Goal: Communication & Community: Answer question/provide support

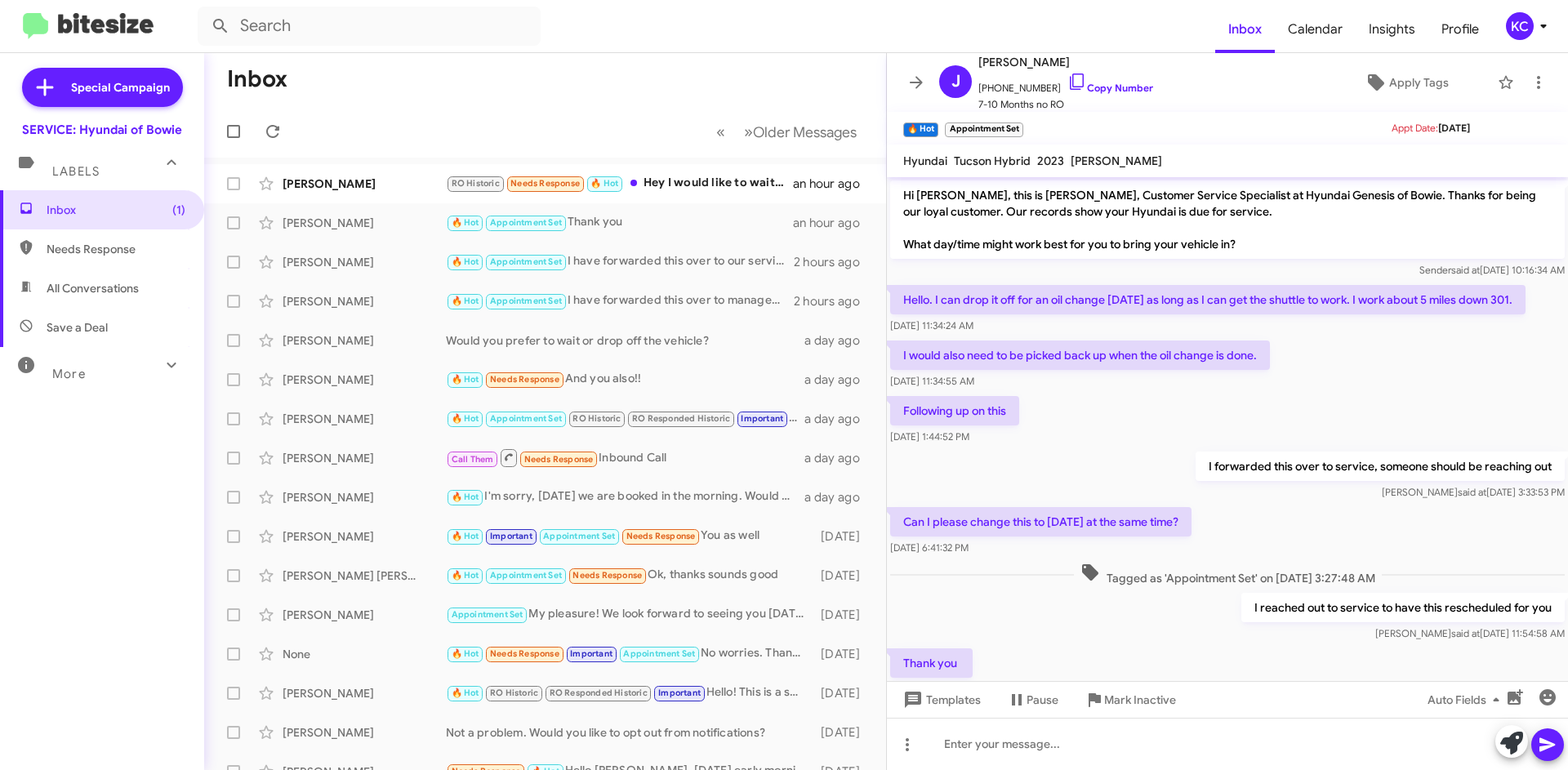
scroll to position [8, 0]
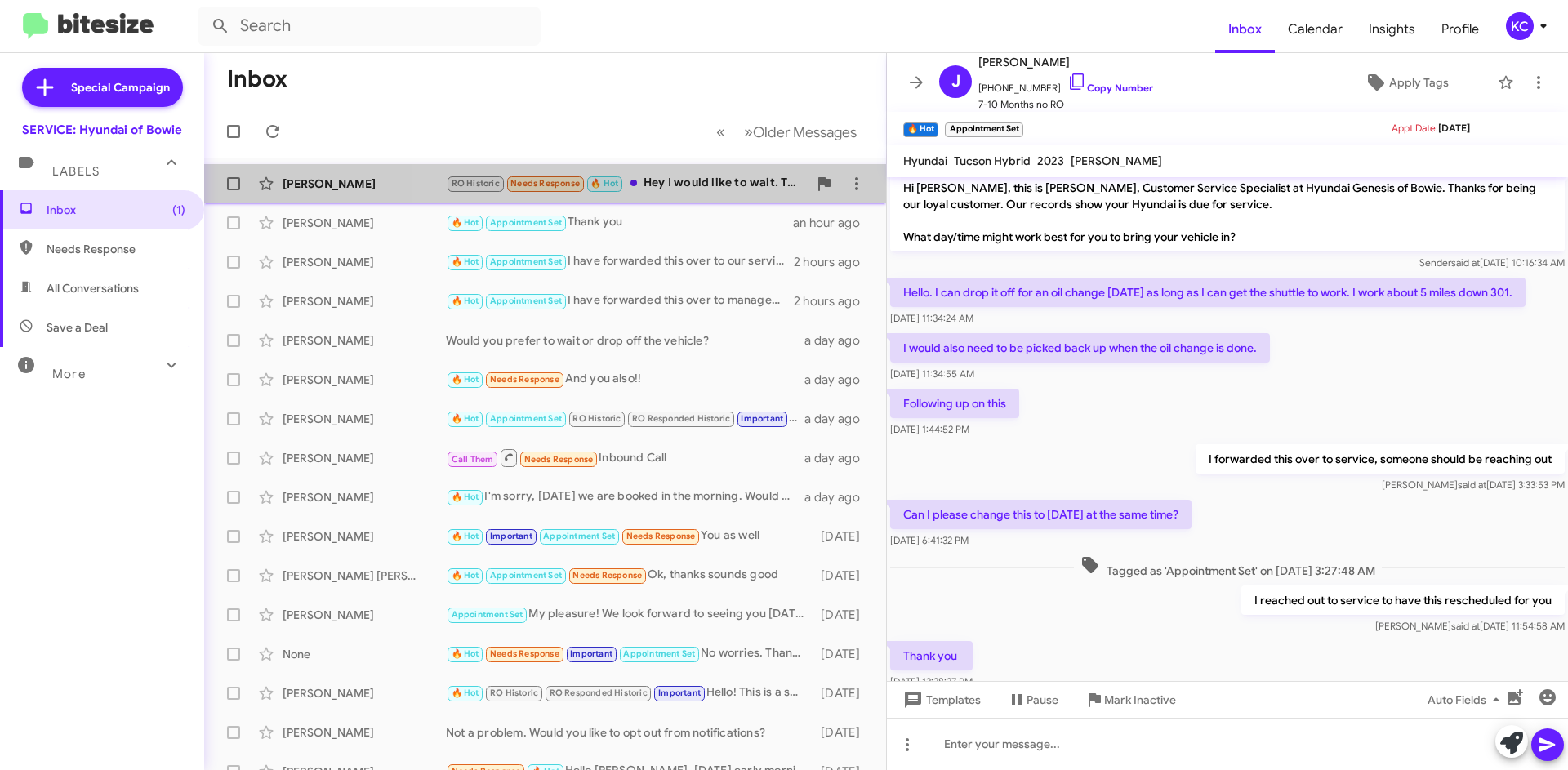
click at [734, 175] on div "RO Historic Needs Response 🔥 Hot Hey I would like to wait. The earliest appoint…" at bounding box center [627, 183] width 362 height 18
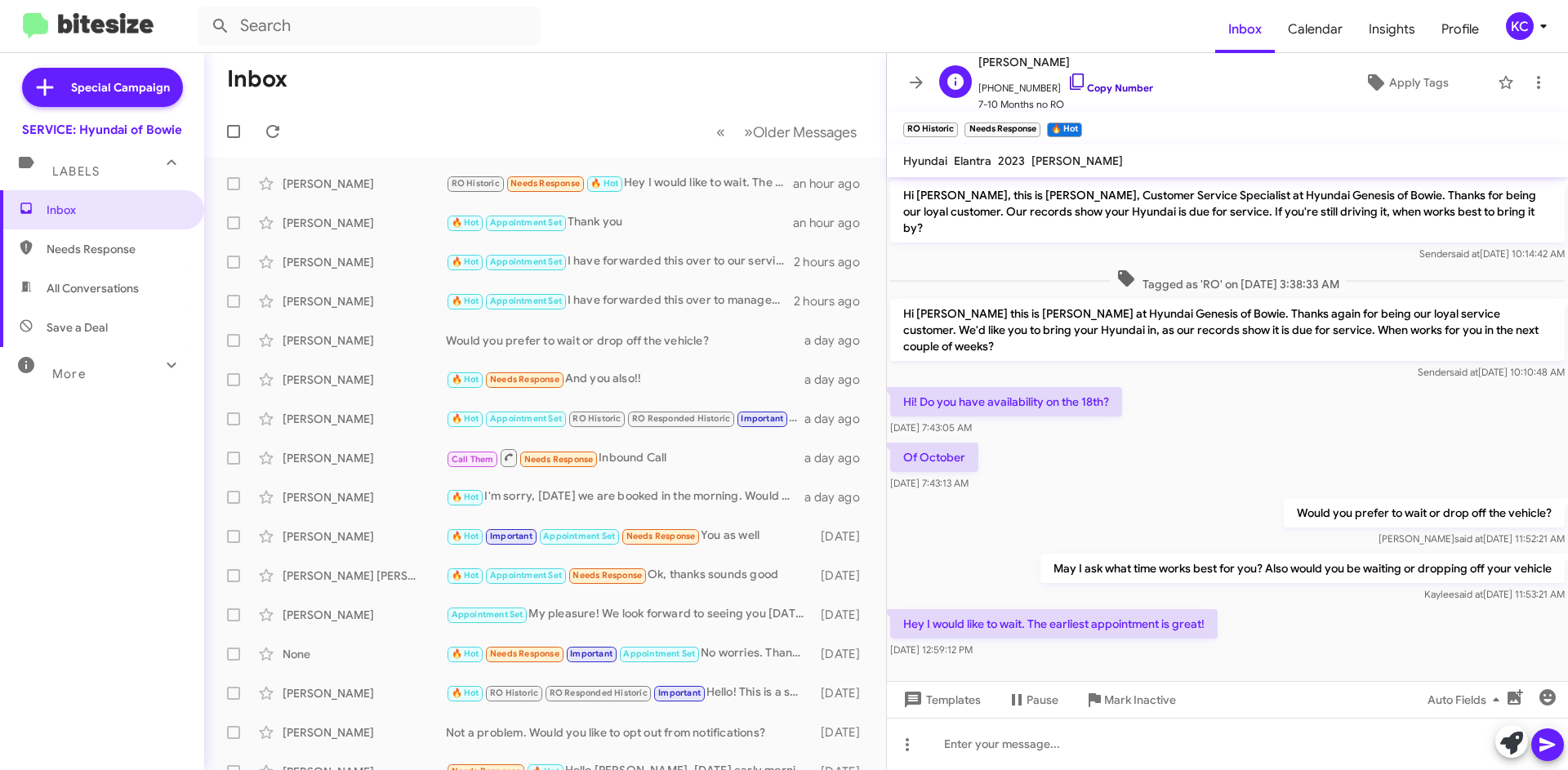
click at [1068, 80] on icon at bounding box center [1077, 81] width 19 height 19
click at [1068, 78] on icon at bounding box center [1077, 81] width 19 height 19
click at [1014, 737] on div at bounding box center [1227, 743] width 681 height 53
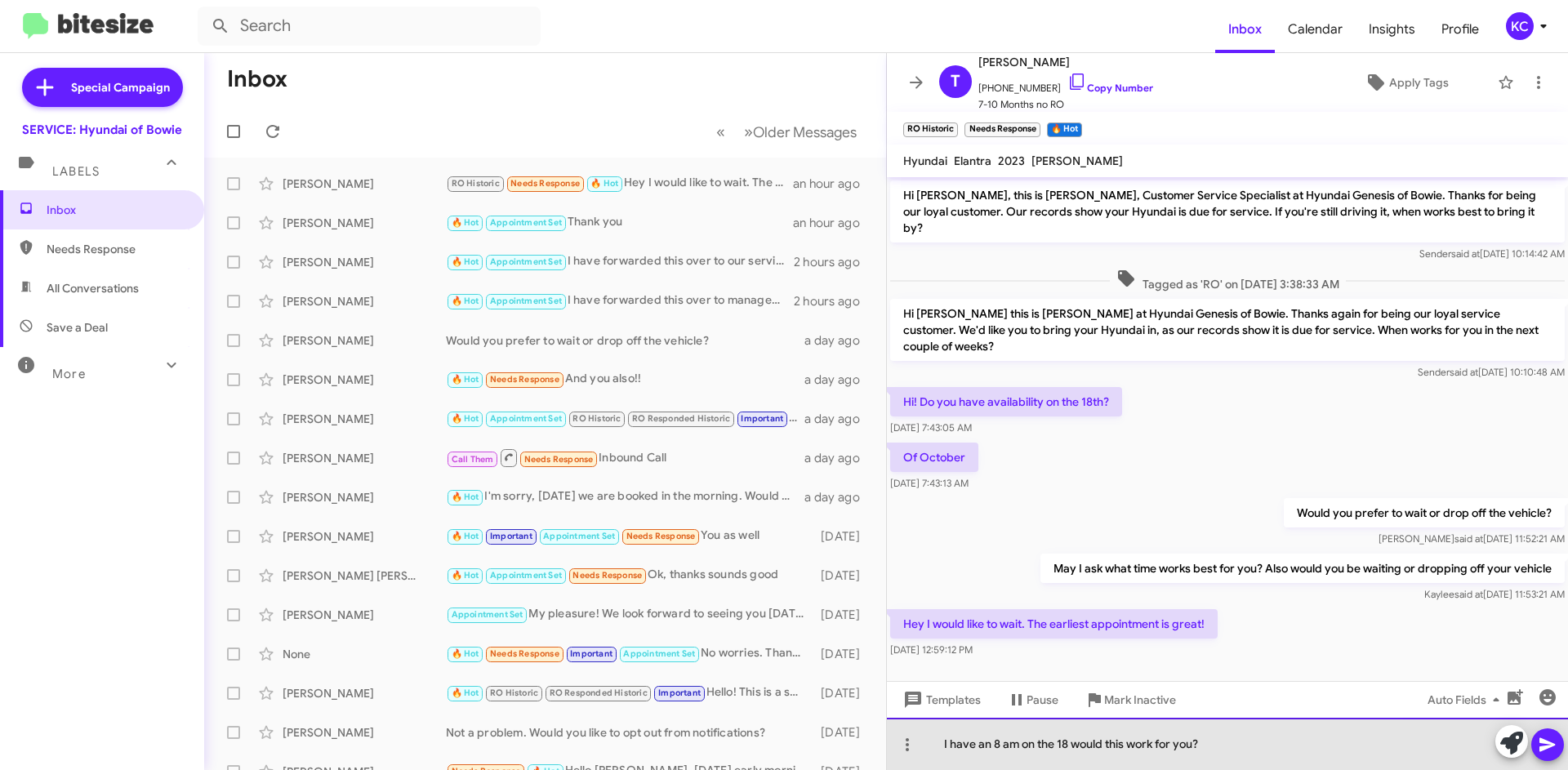
click at [1070, 742] on div "I have an 8 am on the 18 would this work for you?" at bounding box center [1227, 743] width 681 height 53
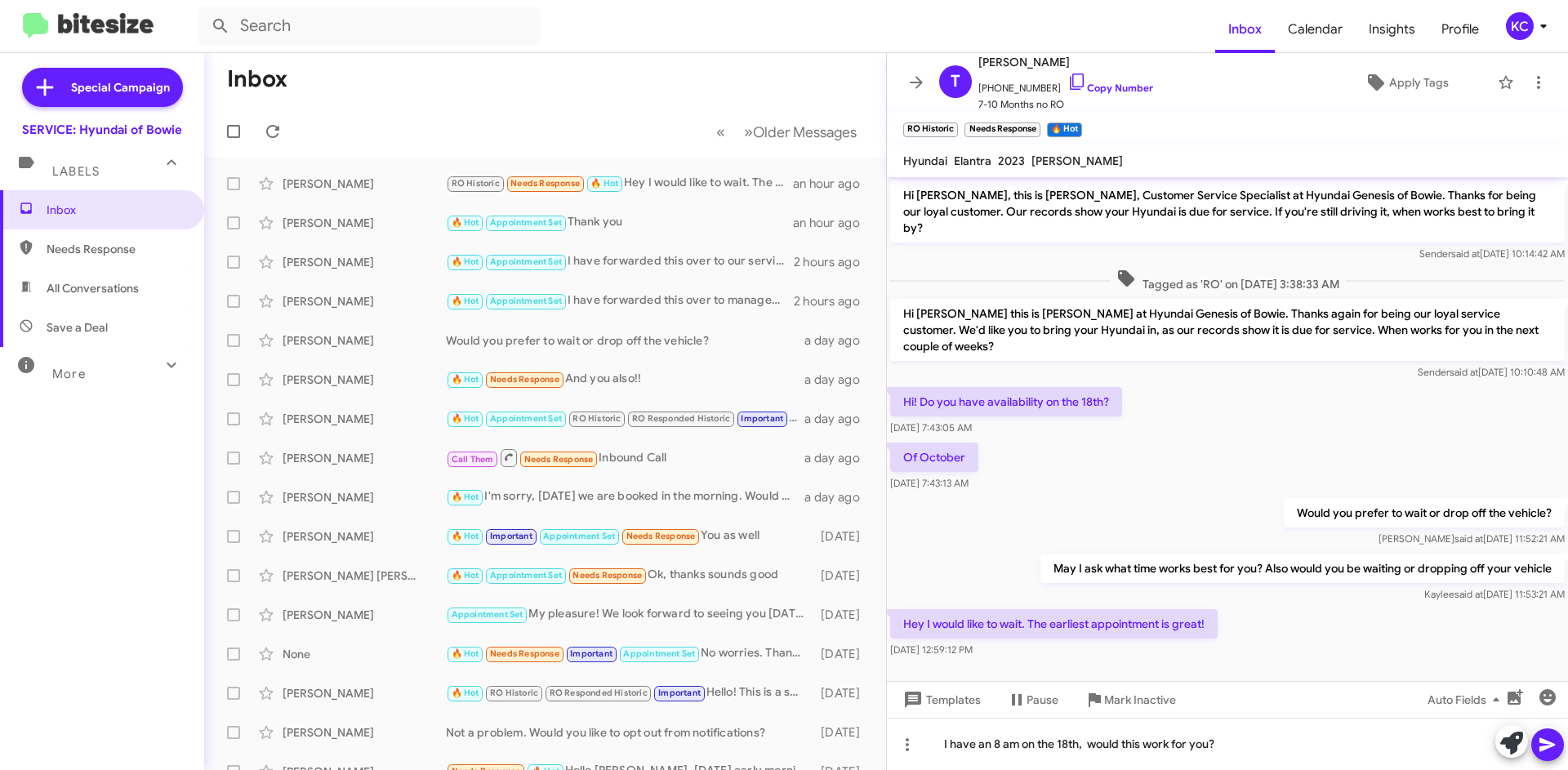
click at [1540, 747] on icon at bounding box center [1547, 744] width 19 height 19
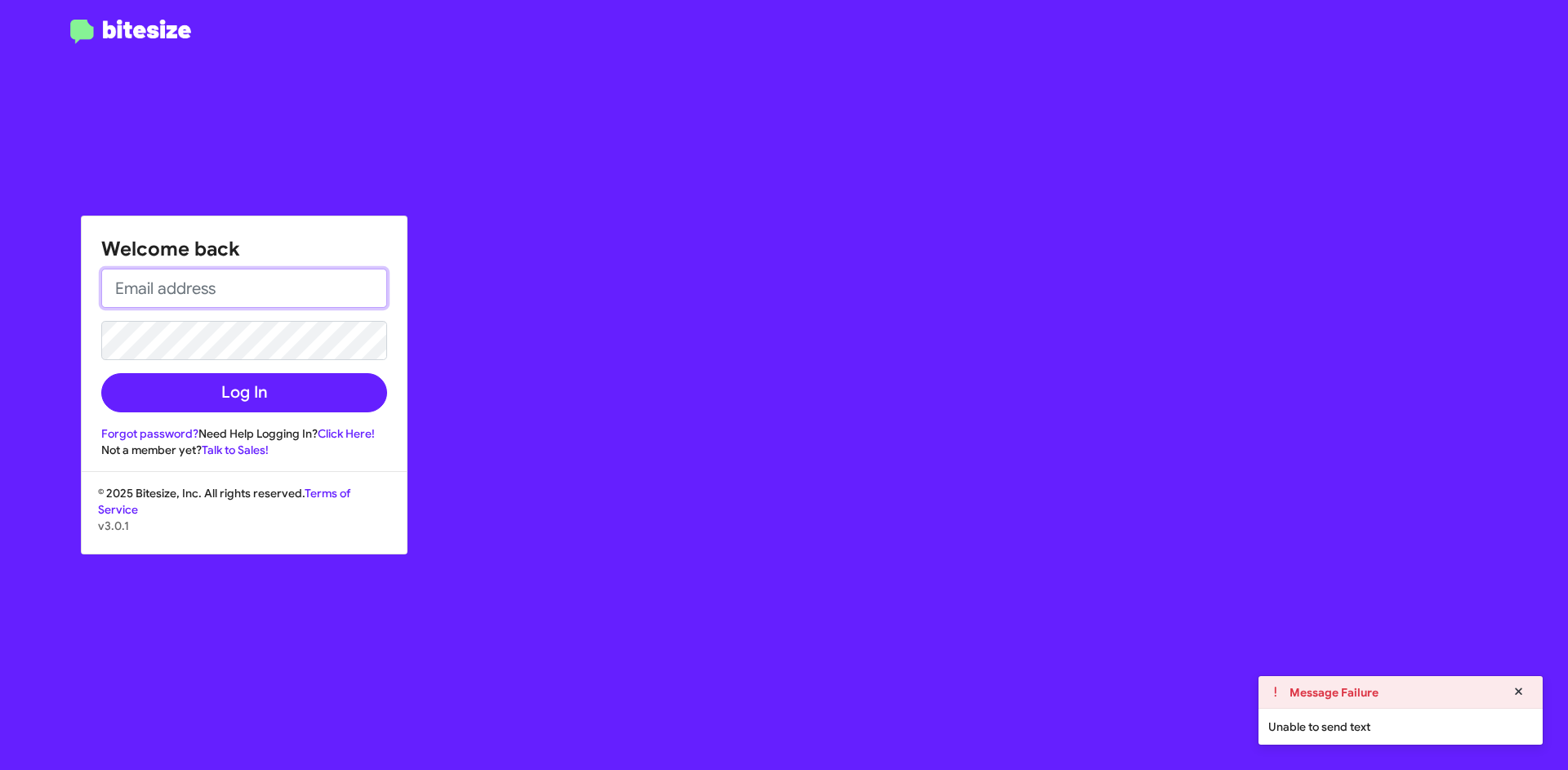
type input "kcole@ourismancars.com"
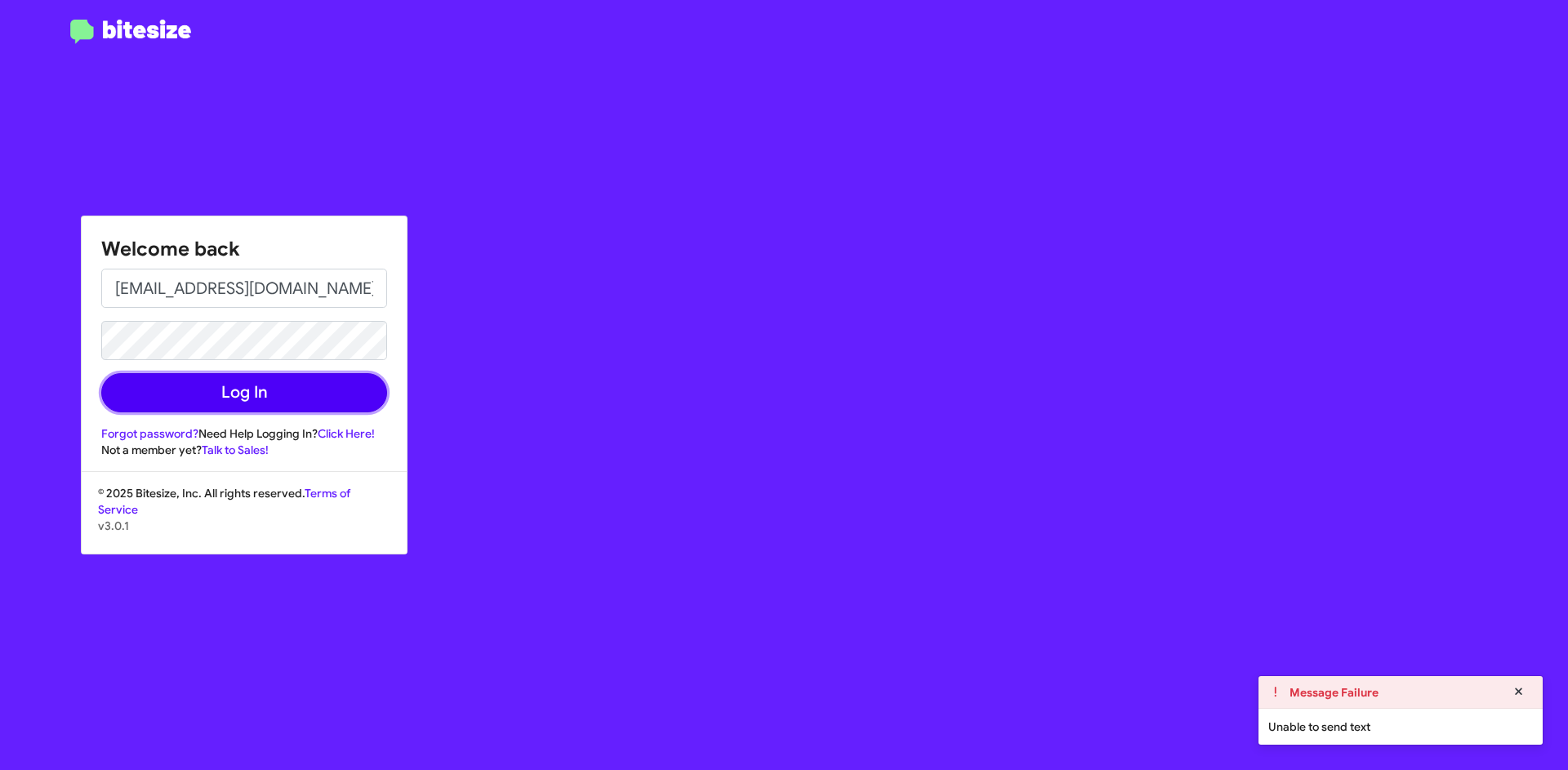
click at [209, 392] on button "Log In" at bounding box center [244, 393] width 286 height 39
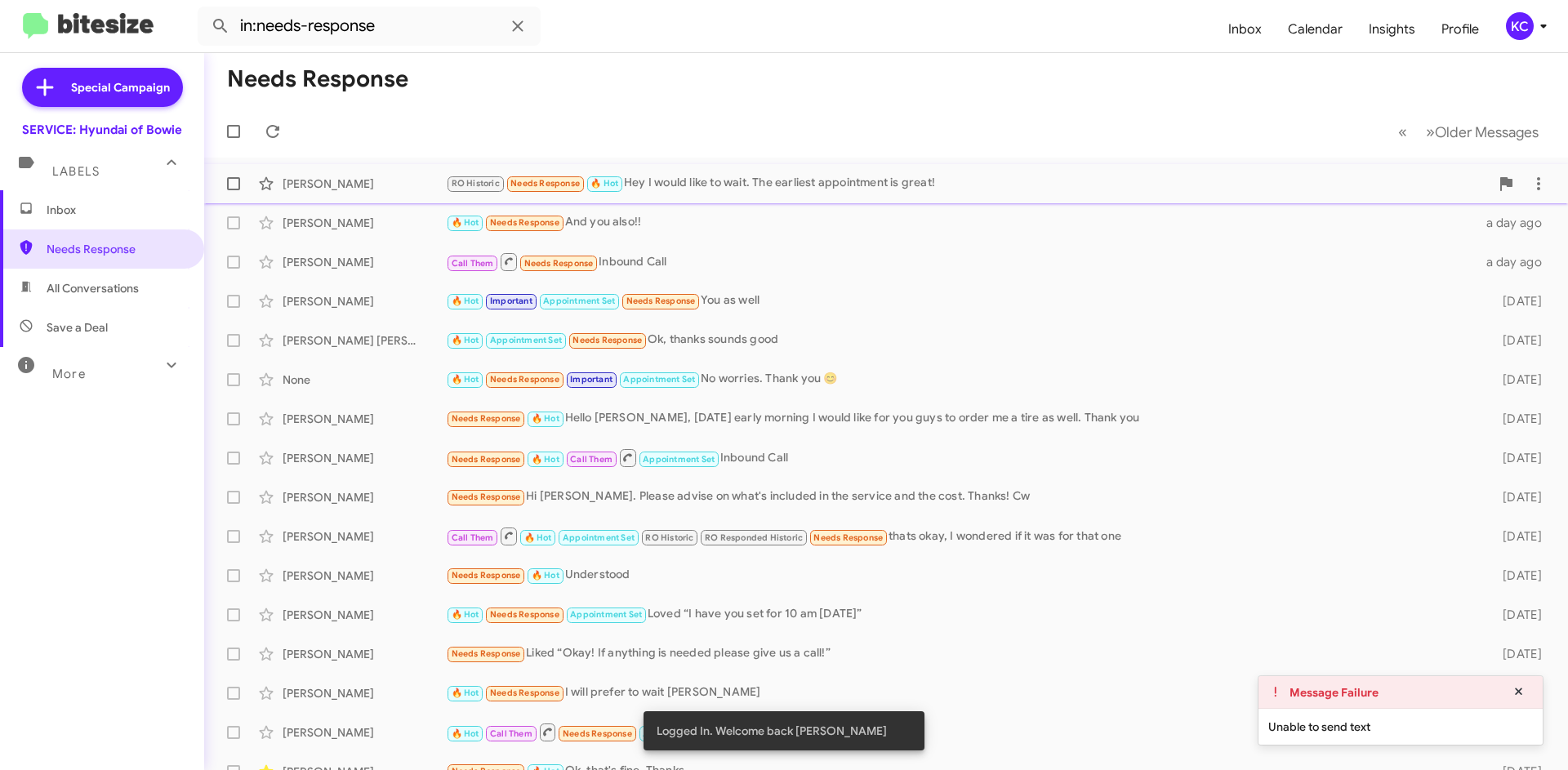
click at [678, 190] on div "RO Historic Needs Response 🔥 Hot Hey I would like to wait. The earliest appoint…" at bounding box center [967, 183] width 1043 height 18
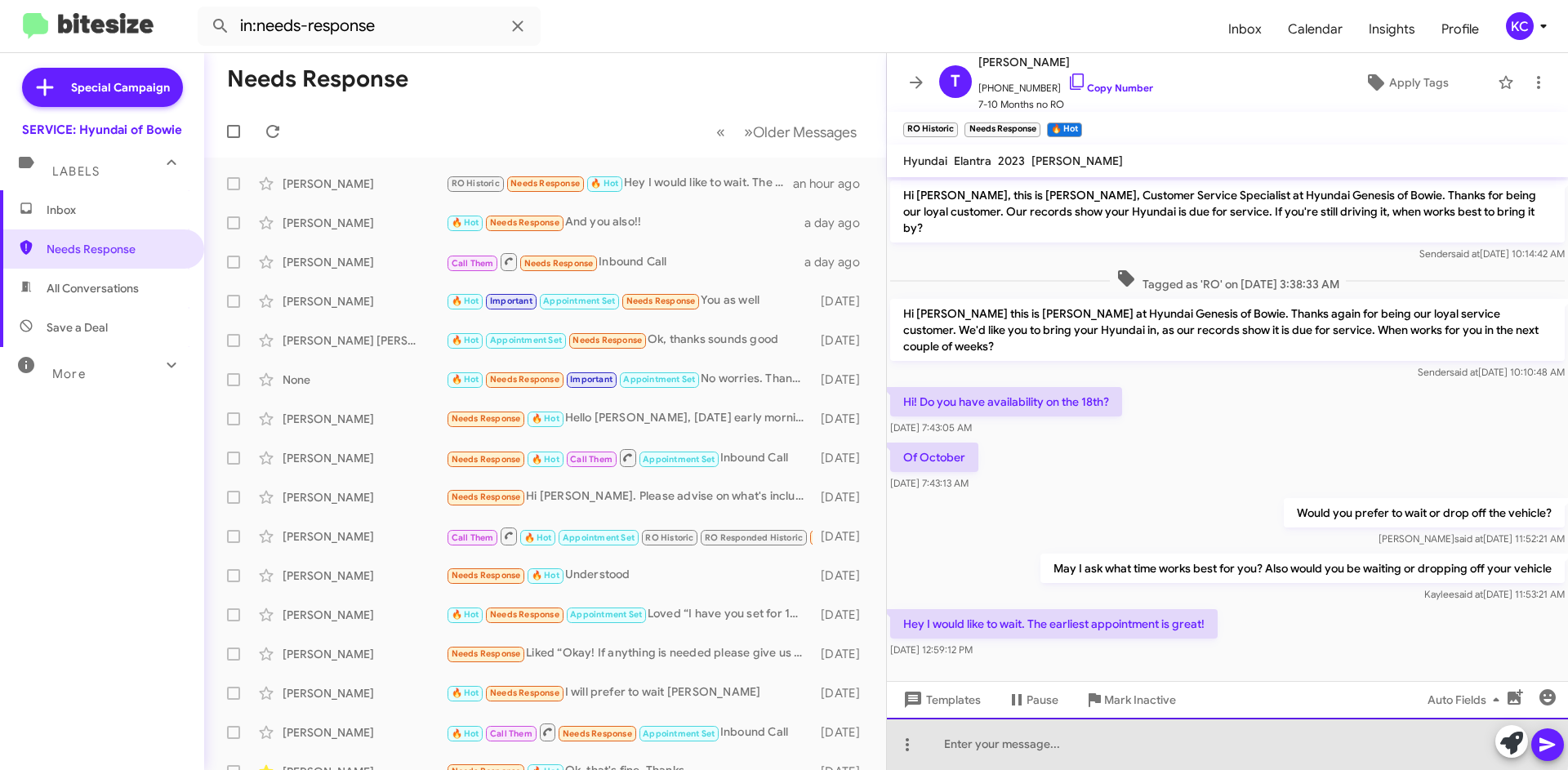
click at [1161, 731] on div at bounding box center [1227, 743] width 681 height 53
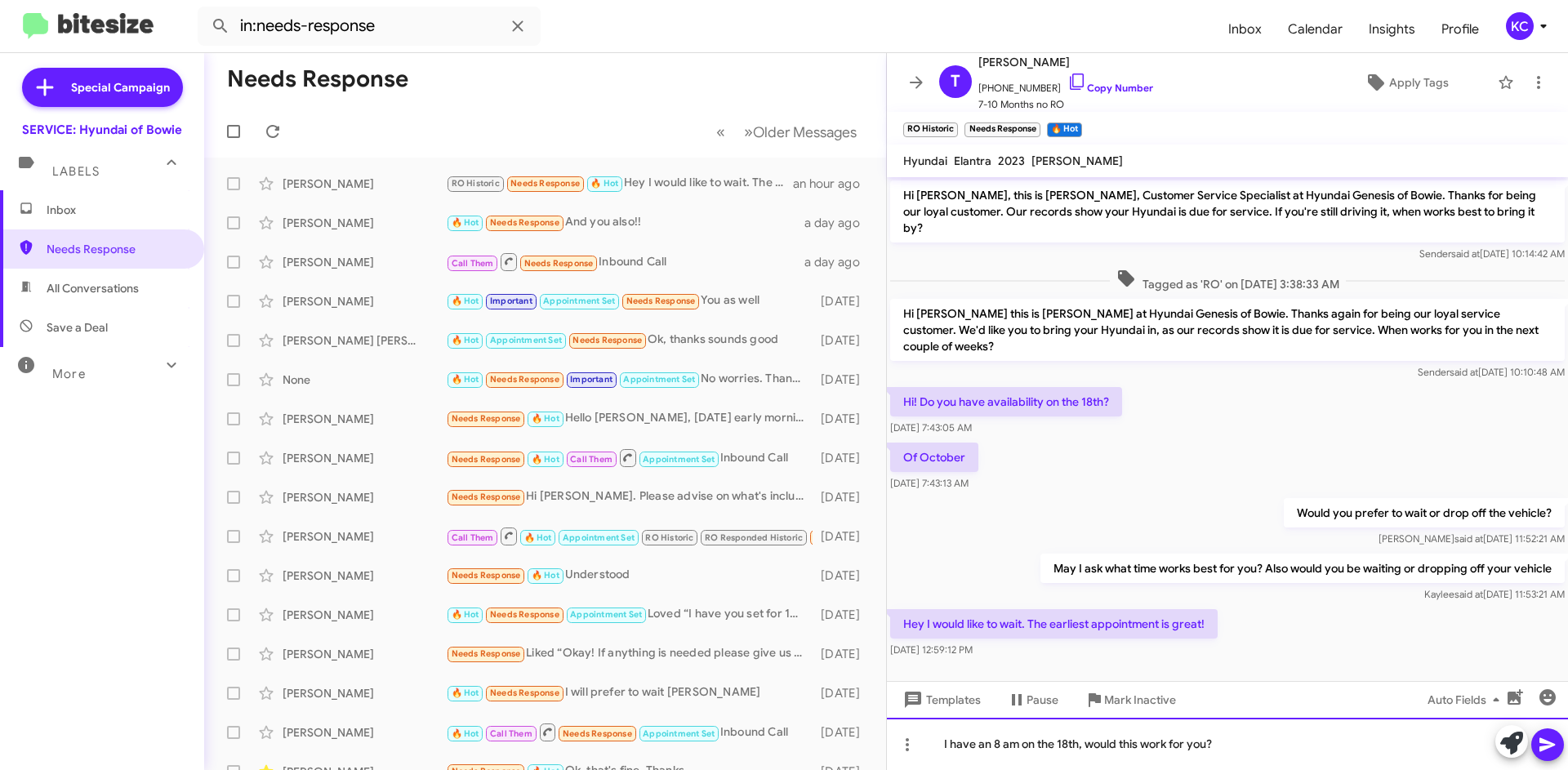
click at [1566, 748] on div "I have an 8 am on the 18th, would this work for you?" at bounding box center [1227, 743] width 681 height 53
click at [1545, 752] on icon at bounding box center [1547, 744] width 19 height 19
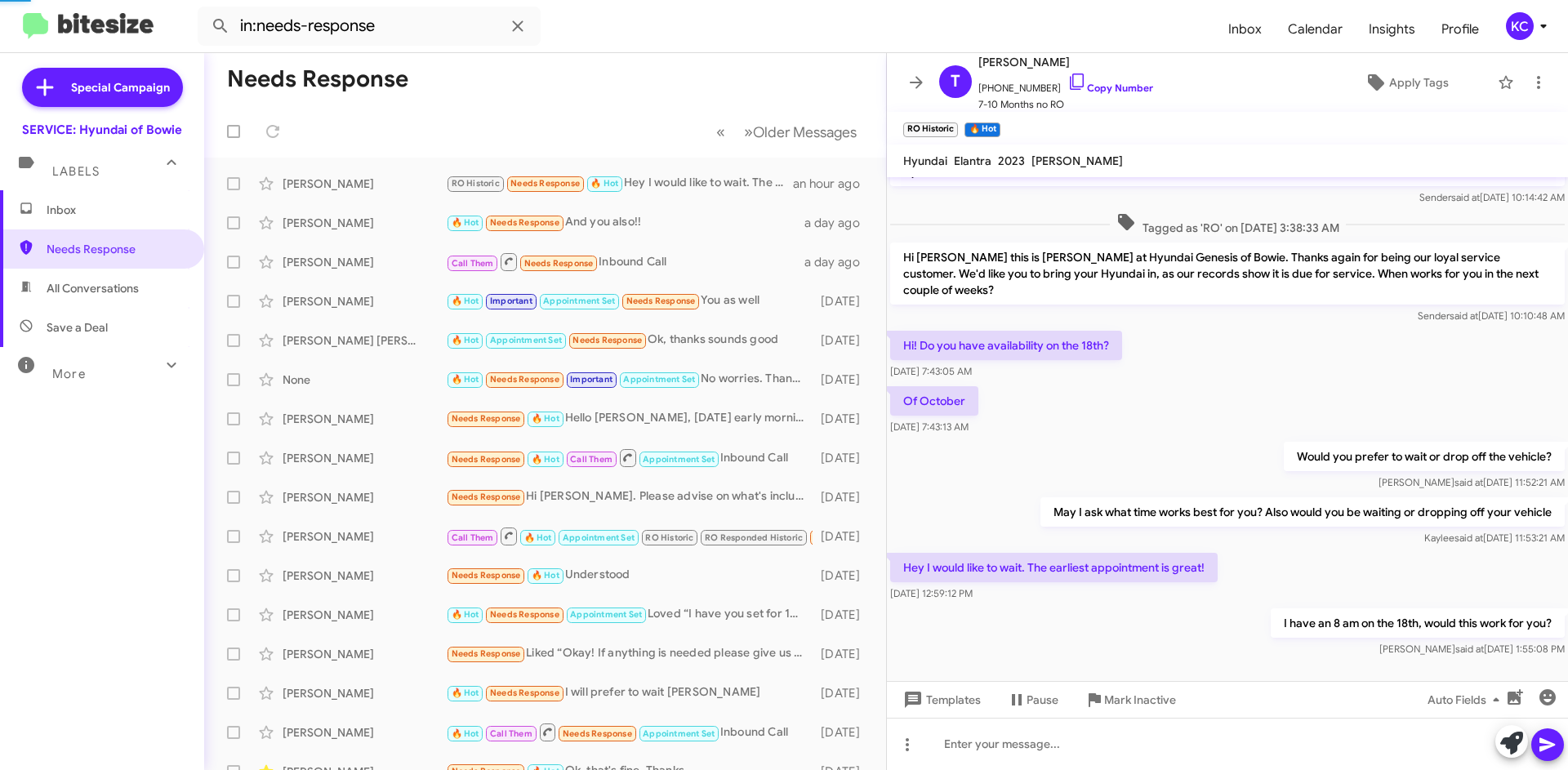
scroll to position [116, 0]
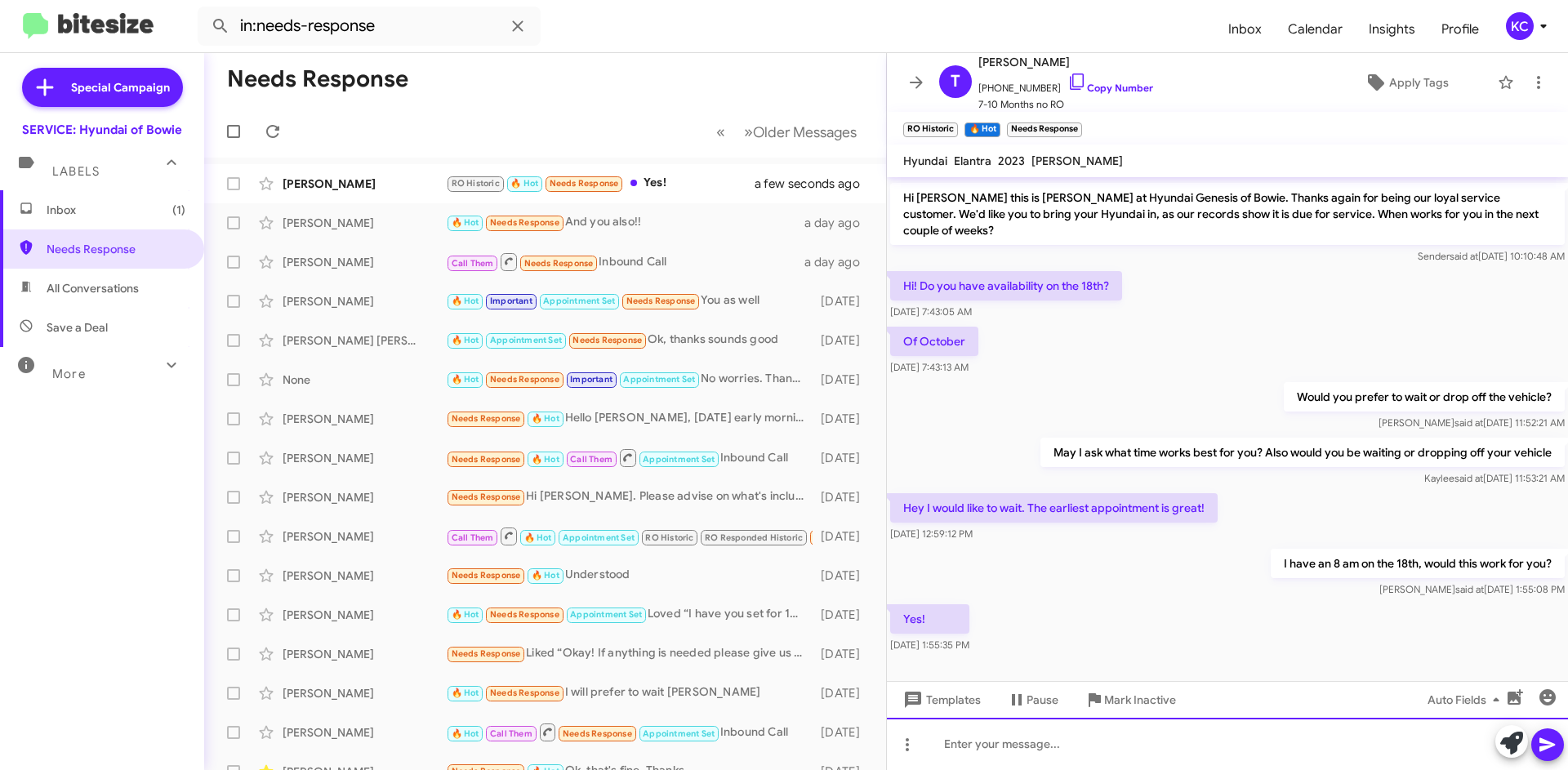
click at [991, 739] on div at bounding box center [1227, 743] width 681 height 53
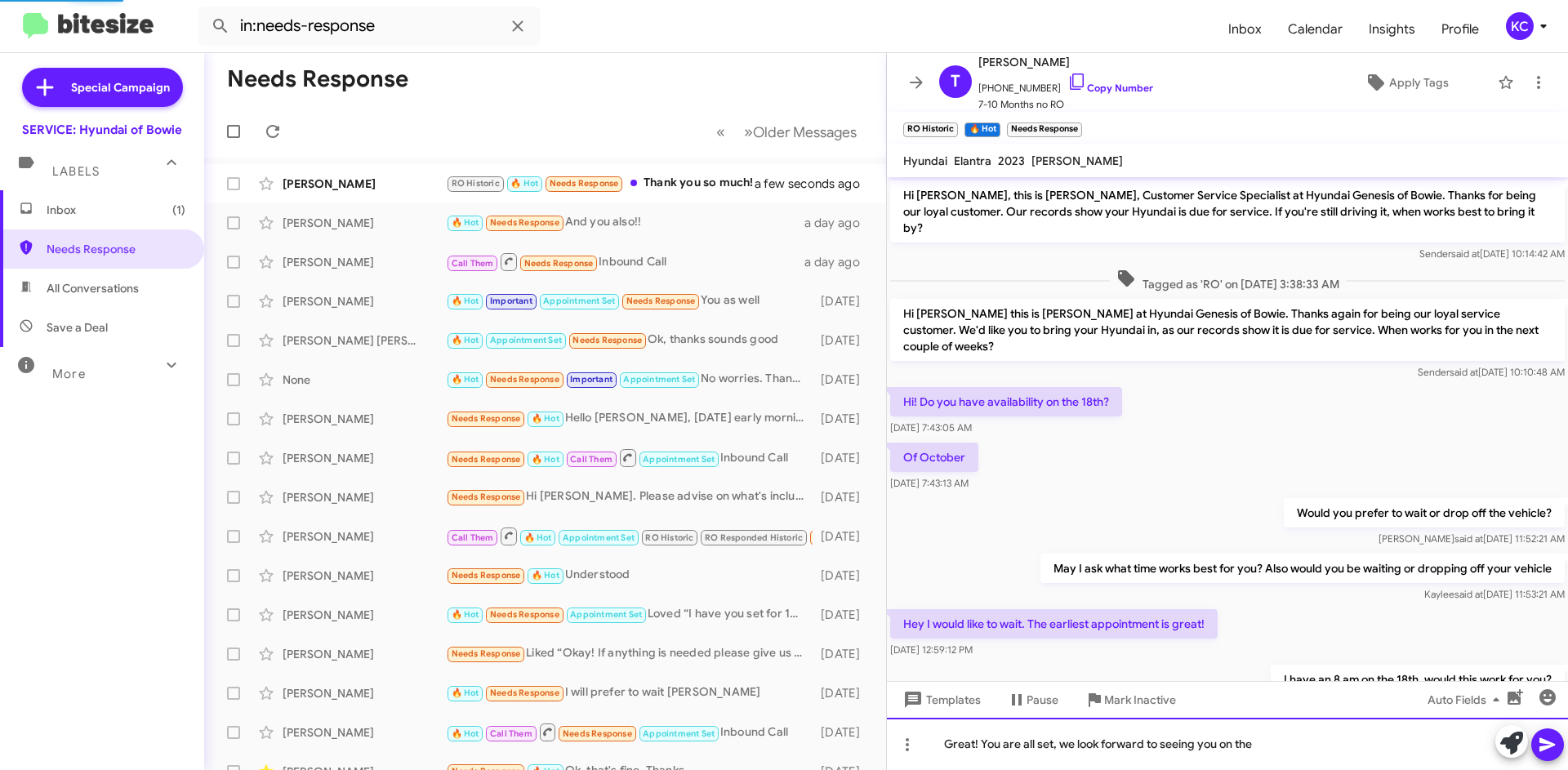
scroll to position [175, 0]
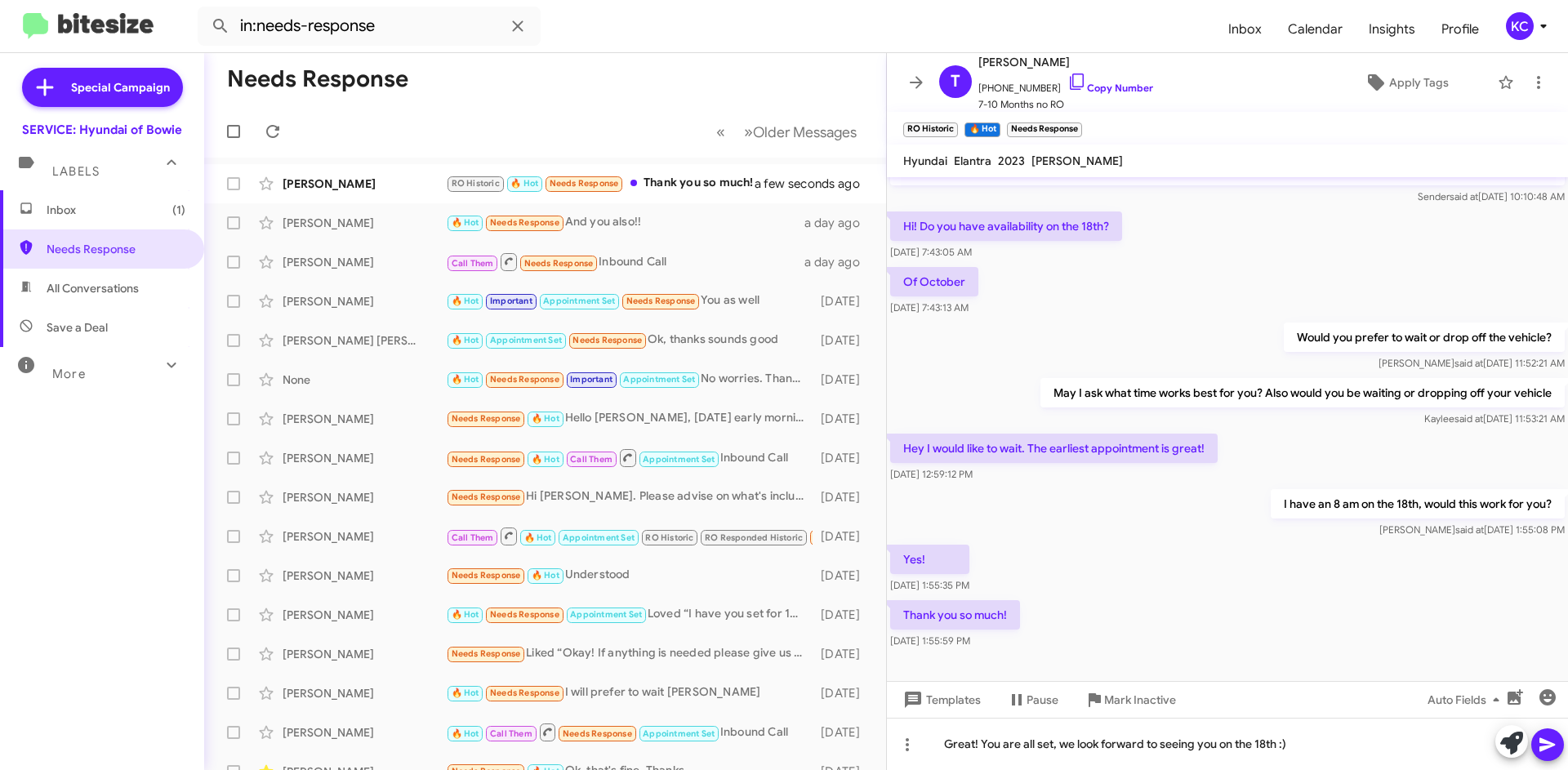
click at [1540, 737] on icon at bounding box center [1547, 744] width 19 height 19
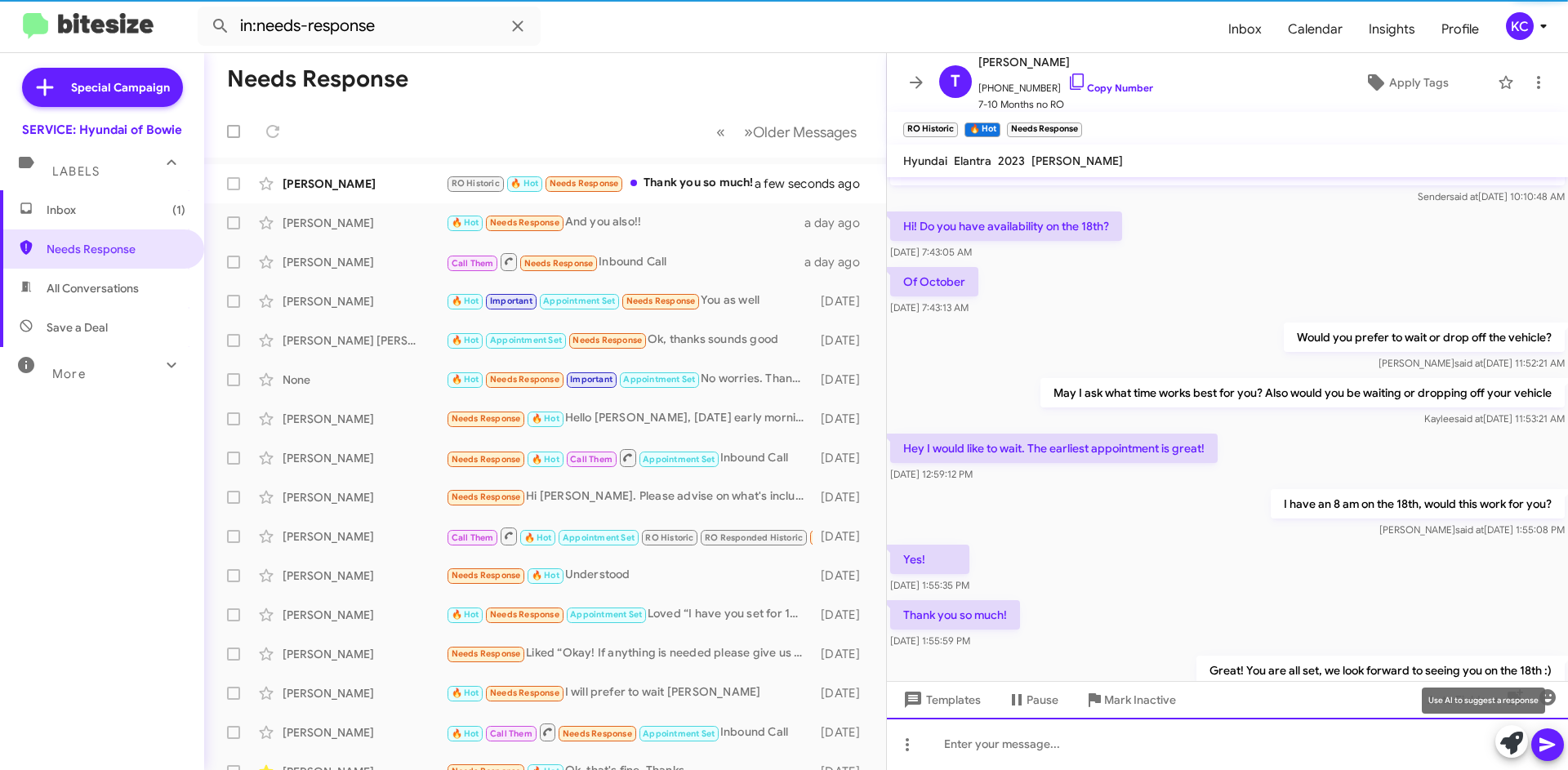
scroll to position [0, 0]
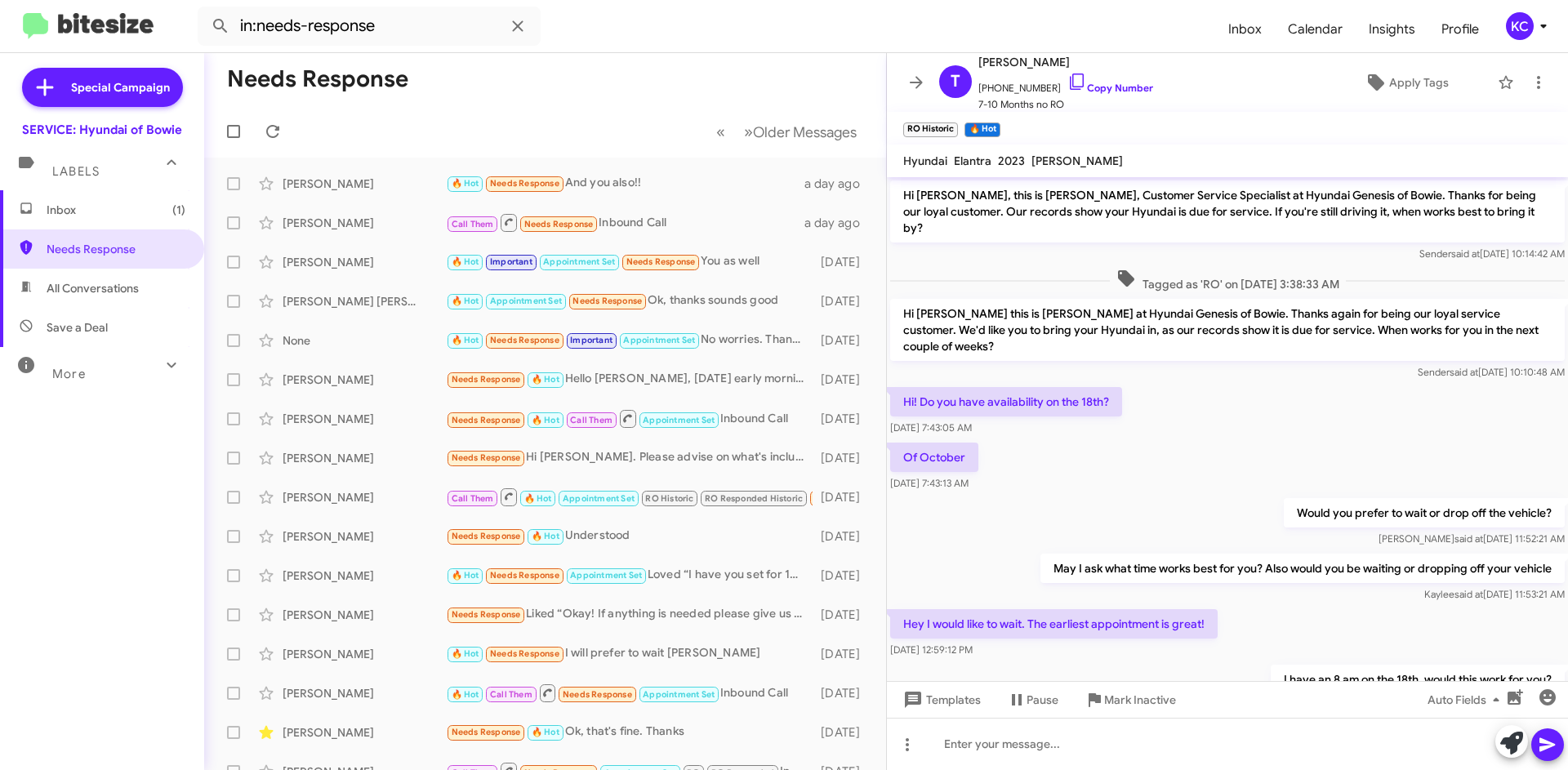
click at [112, 215] on span "Inbox (1)" at bounding box center [116, 210] width 139 height 17
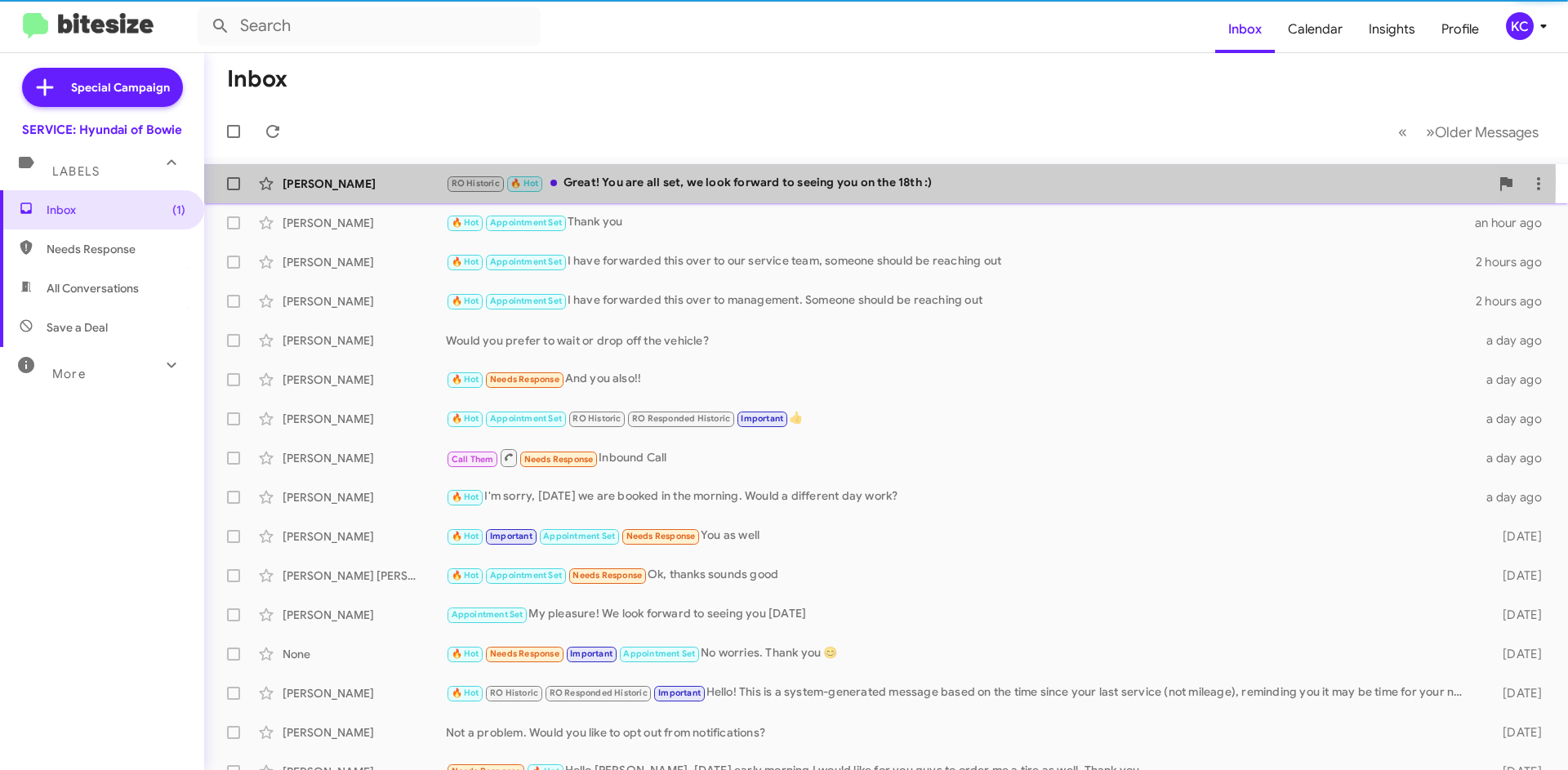
click at [697, 181] on div "RO Historic 🔥 Hot Great! You are all set, we look forward to seeing you on the …" at bounding box center [967, 183] width 1043 height 18
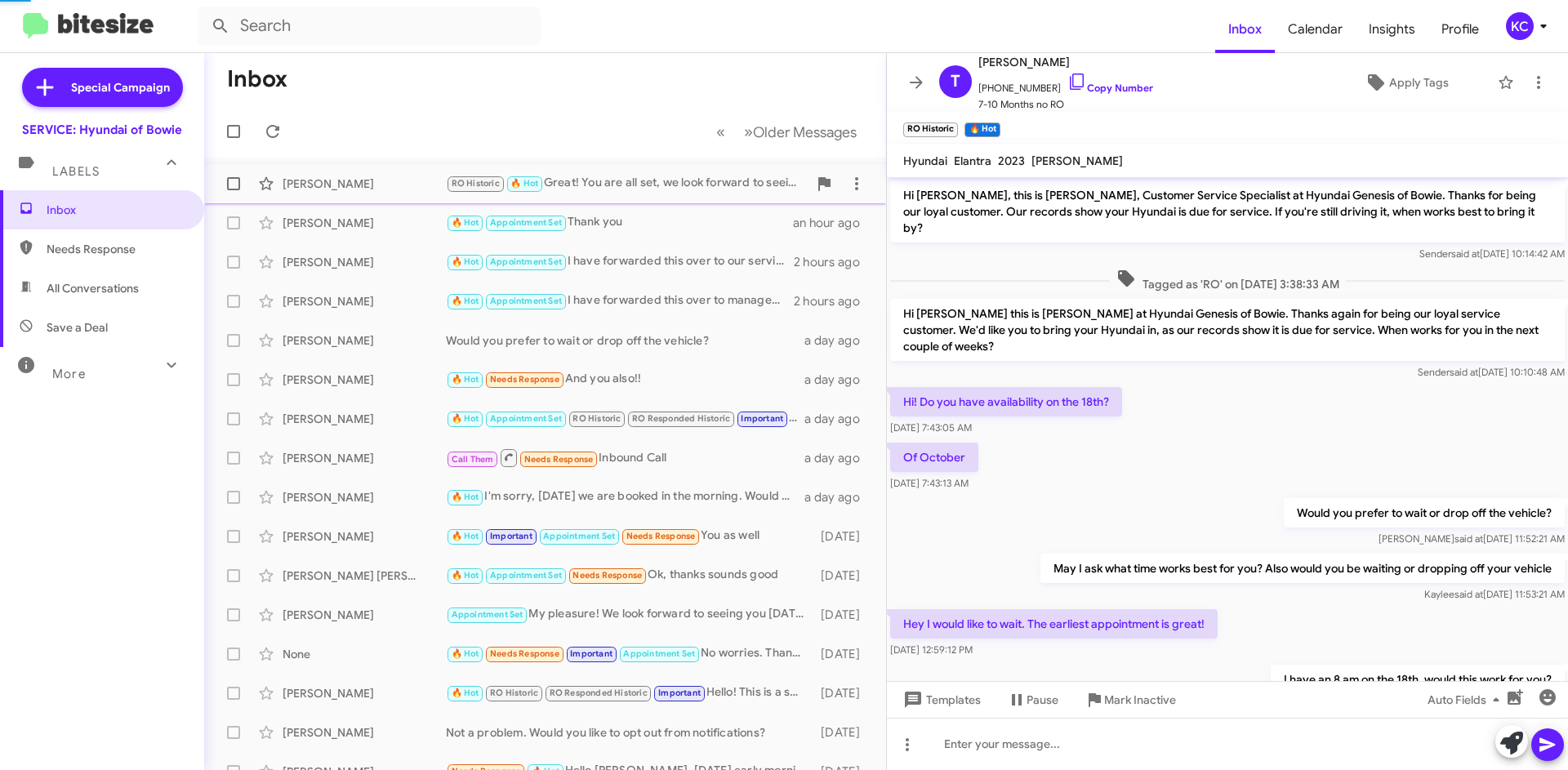
scroll to position [236, 0]
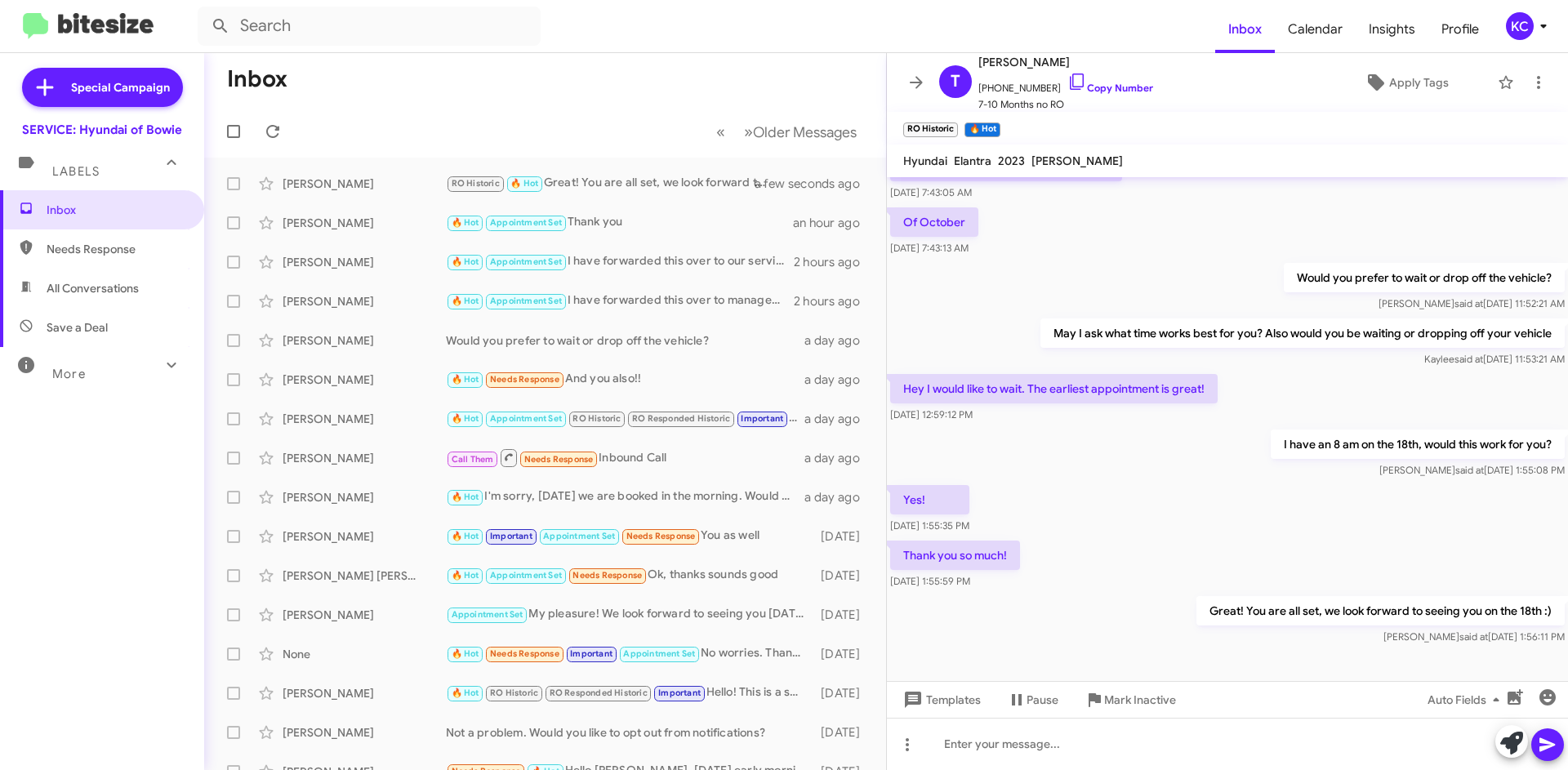
click at [77, 251] on span "Needs Response" at bounding box center [116, 249] width 139 height 17
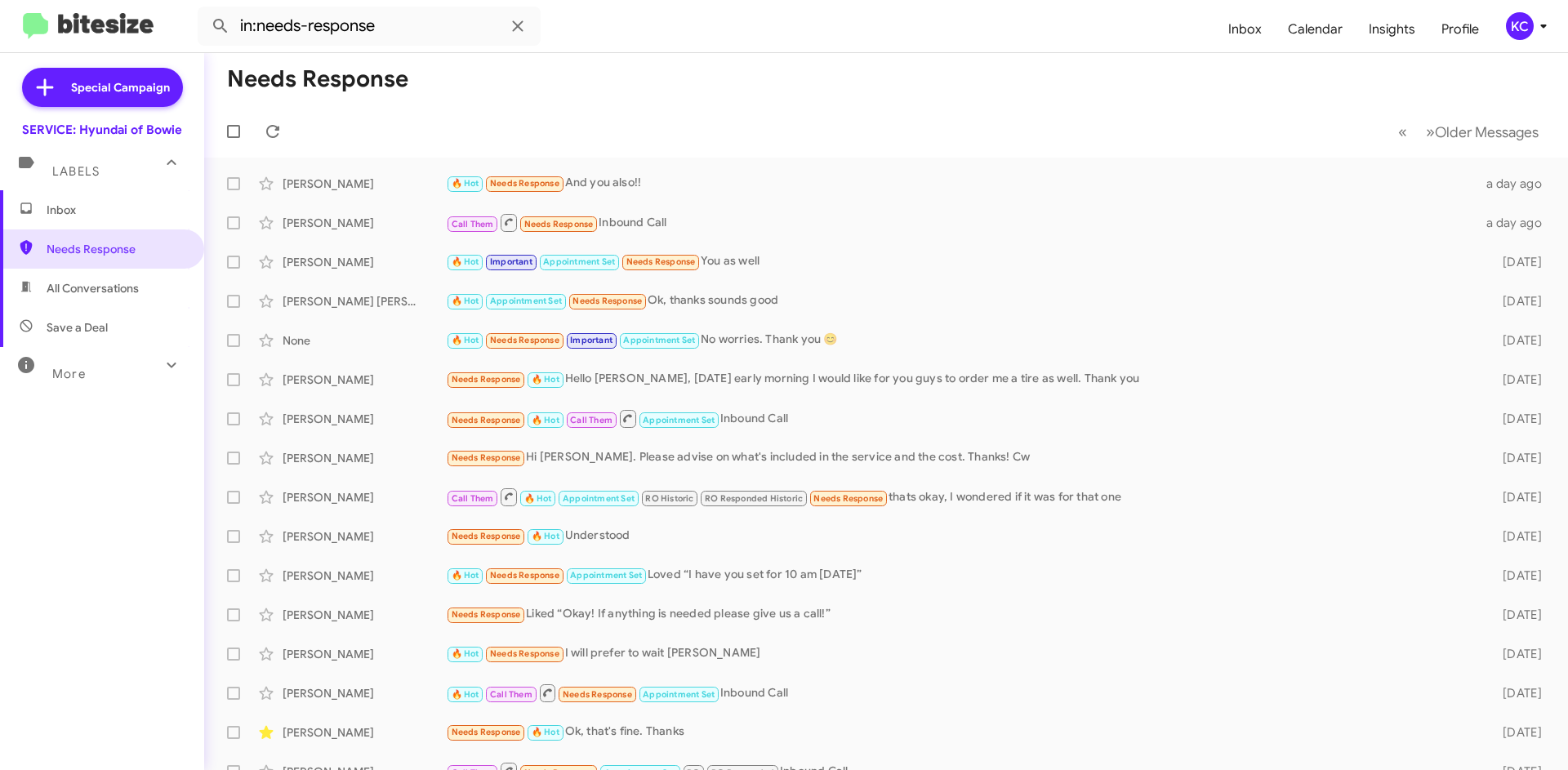
click at [104, 289] on span "All Conversations" at bounding box center [93, 288] width 92 height 17
type input "in:all-conversations"
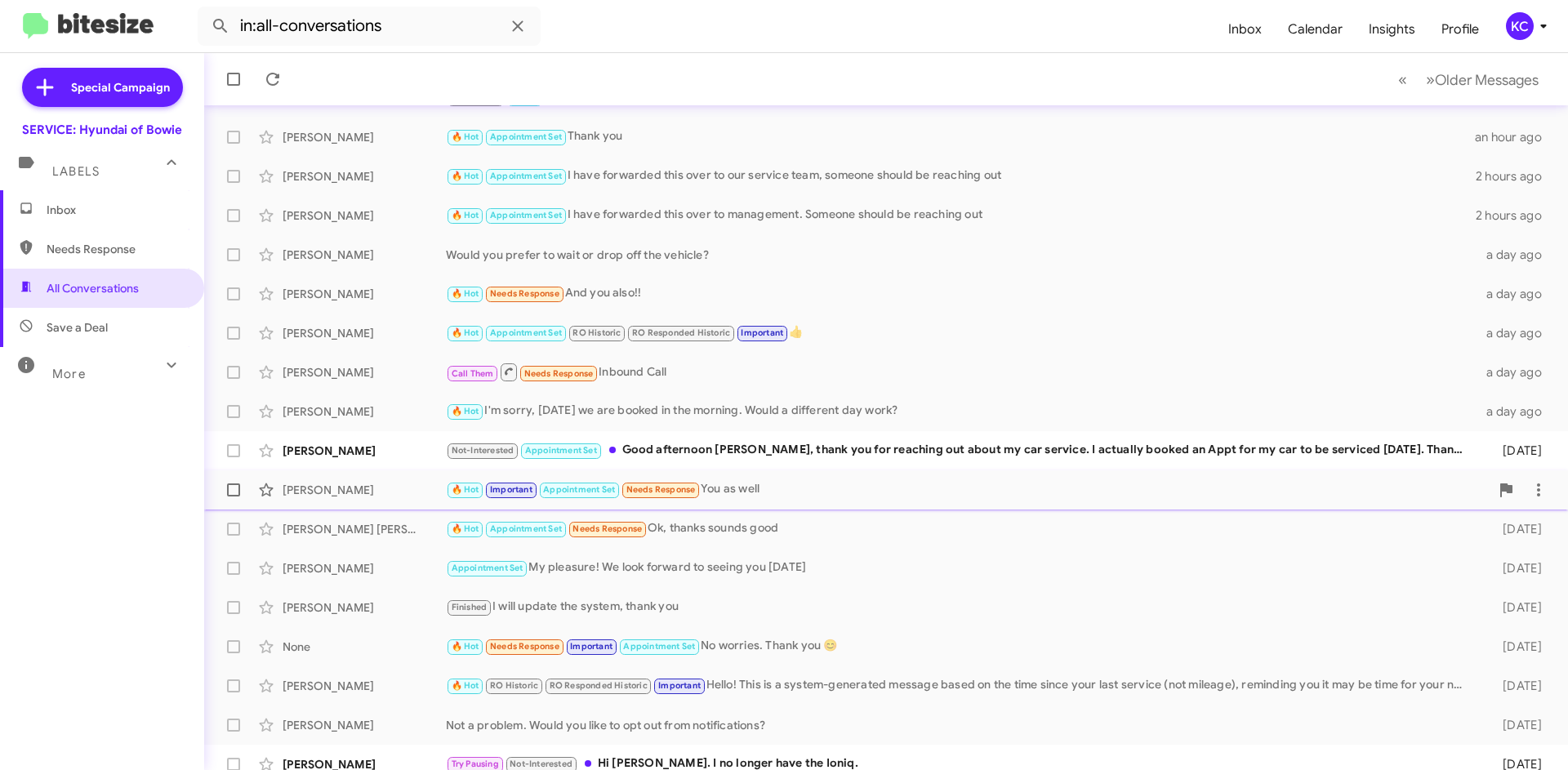
scroll to position [163, 0]
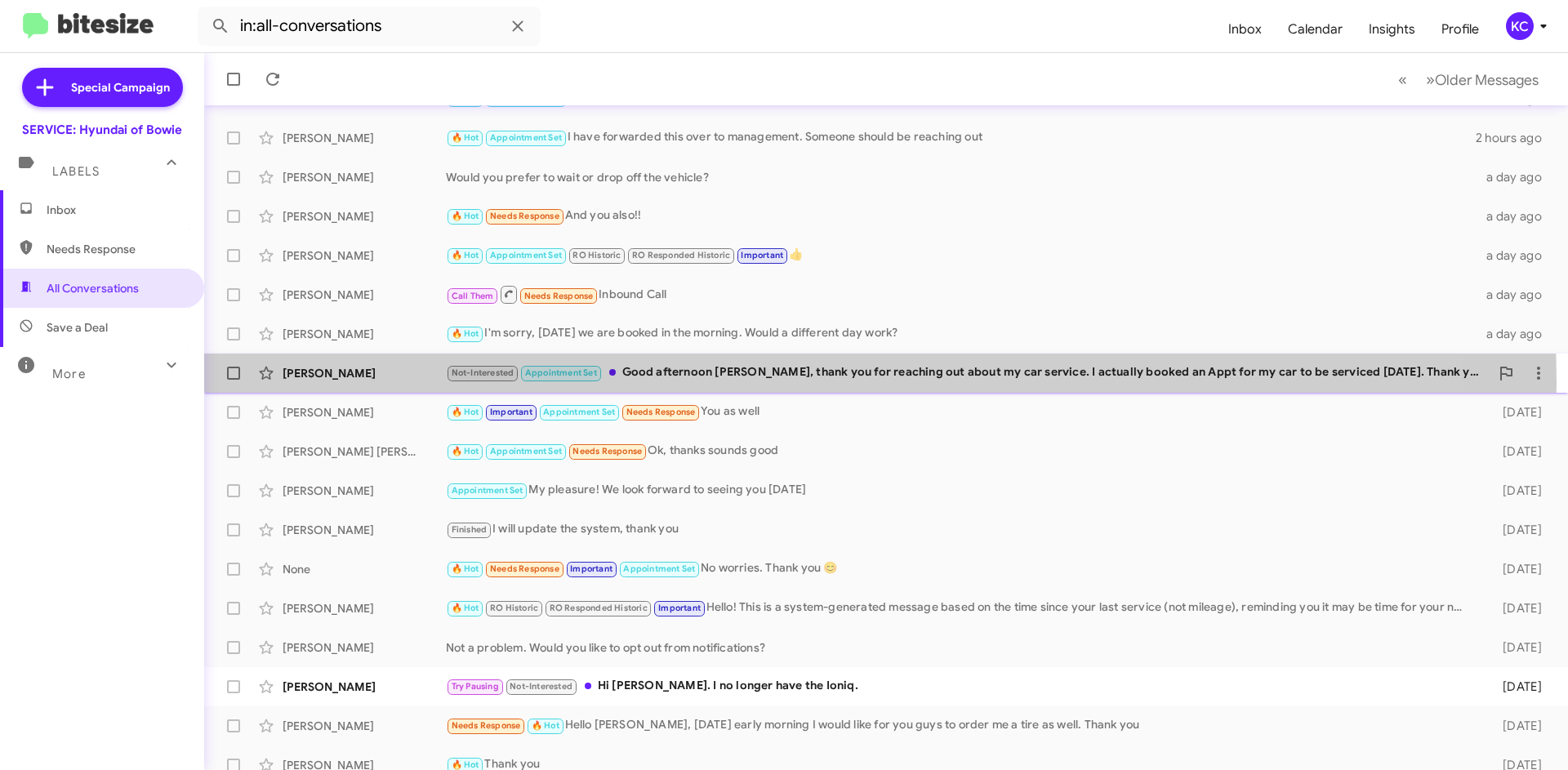
click at [679, 383] on div "Cameron Carney Not-Interested Appointment Set Good afternoon Mia, thank you for…" at bounding box center [885, 372] width 1337 height 33
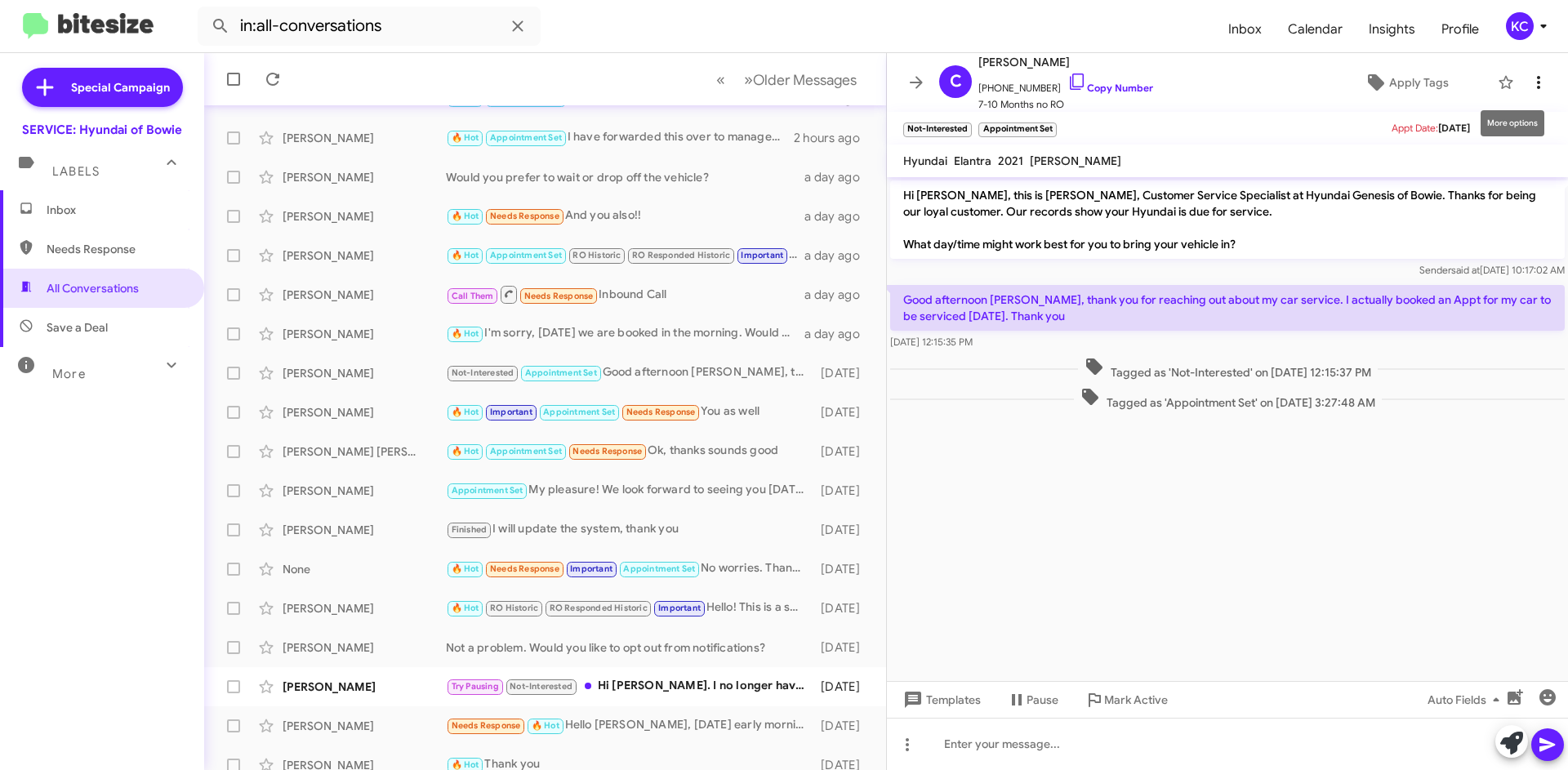
click at [1530, 74] on icon at bounding box center [1538, 82] width 19 height 19
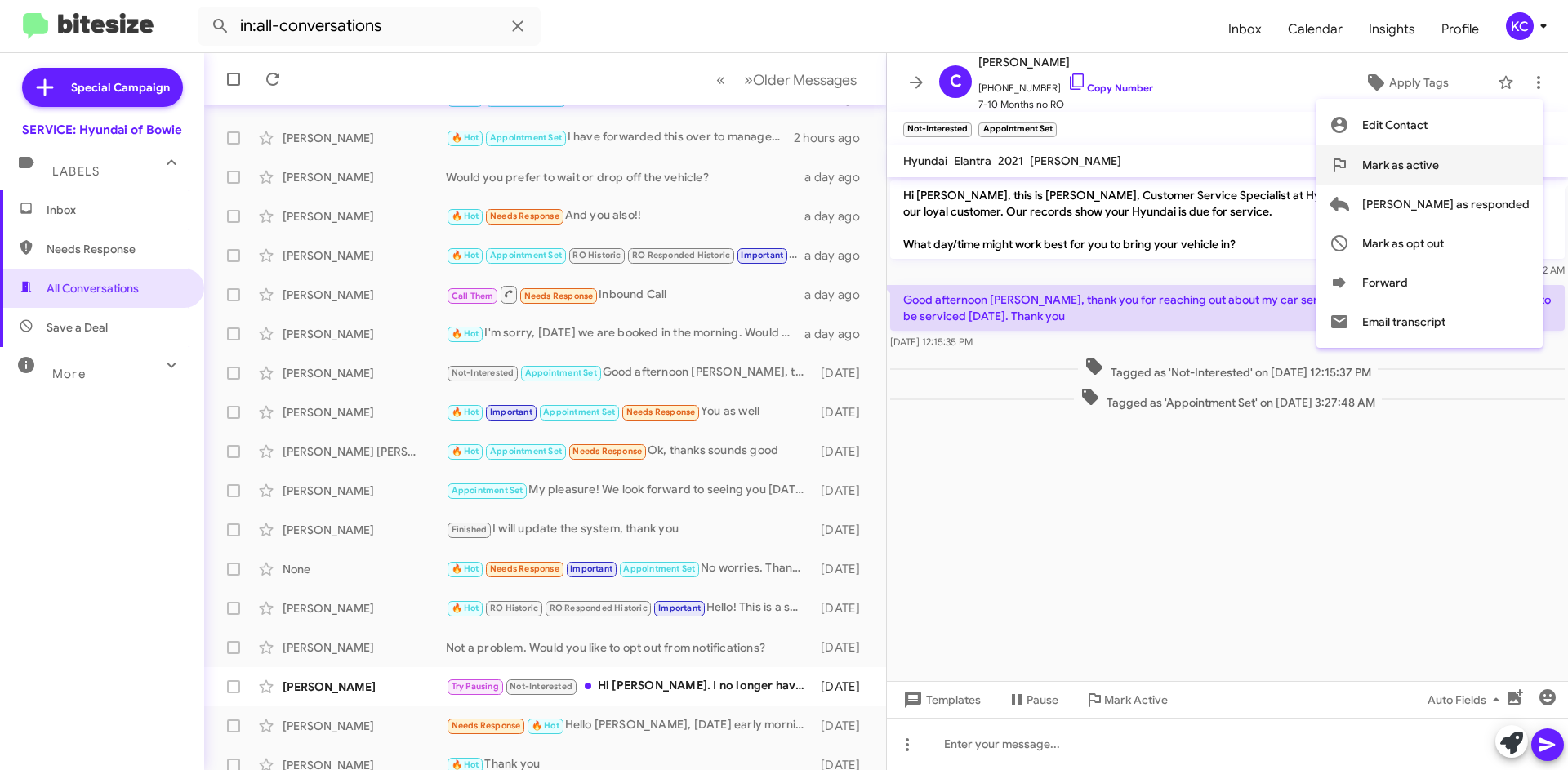
click at [1505, 176] on button "Mark as active" at bounding box center [1429, 165] width 226 height 39
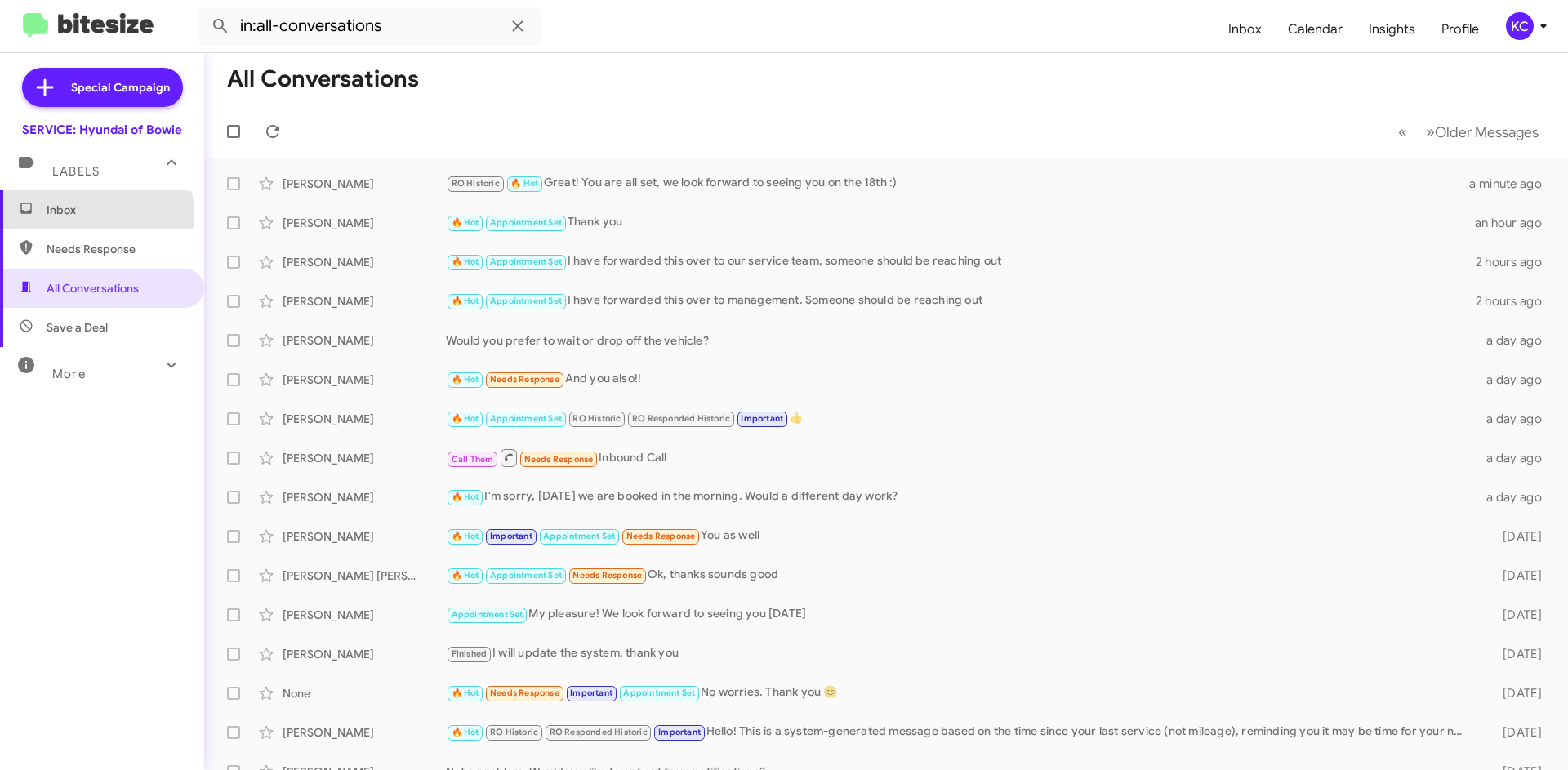
click at [81, 215] on span "Inbox" at bounding box center [116, 210] width 139 height 17
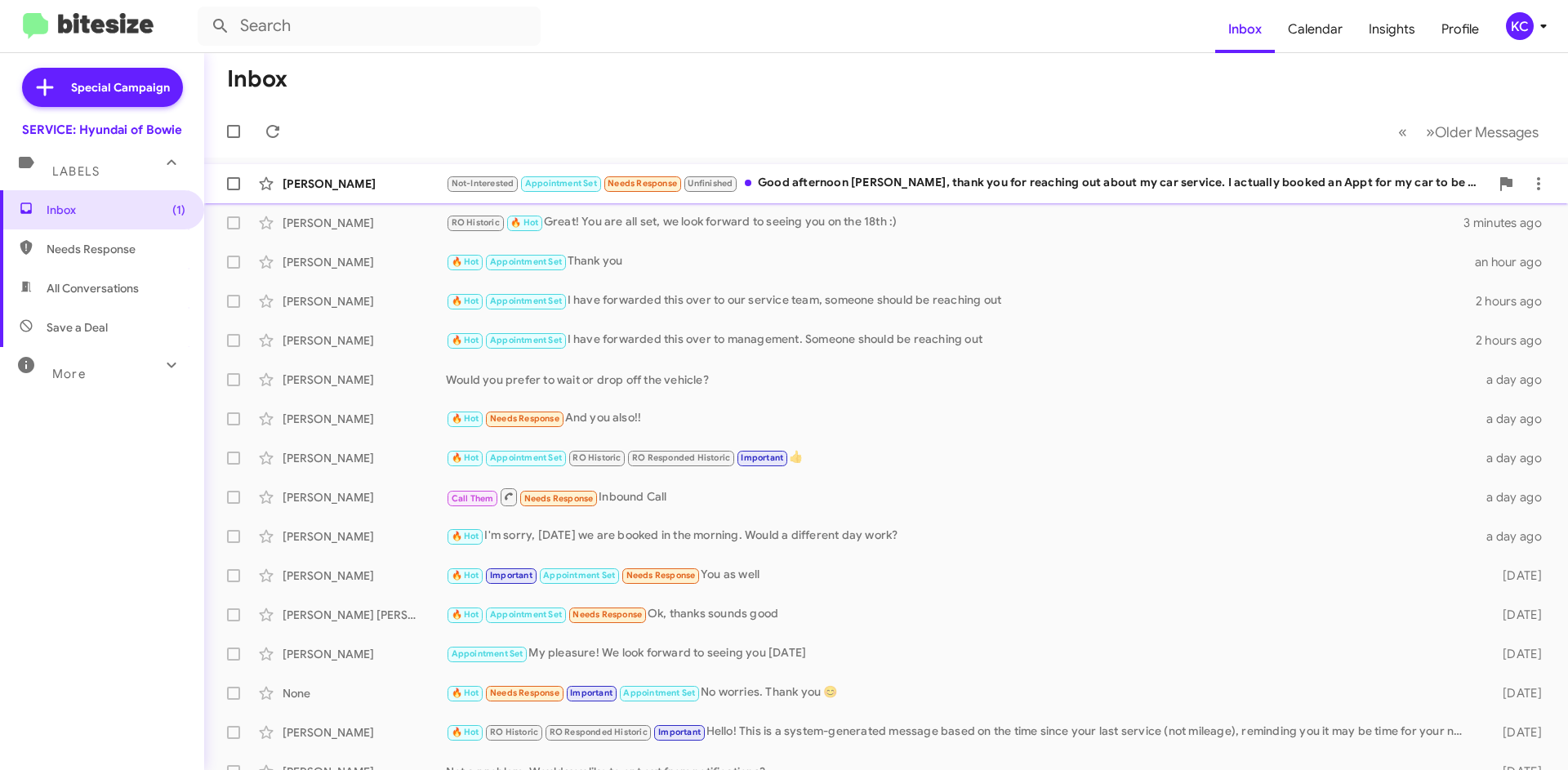
click at [901, 183] on div "Not-Interested Appointment Set Needs Response Unfinished Good afternoon Mia, th…" at bounding box center [967, 183] width 1043 height 18
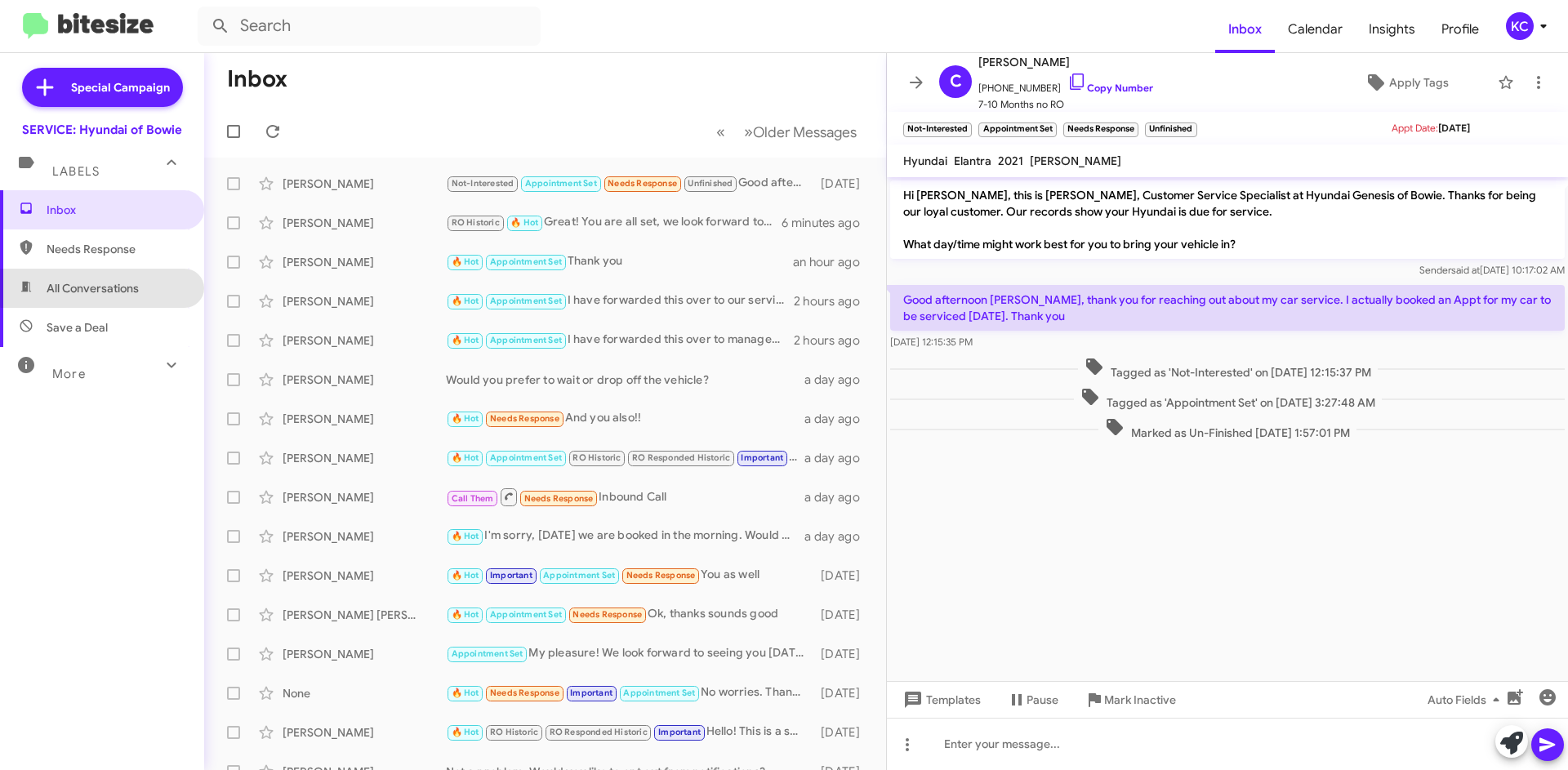
click at [103, 280] on span "All Conversations" at bounding box center [93, 288] width 92 height 17
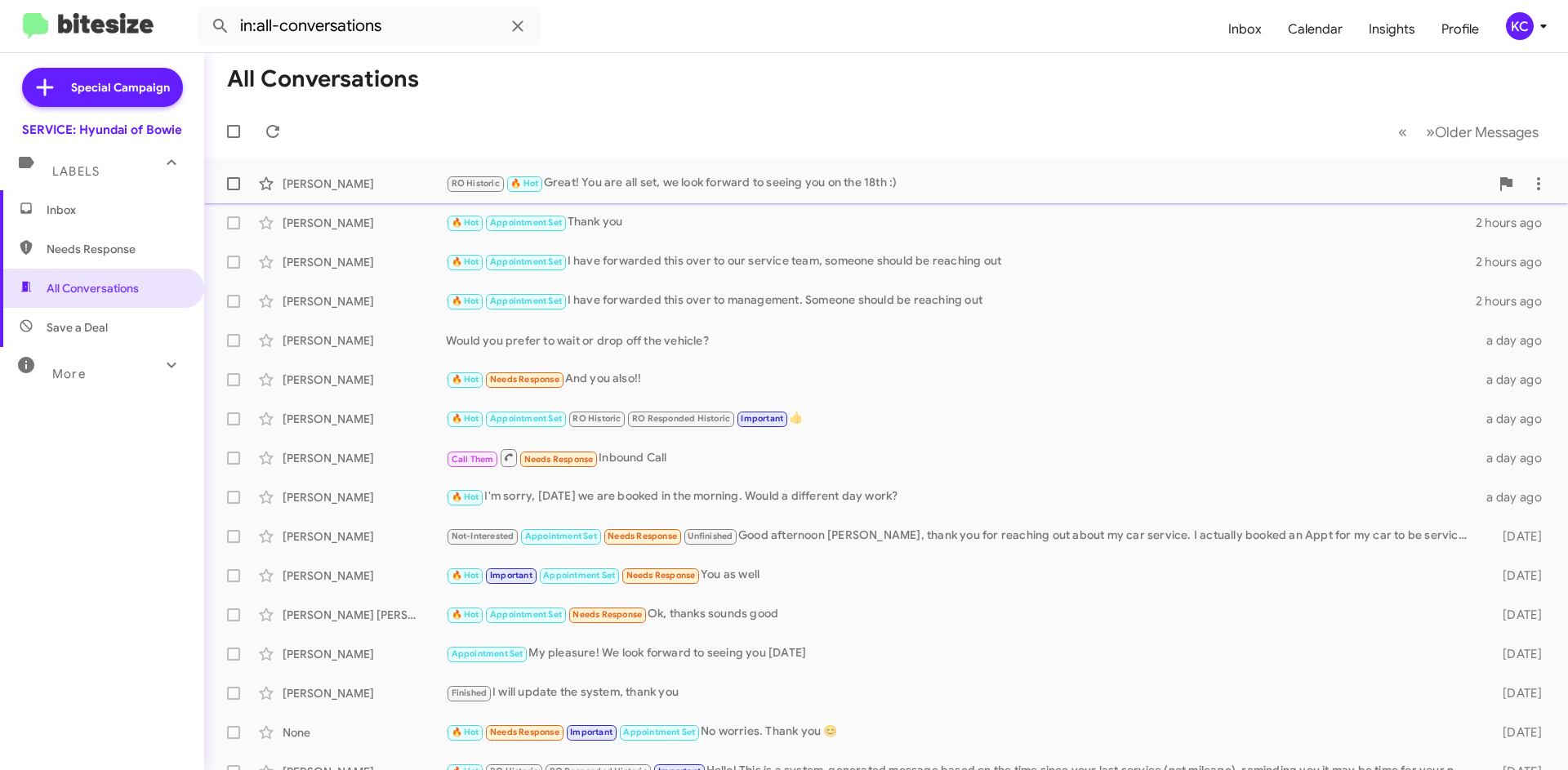
click at [576, 189] on div "RO Historic 🔥 Hot Great! You are all set, we look forward to seeing you on the …" at bounding box center [967, 183] width 1043 height 18
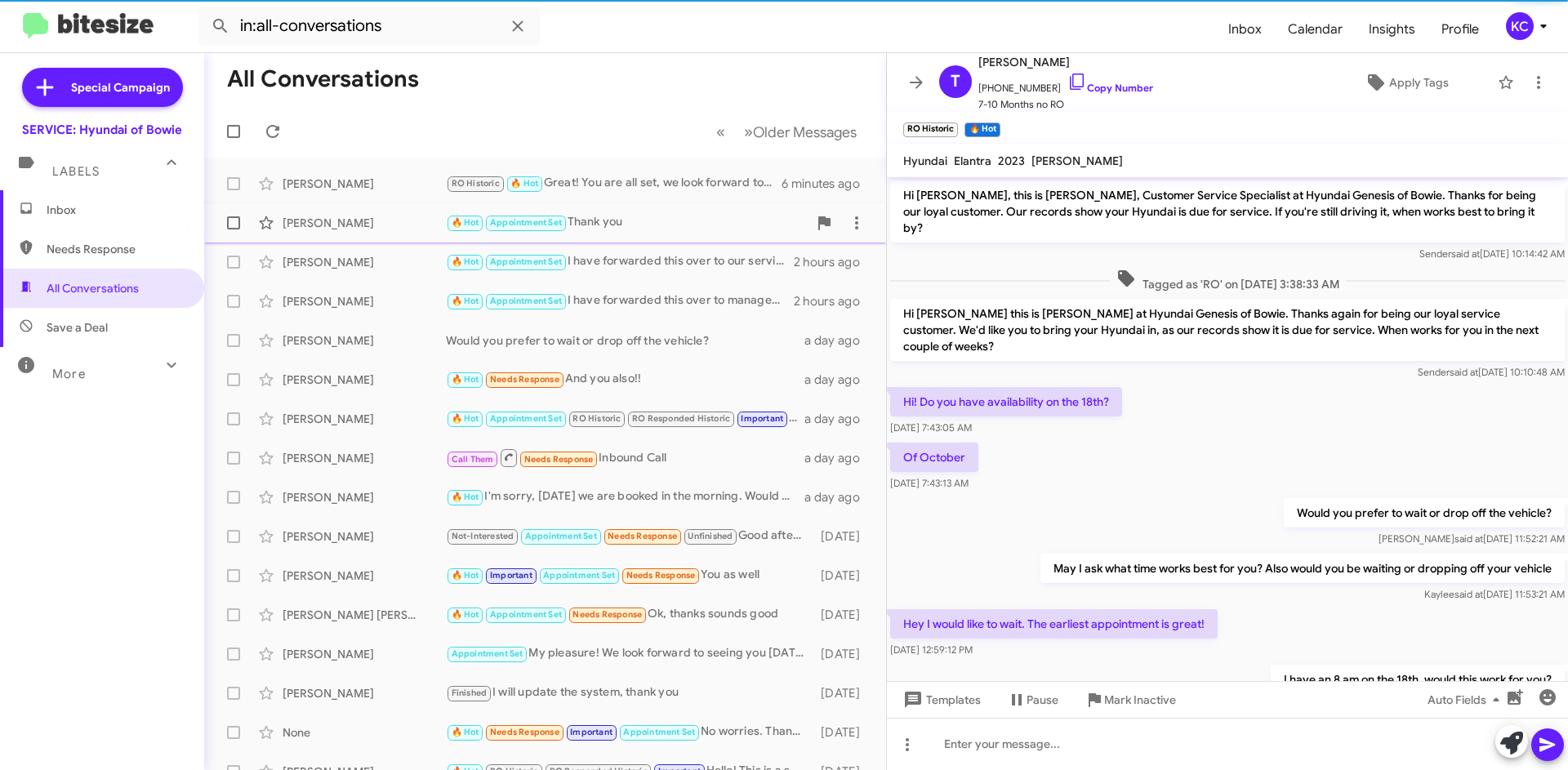
scroll to position [236, 0]
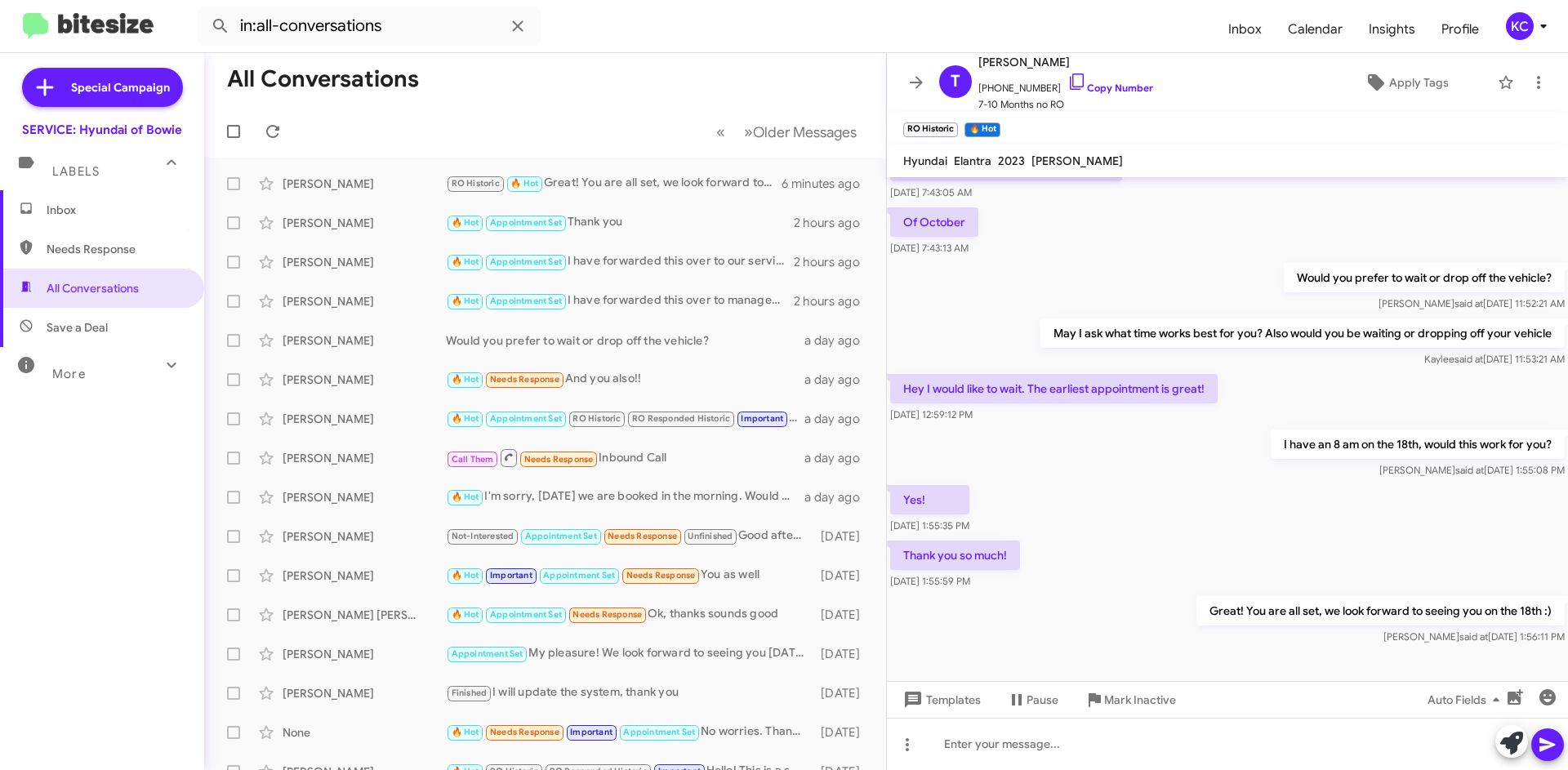
click at [118, 234] on span "Needs Response" at bounding box center [102, 249] width 204 height 39
type input "in:needs-response"
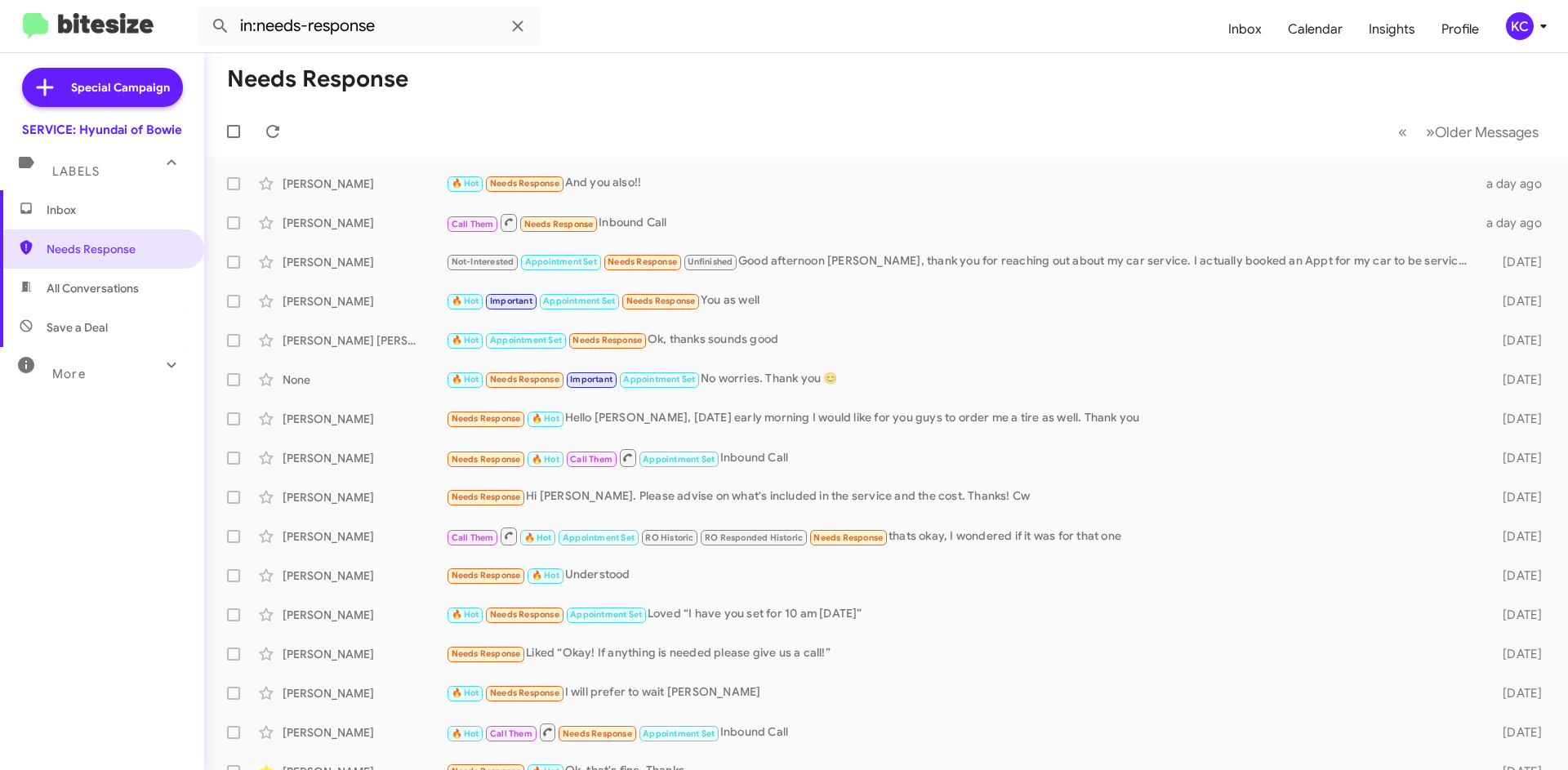
click at [95, 215] on span "Inbox" at bounding box center [116, 210] width 139 height 17
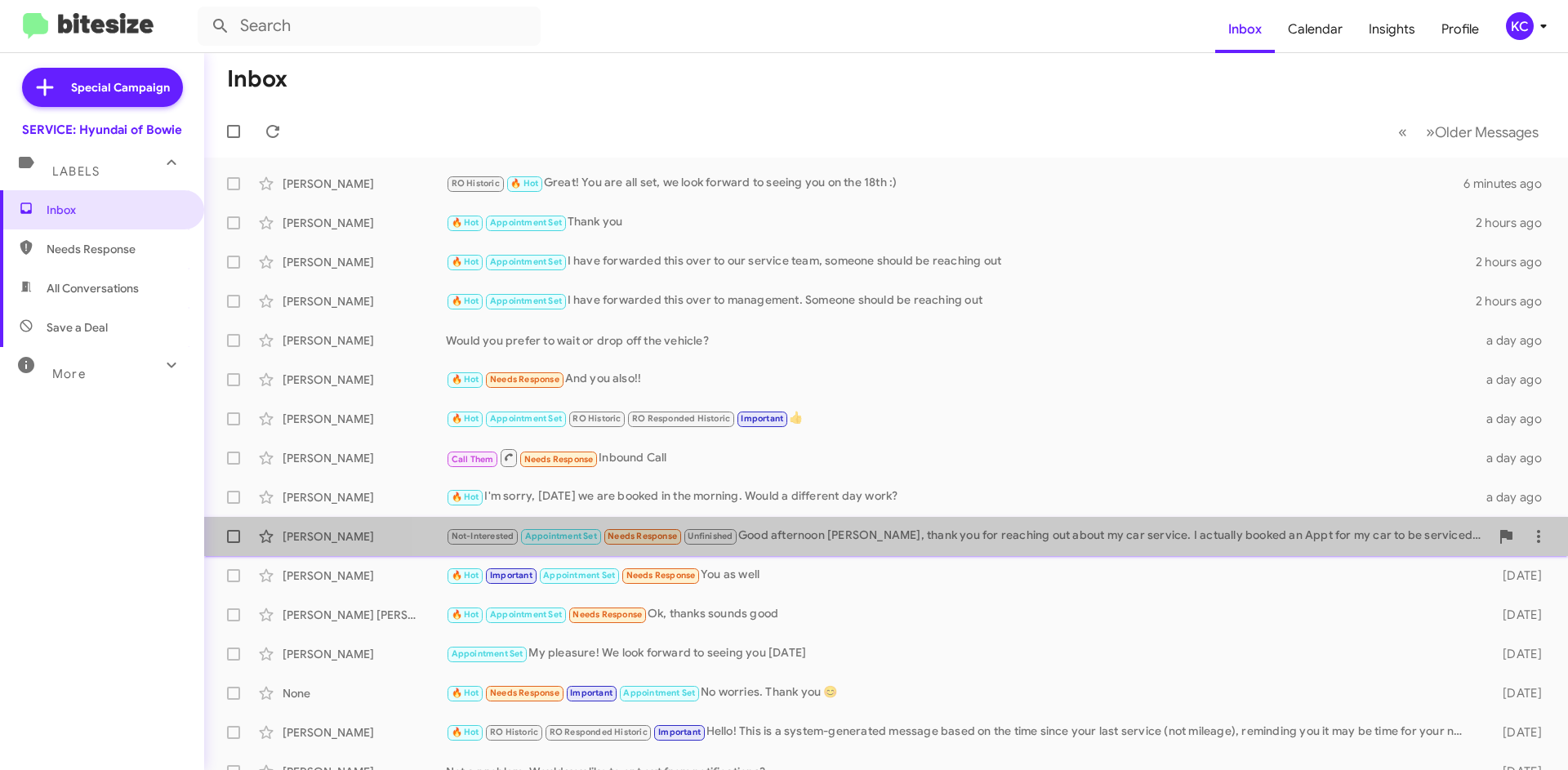
click at [992, 551] on div "Cameron Carney Not-Interested Appointment Set Needs Response Unfinished Good af…" at bounding box center [885, 536] width 1337 height 33
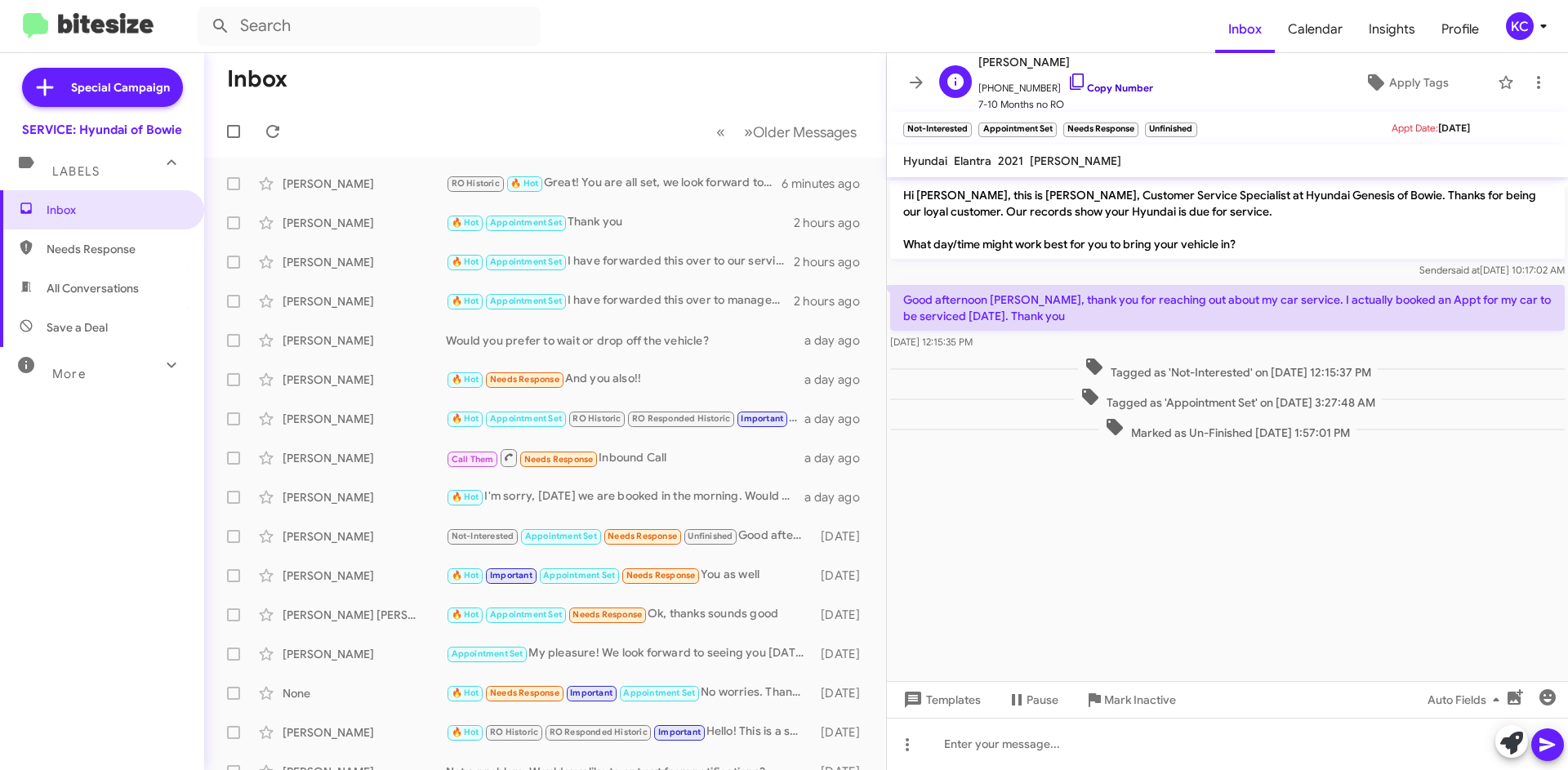
click at [1068, 81] on icon at bounding box center [1077, 81] width 19 height 19
click at [946, 295] on p "Good afternoon [PERSON_NAME], thank you for reaching out about my car service. …" at bounding box center [1226, 307] width 674 height 46
click at [946, 294] on p "Good afternoon [PERSON_NAME], thank you for reaching out about my car service. …" at bounding box center [1226, 307] width 674 height 46
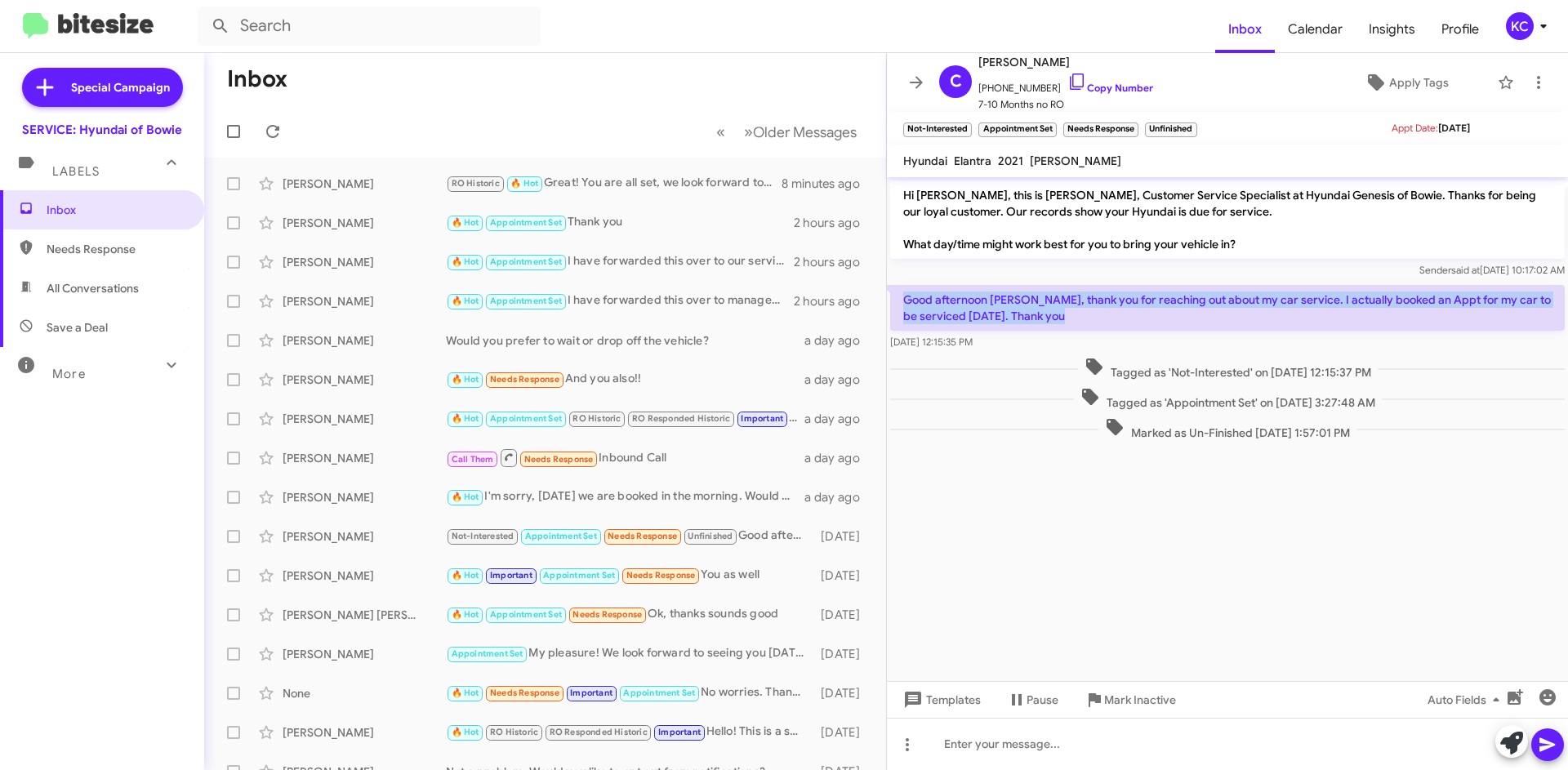
click at [943, 294] on p "Good afternoon [PERSON_NAME], thank you for reaching out about my car service. …" at bounding box center [1226, 307] width 674 height 46
copy p "Good afternoon [PERSON_NAME], thank you for reaching out about my car service. …"
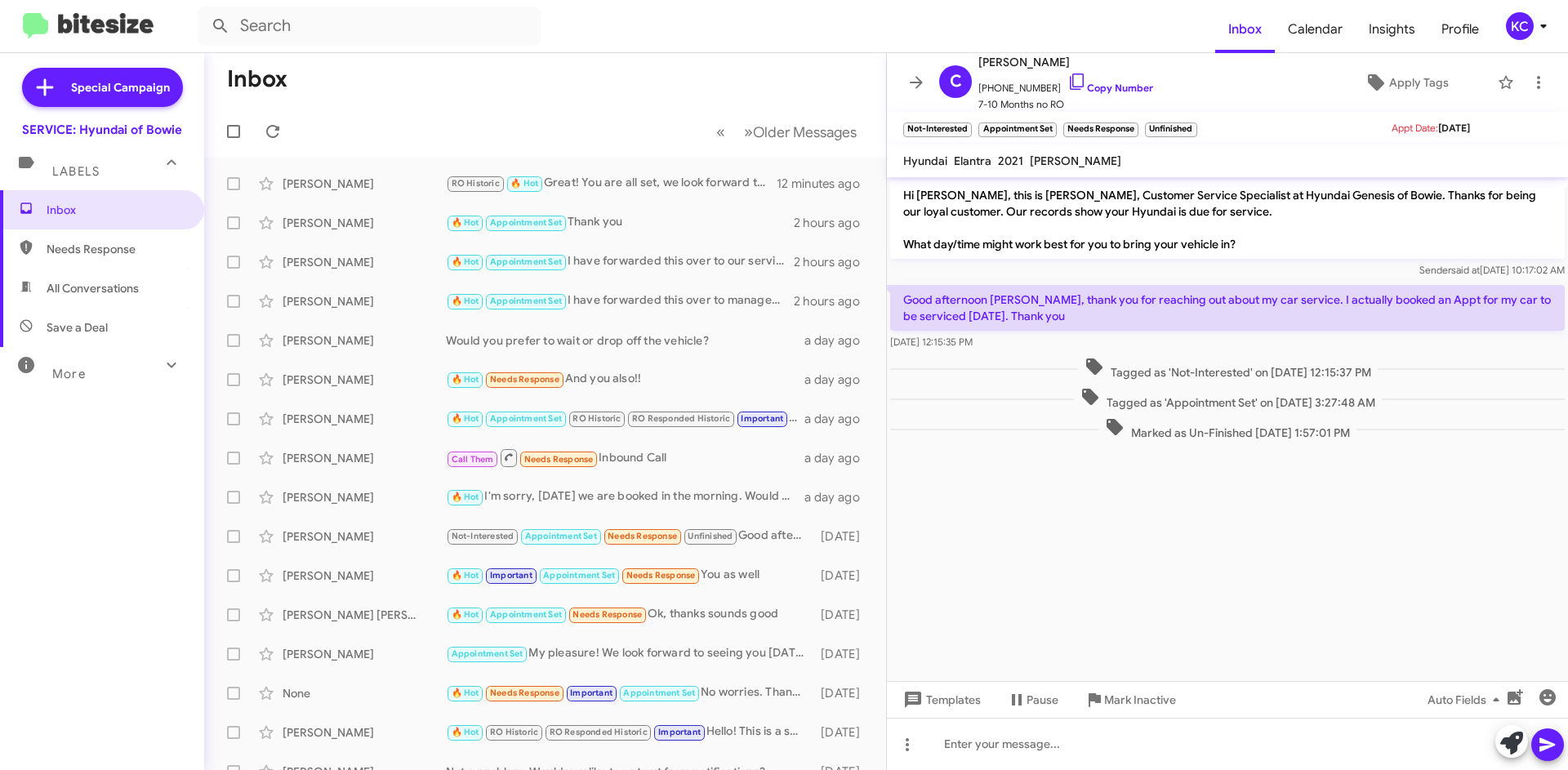
click at [399, 51] on mat-toolbar "Inbox Calendar Insights Profile KC" at bounding box center [784, 26] width 1568 height 53
click at [381, 89] on mat-toolbar-row "Inbox" at bounding box center [545, 79] width 682 height 53
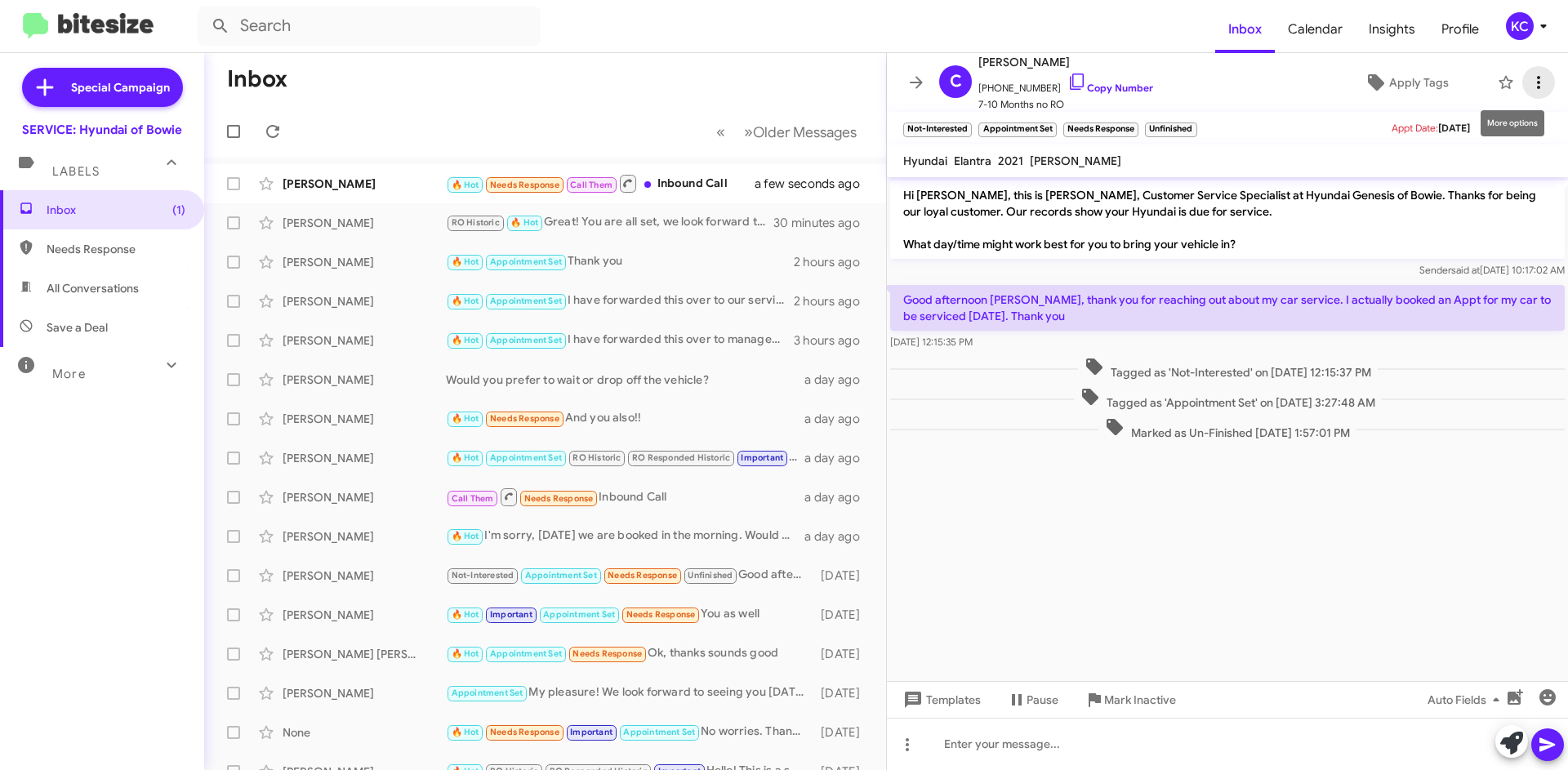
click at [1529, 80] on icon at bounding box center [1538, 82] width 19 height 19
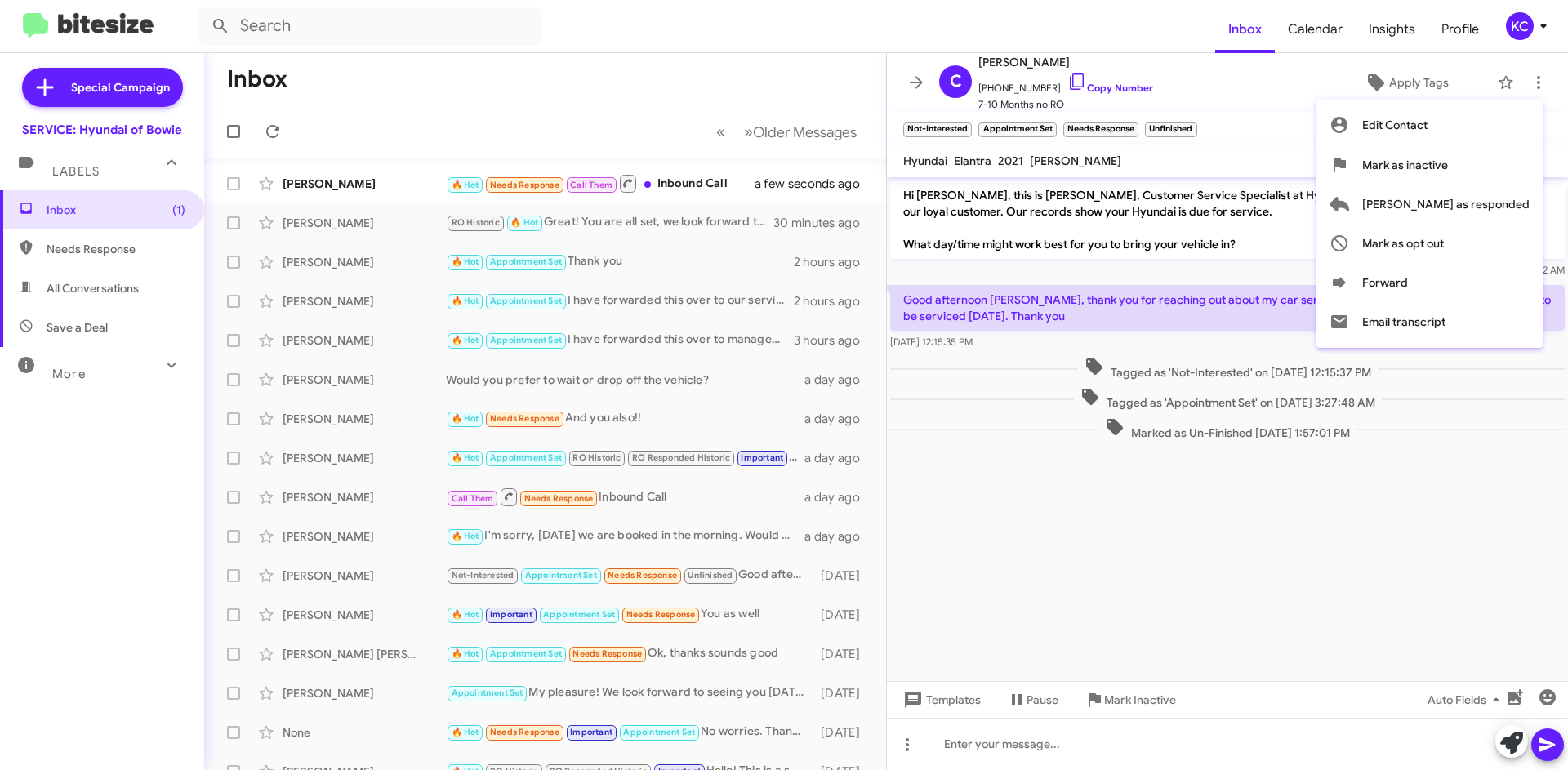
click at [676, 196] on div at bounding box center [784, 385] width 1568 height 770
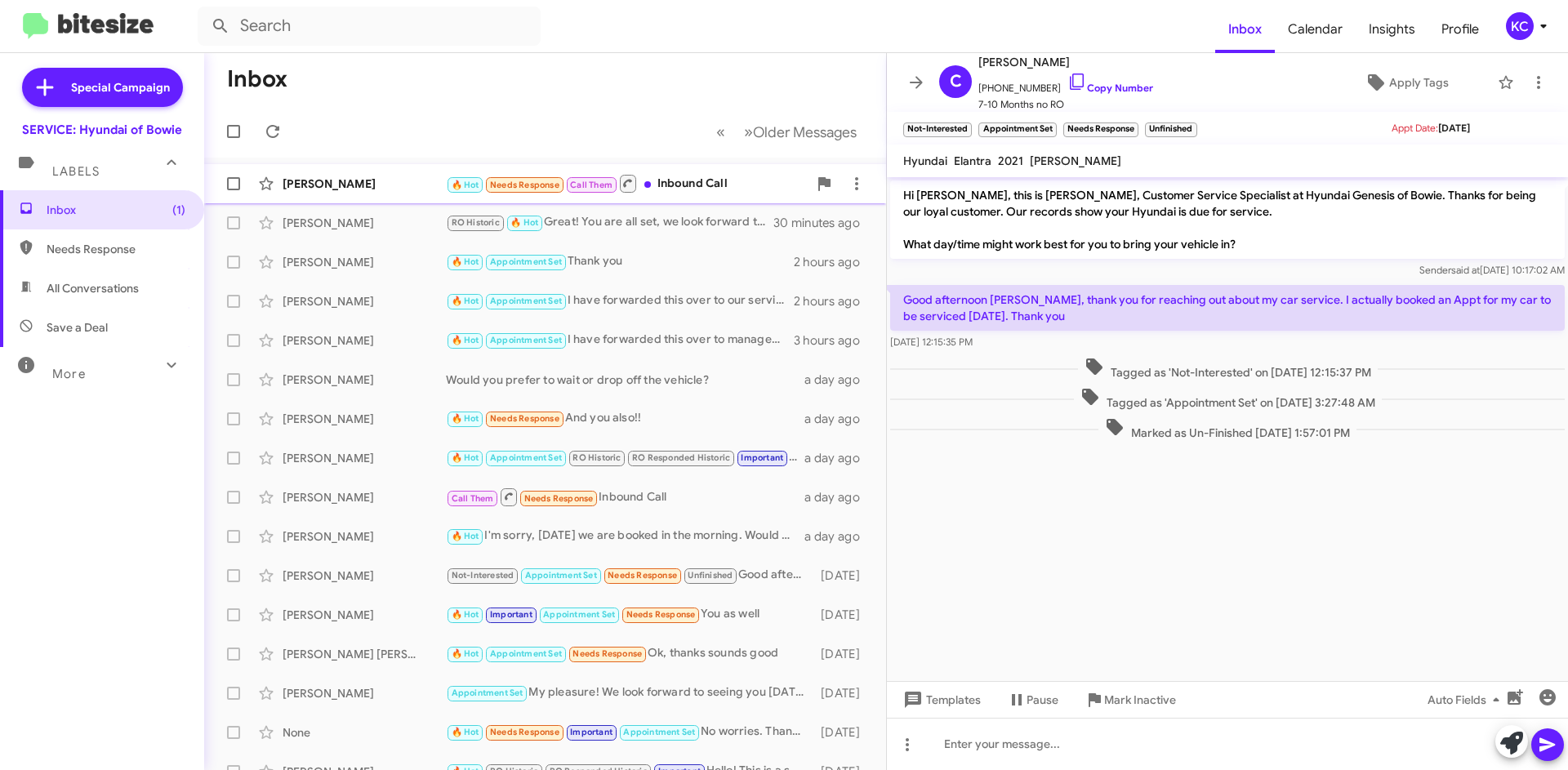
click at [419, 192] on div "Oluwafemi Oluyeye 🔥 Hot Needs Response Call Them Inbound Call a few seconds ago" at bounding box center [545, 183] width 656 height 33
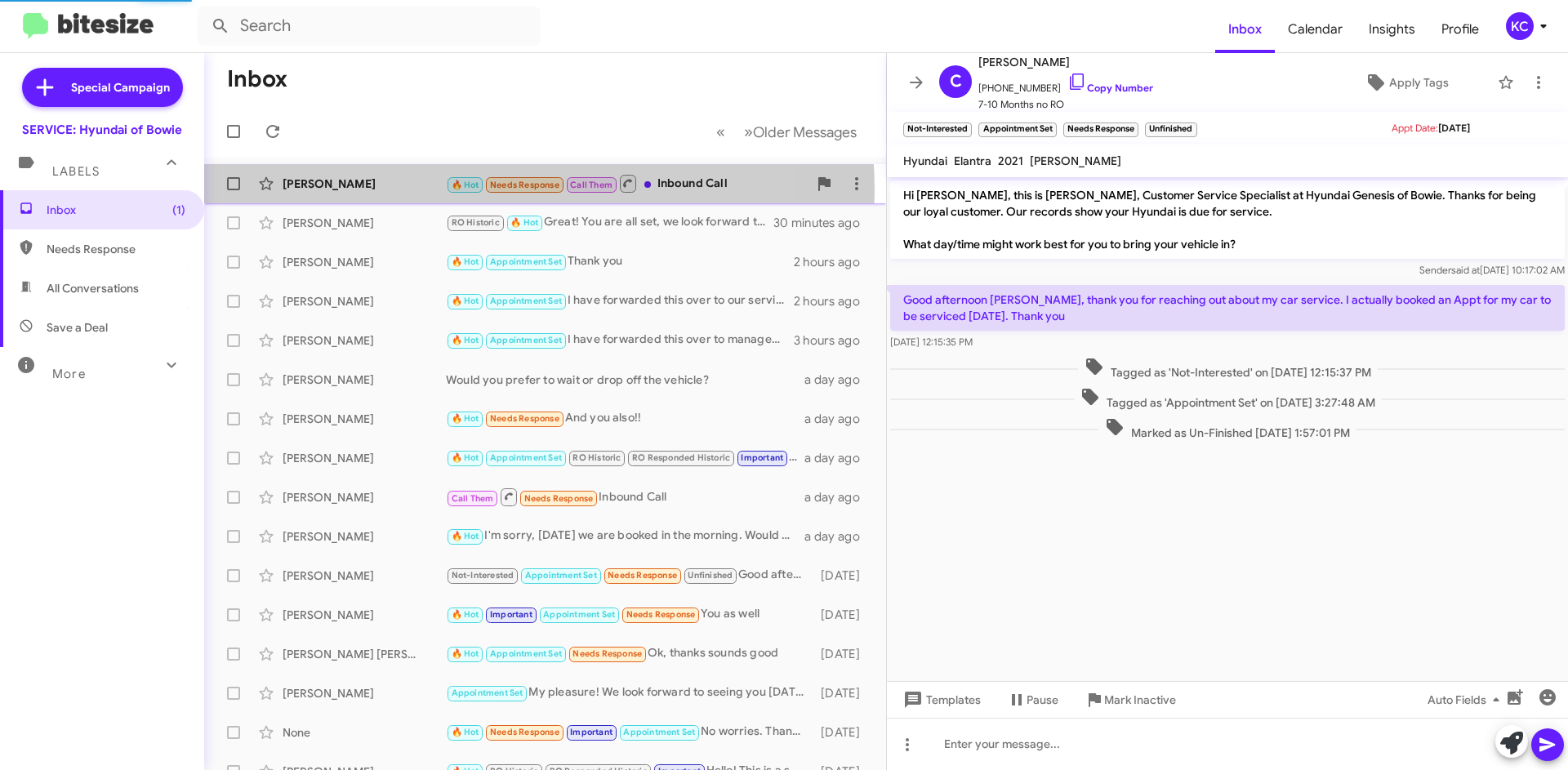
click at [418, 192] on div "Oluwafemi Oluyeye 🔥 Hot Needs Response Call Them Inbound Call a few seconds ago" at bounding box center [545, 183] width 656 height 33
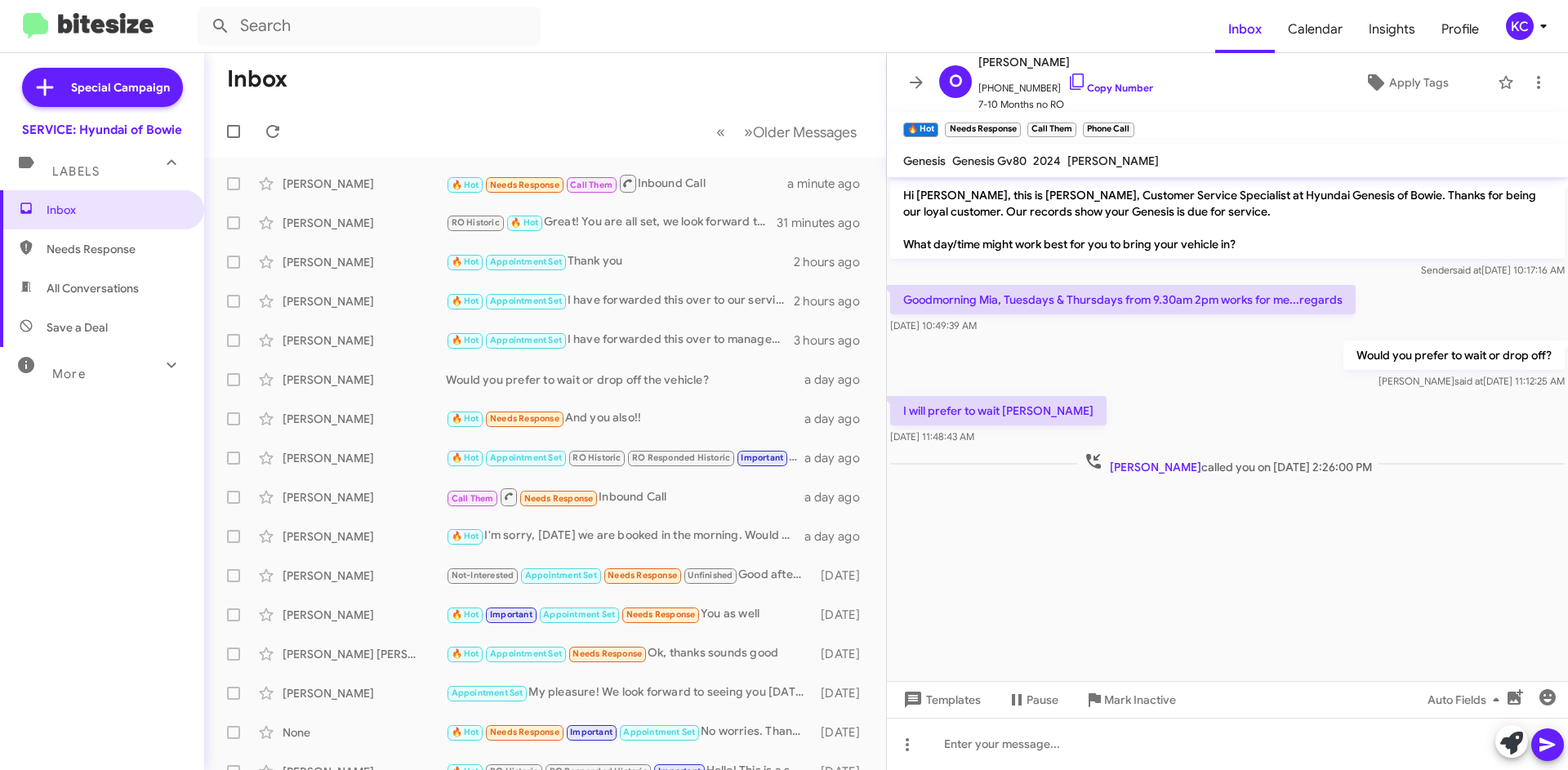
click at [597, 117] on mat-toolbar-row "« Previous » Next Older Messages" at bounding box center [545, 131] width 682 height 53
click at [403, 107] on mat-toolbar-row "« Previous » Next Older Messages" at bounding box center [545, 131] width 682 height 53
click at [442, 73] on mat-toolbar-row "Inbox" at bounding box center [545, 79] width 682 height 53
click at [127, 266] on span "Needs Response" at bounding box center [102, 249] width 204 height 39
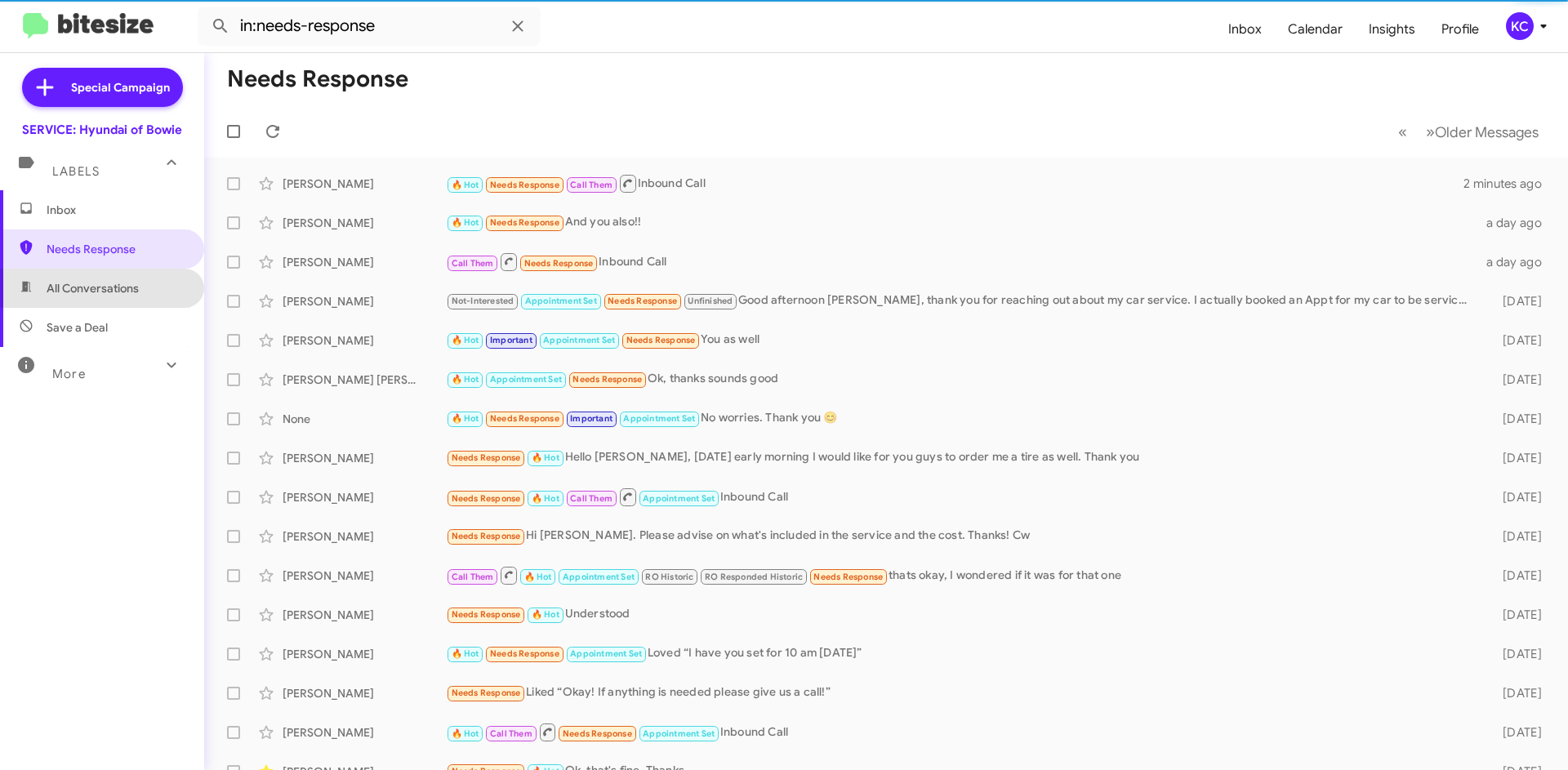
click at [109, 291] on span "All Conversations" at bounding box center [93, 288] width 92 height 17
type input "in:all-conversations"
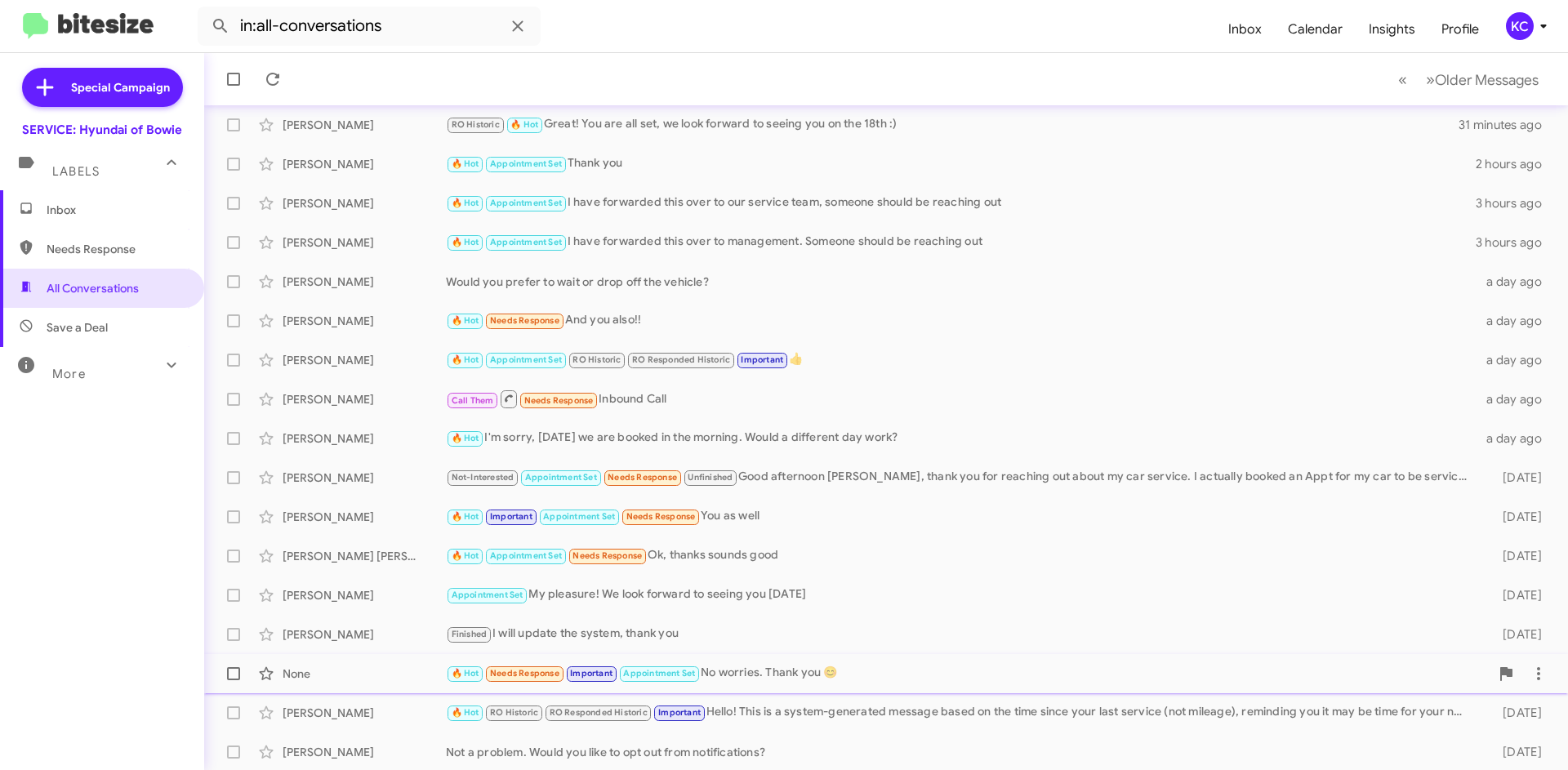
scroll to position [178, 0]
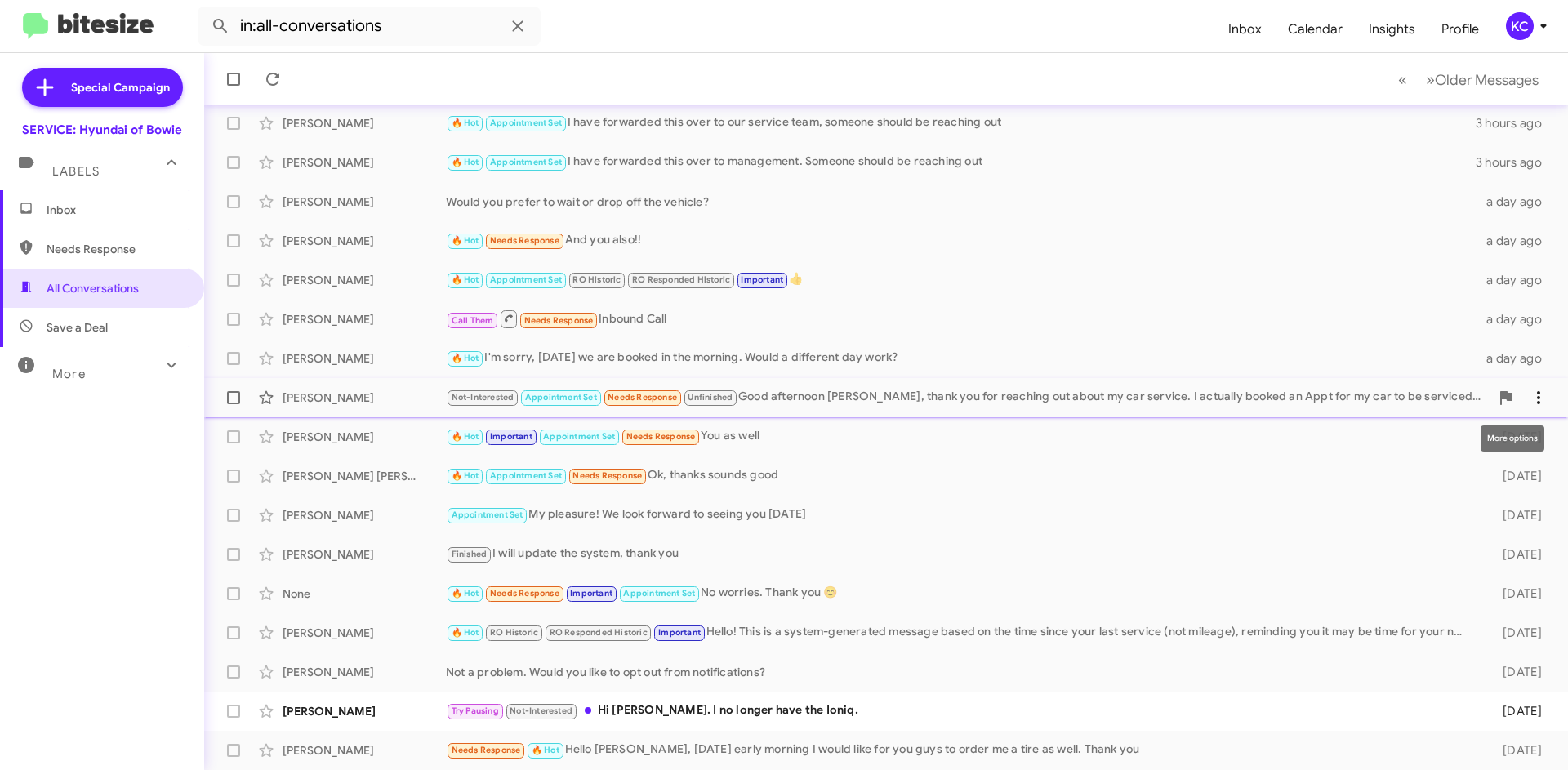
click at [1529, 396] on icon at bounding box center [1538, 397] width 19 height 19
click at [73, 206] on div at bounding box center [784, 385] width 1568 height 770
click at [75, 206] on span "Inbox" at bounding box center [116, 210] width 139 height 17
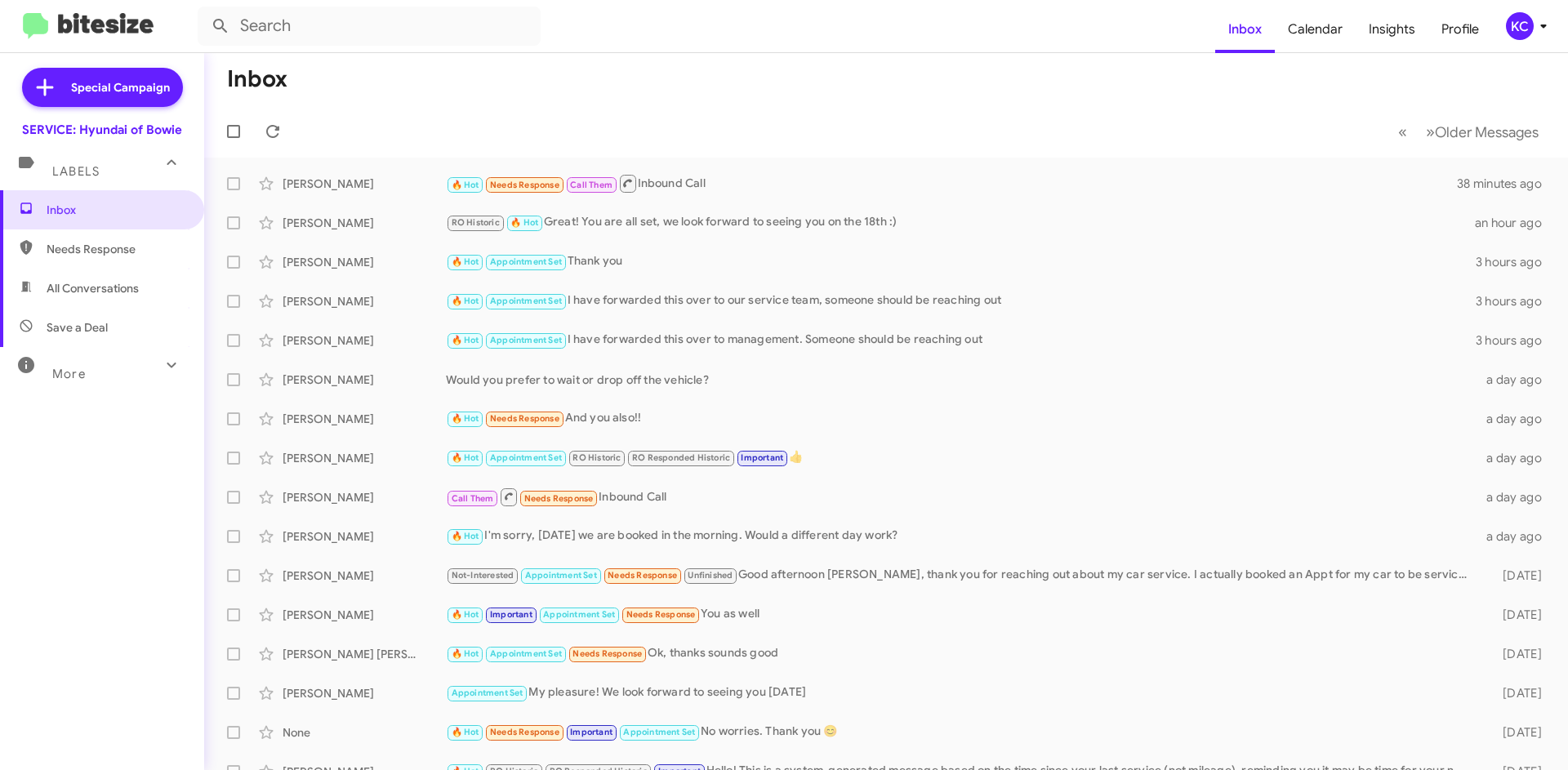
click at [339, 95] on mat-toolbar-row "Inbox" at bounding box center [885, 79] width 1363 height 53
click at [1520, 30] on div "KC" at bounding box center [1519, 26] width 28 height 28
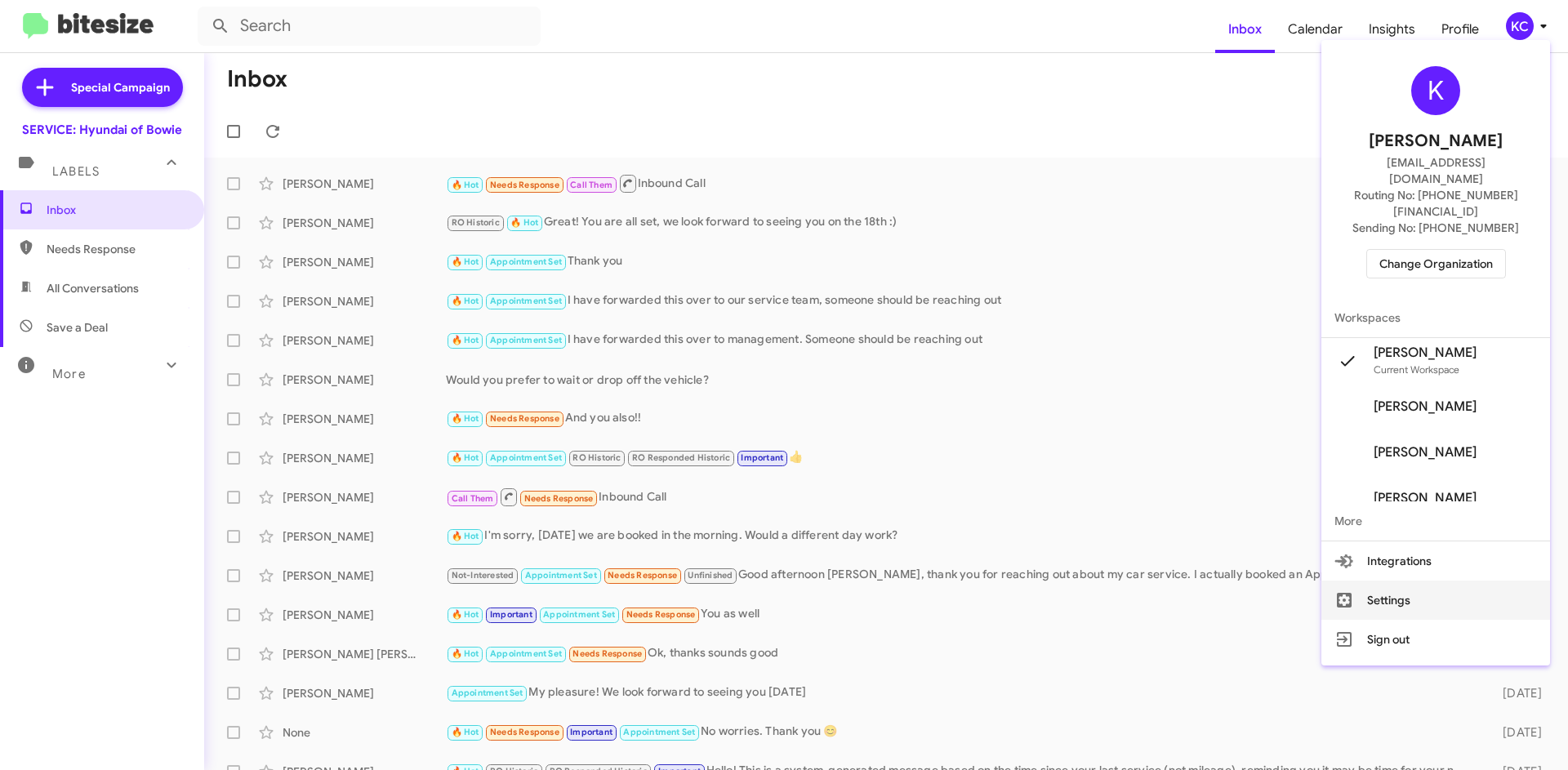
click at [1411, 580] on button "Settings" at bounding box center [1436, 600] width 229 height 39
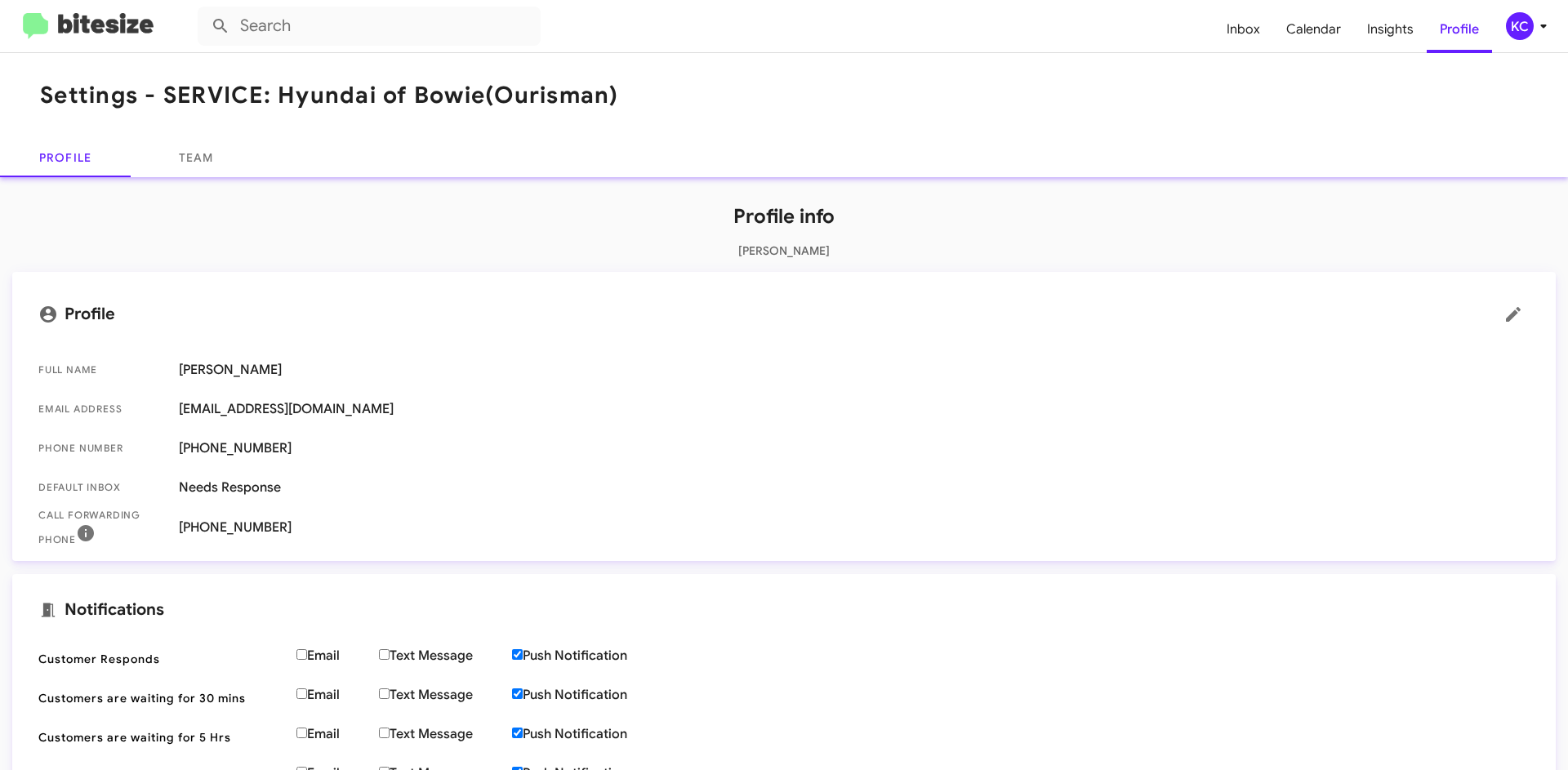
click at [1275, 110] on mat-toolbar "Settings - SERVICE: Hyundai of Bowie (Ourisman)" at bounding box center [784, 96] width 1568 height 85
click at [209, 163] on link "Team" at bounding box center [195, 157] width 130 height 39
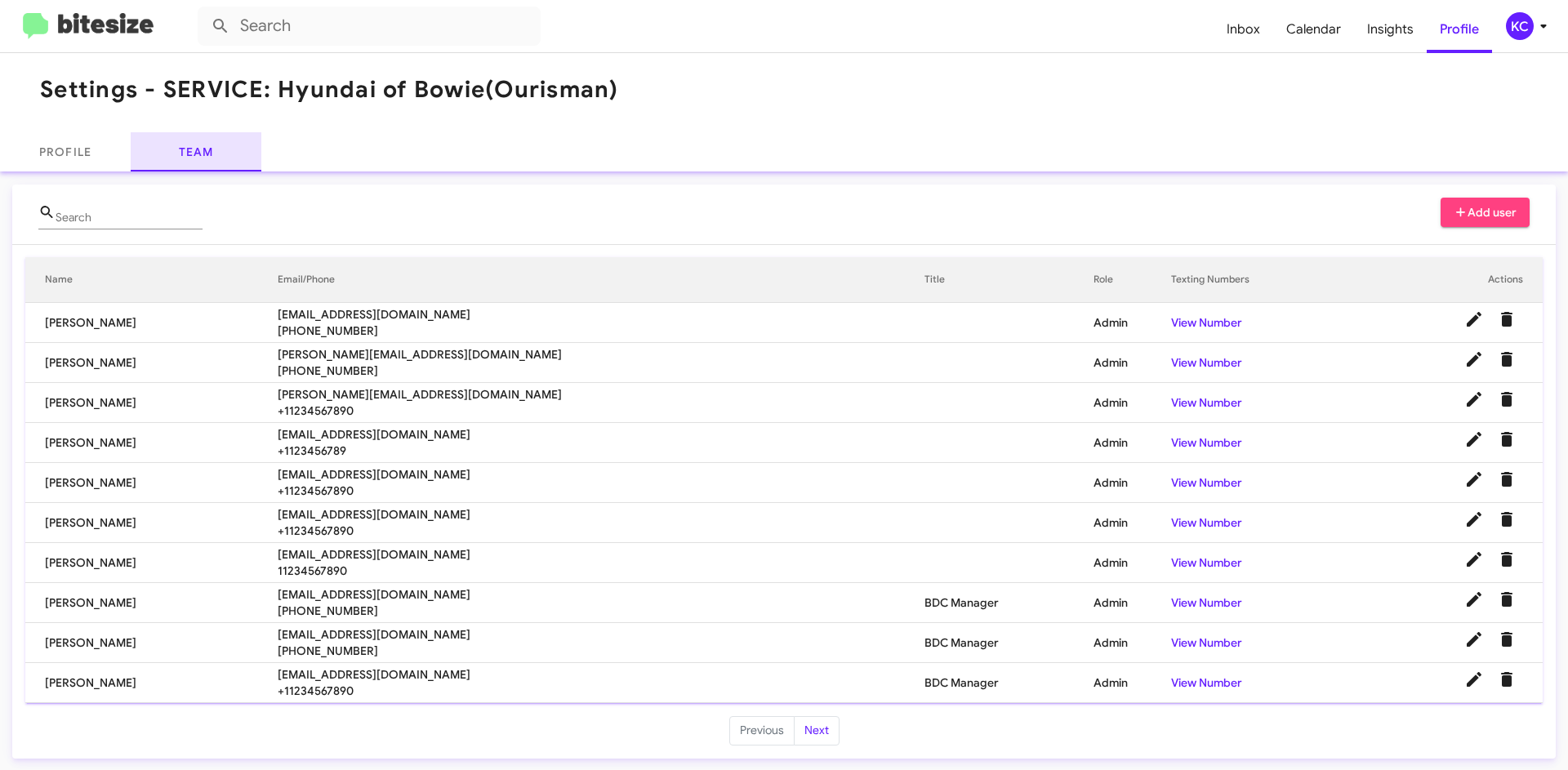
scroll to position [8, 0]
click at [819, 734] on button "Next" at bounding box center [816, 728] width 46 height 29
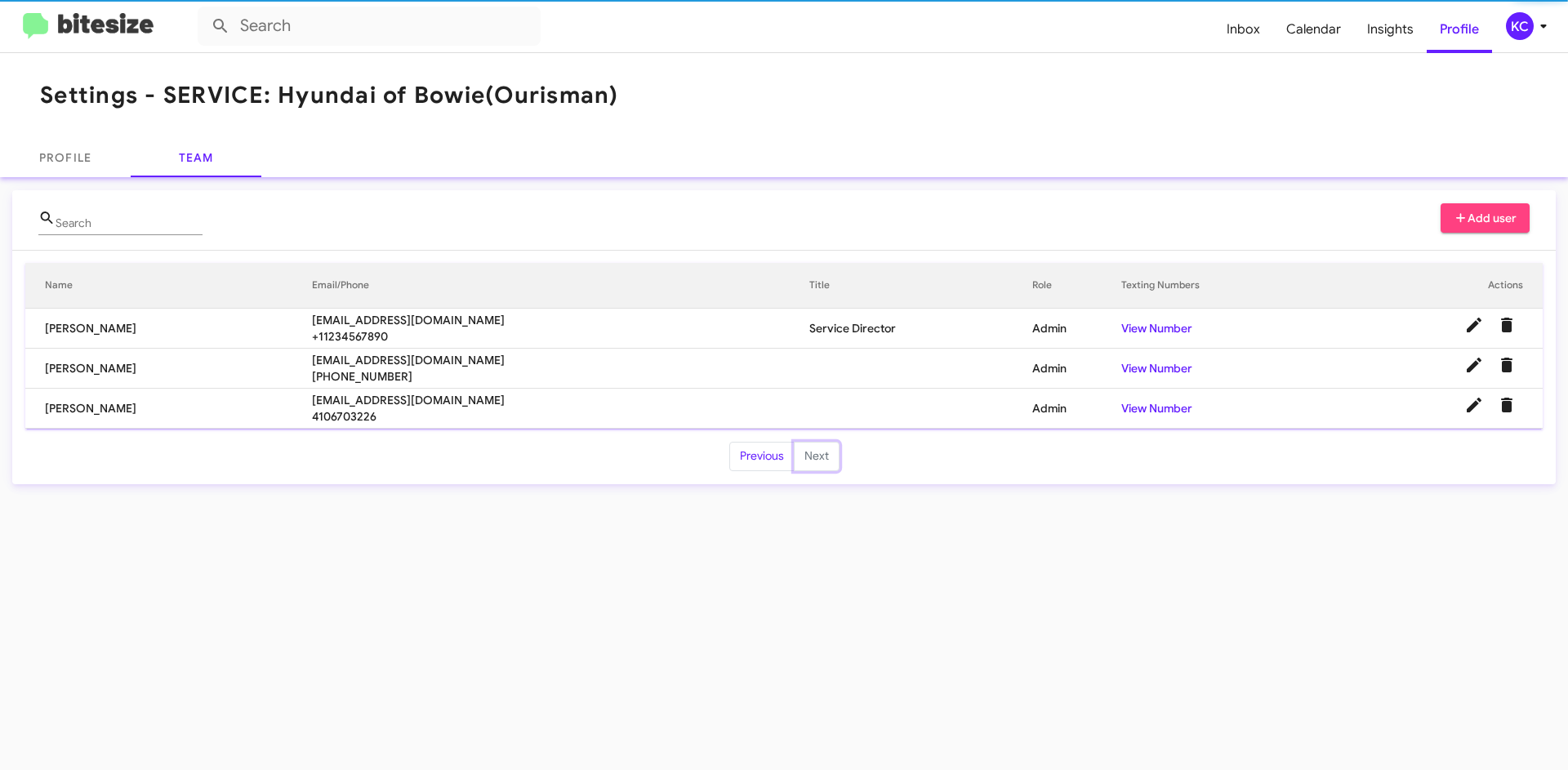
scroll to position [0, 0]
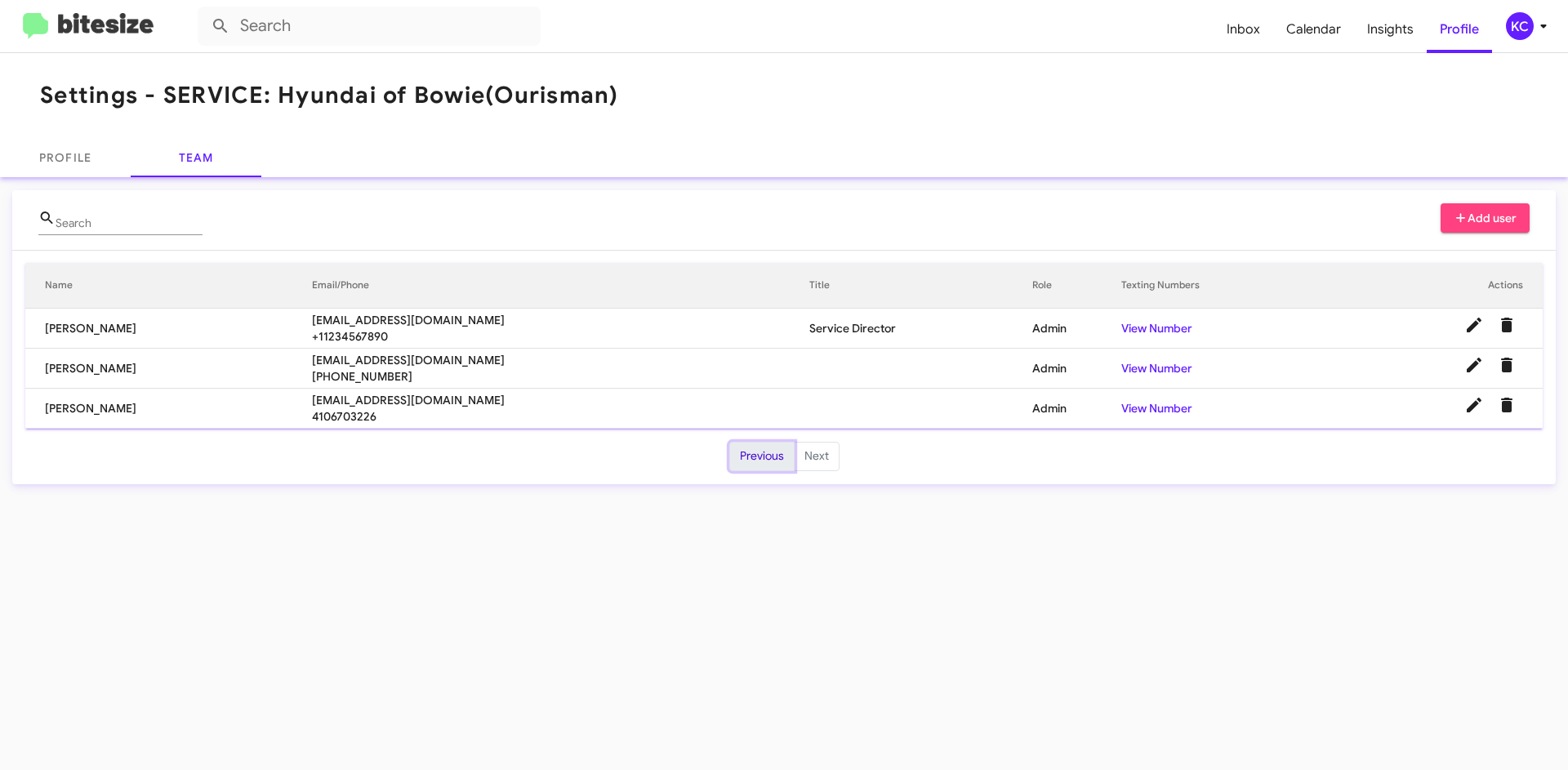
click at [766, 458] on button "Previous" at bounding box center [762, 456] width 65 height 29
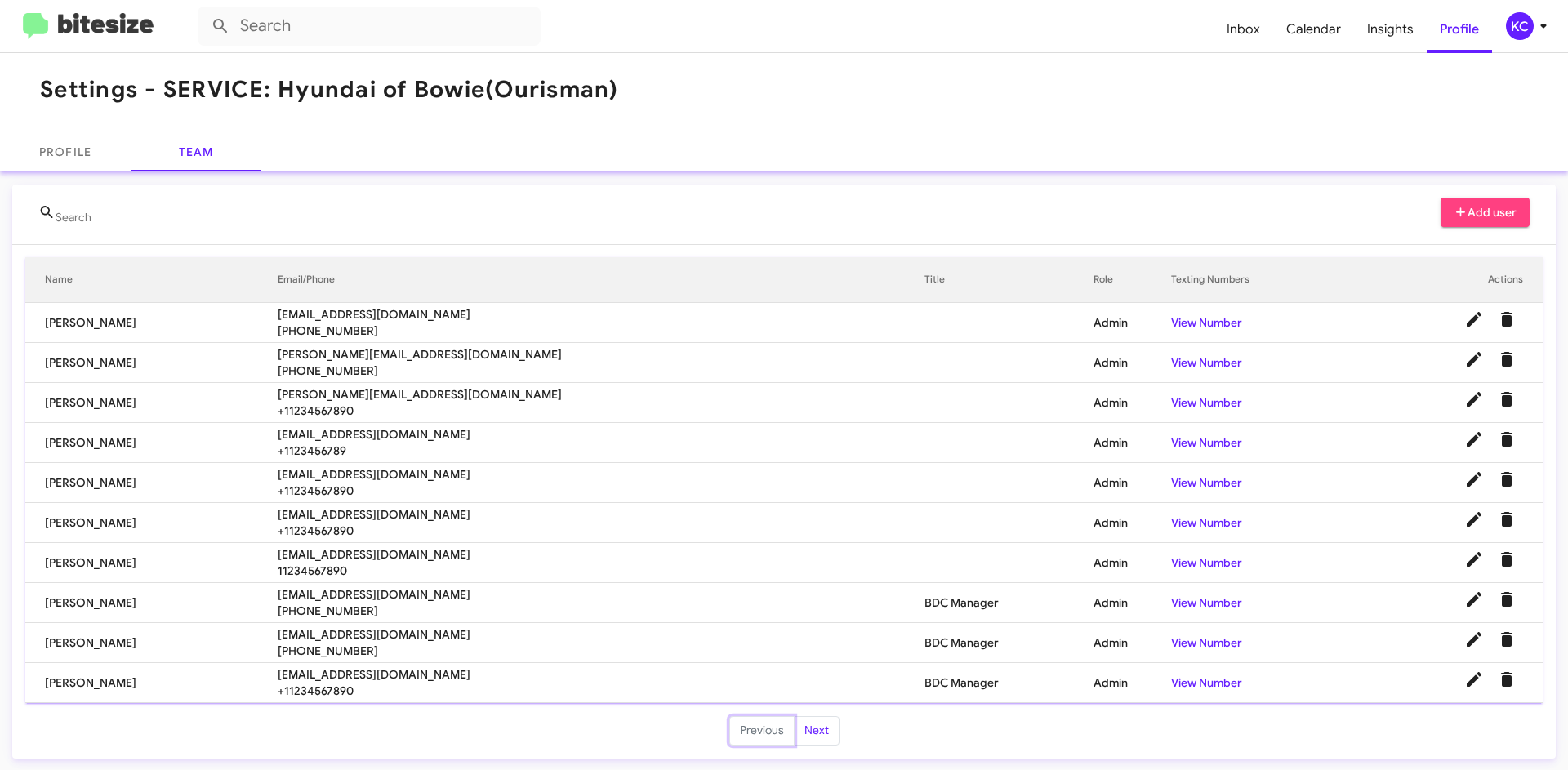
scroll to position [8, 0]
click at [1478, 25] on span "Profile" at bounding box center [1459, 29] width 65 height 48
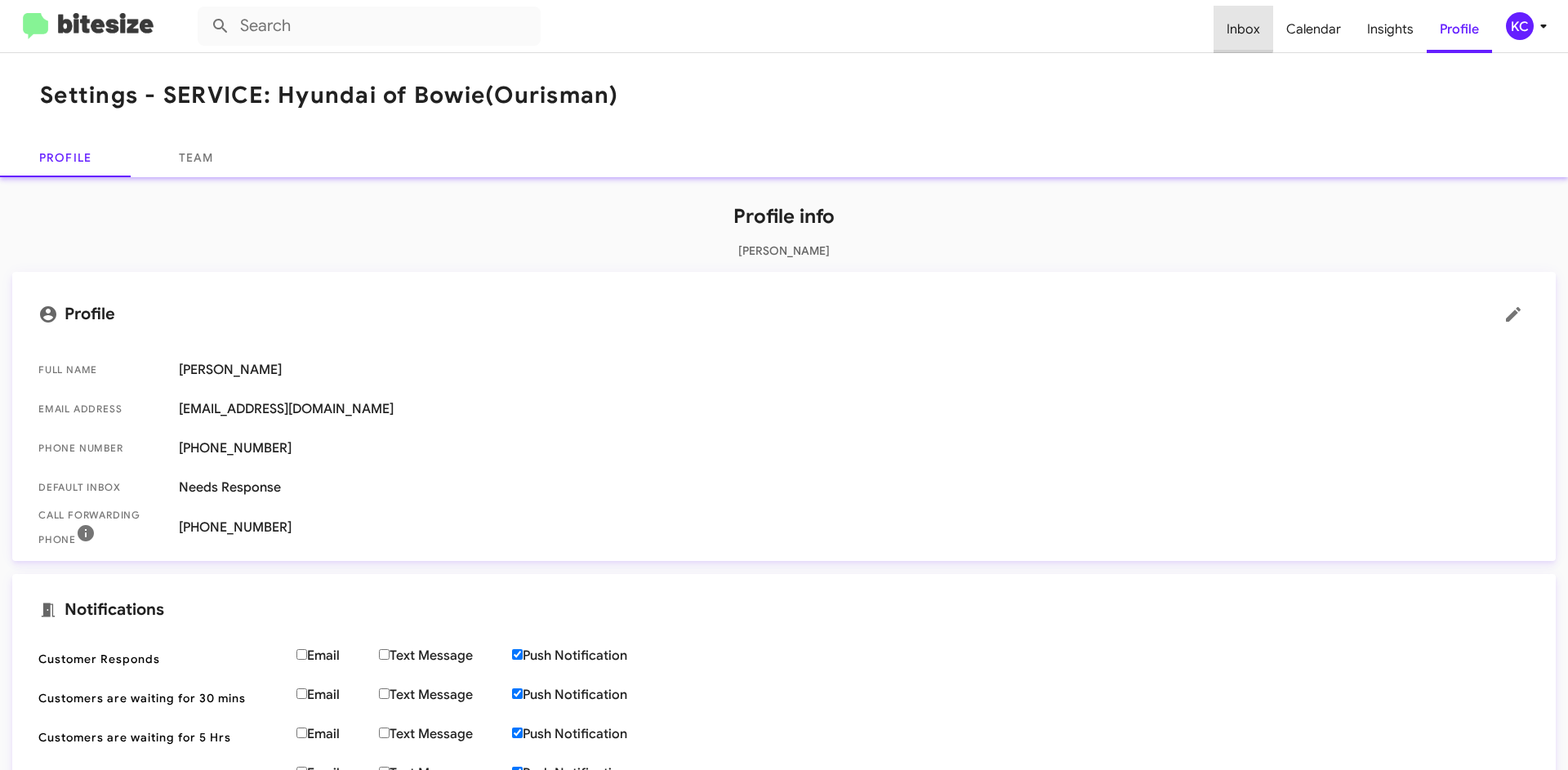
click at [1235, 20] on span "Inbox" at bounding box center [1243, 29] width 59 height 48
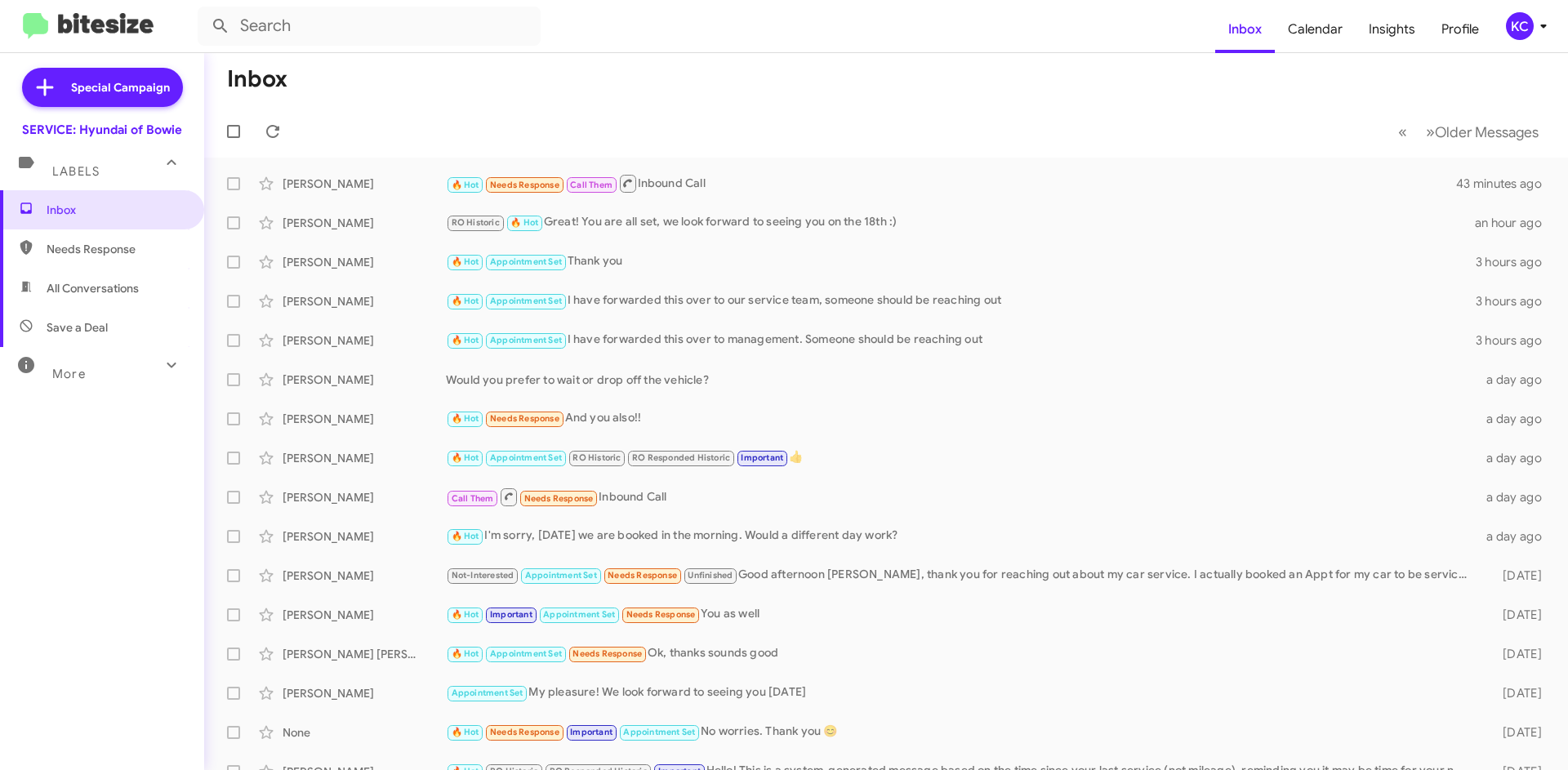
click at [76, 331] on span "Save a Deal" at bounding box center [77, 327] width 61 height 17
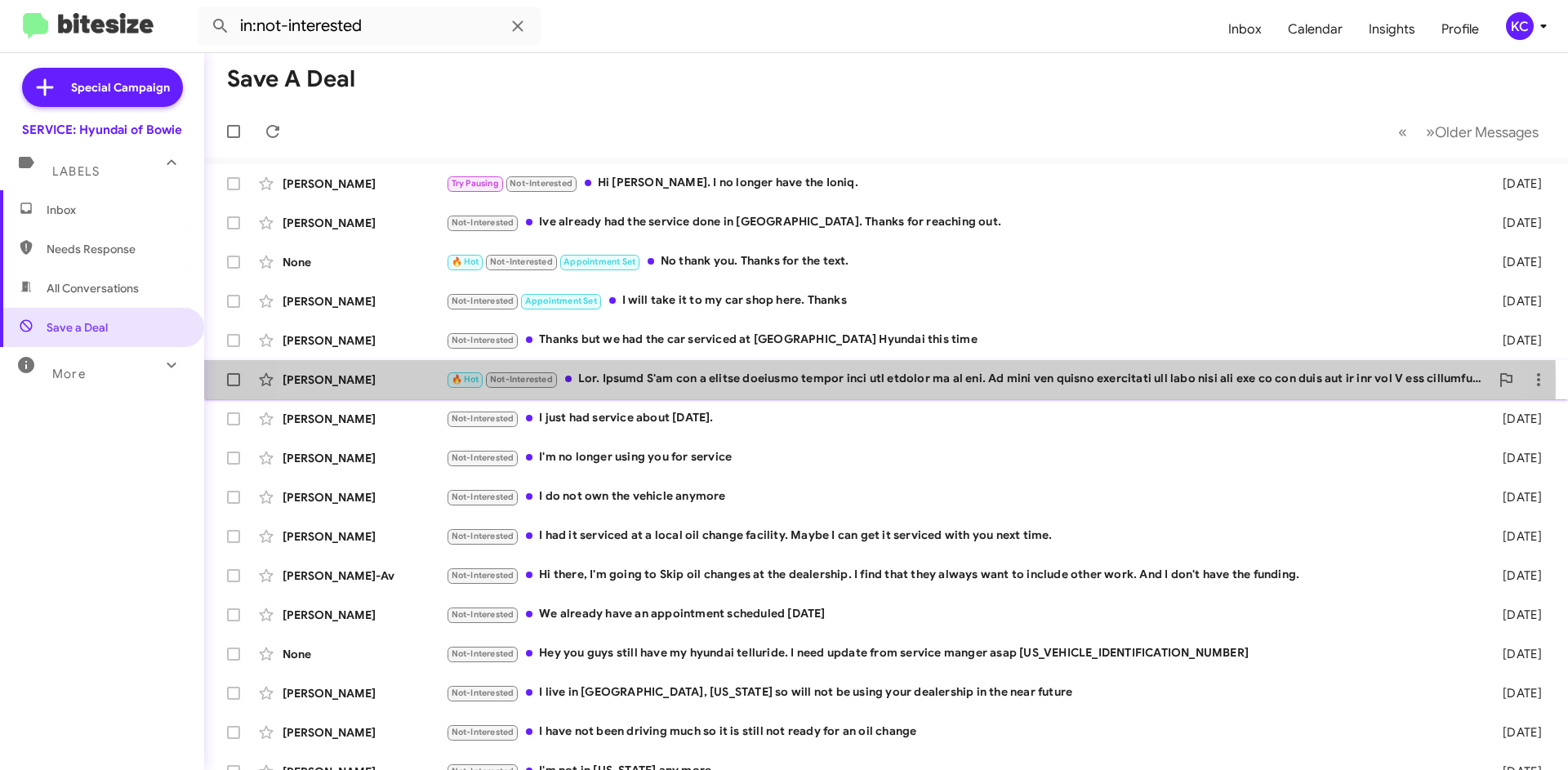
click at [812, 382] on div "🔥 Hot Not-Interested" at bounding box center [967, 379] width 1043 height 18
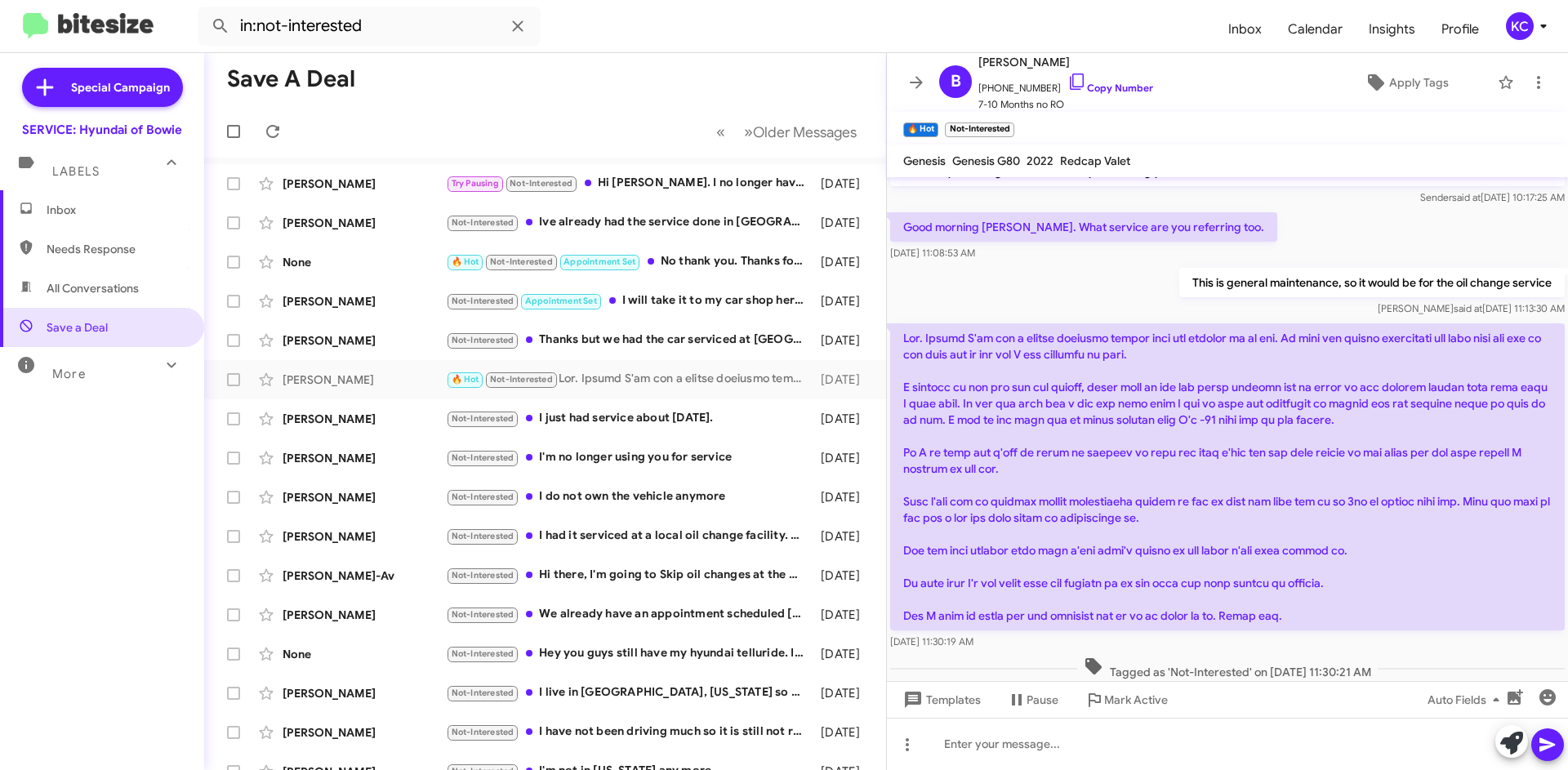
scroll to position [95, 0]
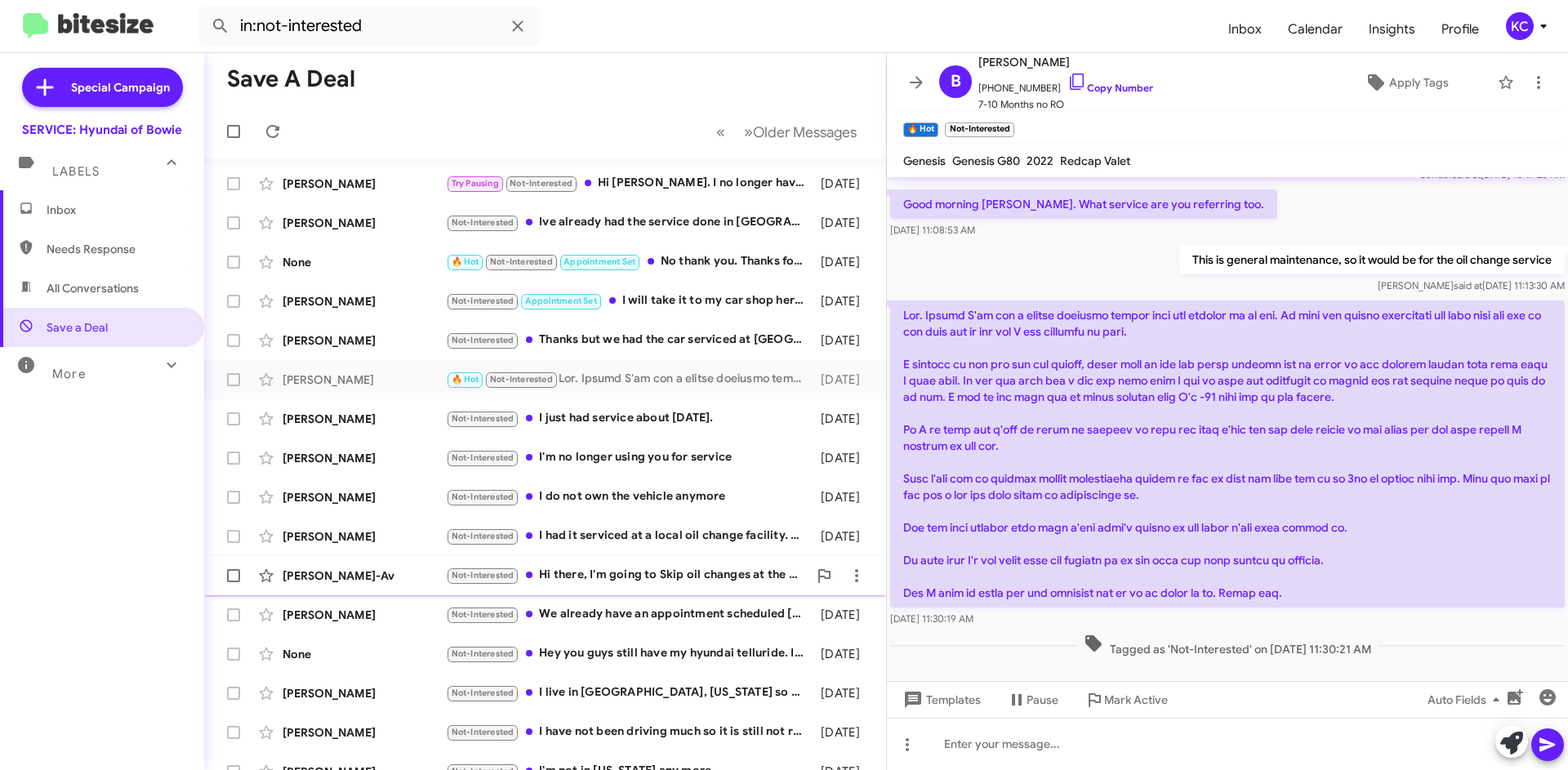
click at [706, 575] on div "Not-Interested Hi there, I'm going to Skip oil changes at the dealership. I fin…" at bounding box center [627, 575] width 362 height 18
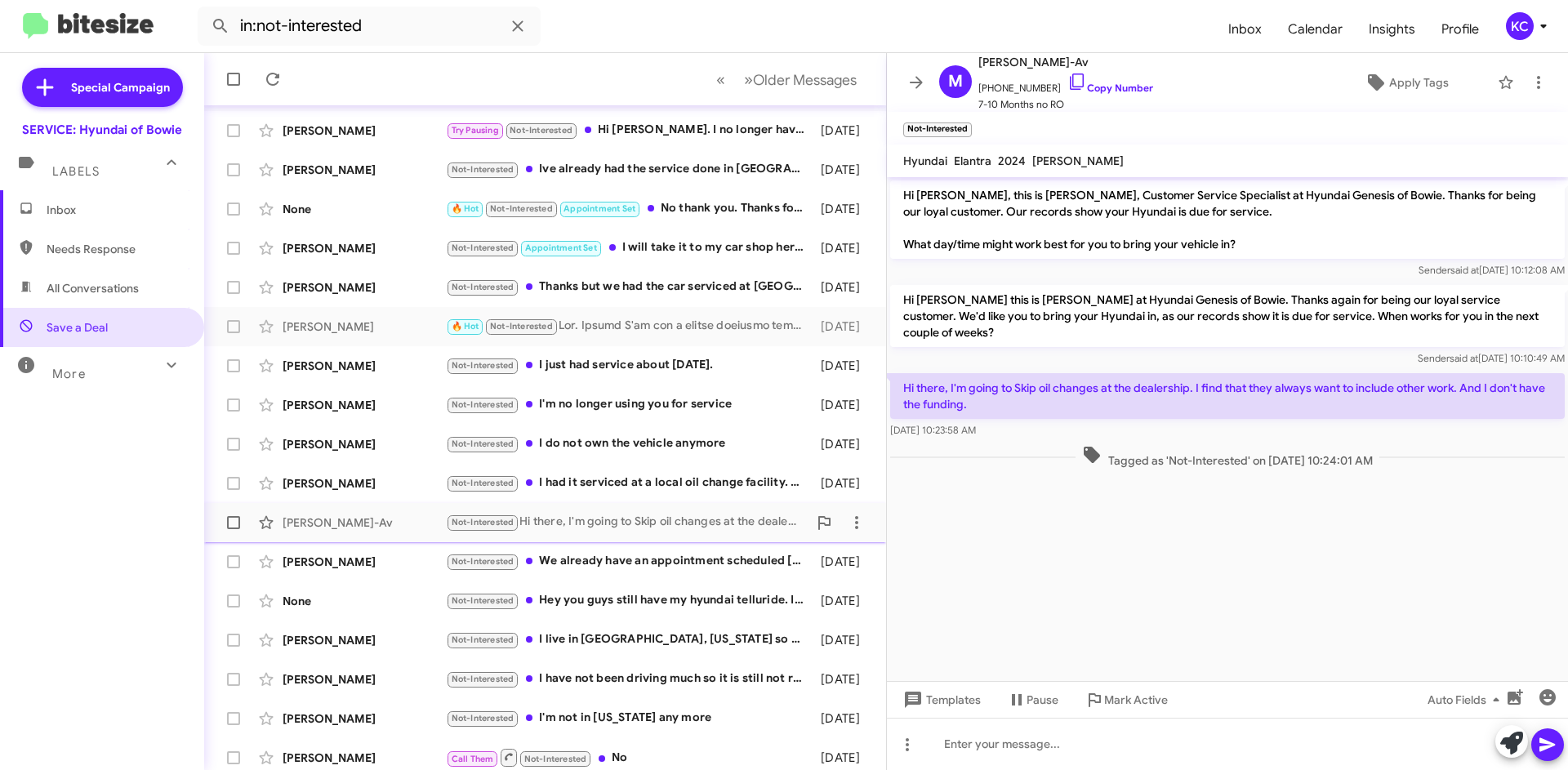
scroll to position [82, 0]
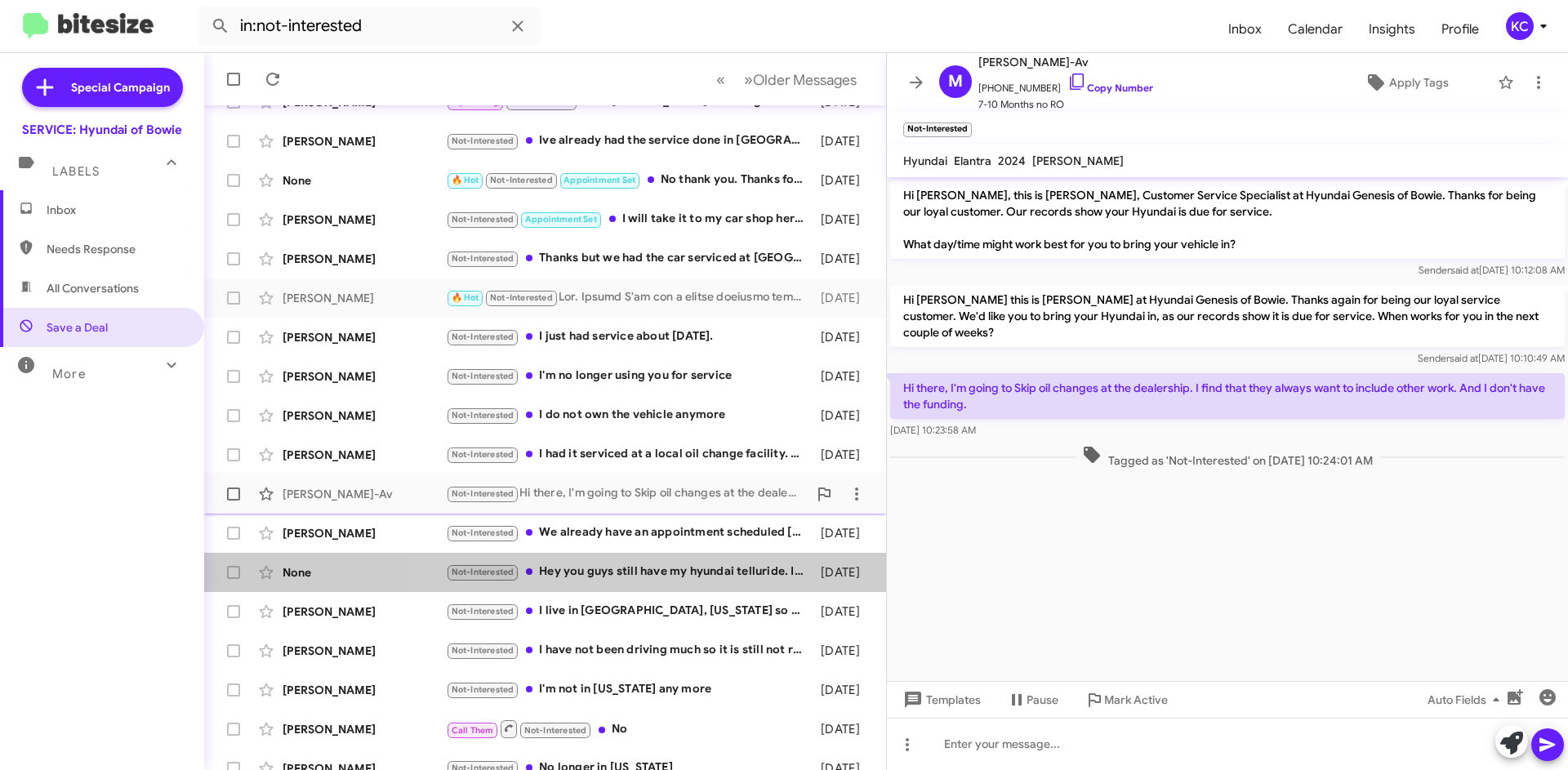
click at [706, 575] on div "Not-Interested Hey you guys still have my hyundai telluride. I need update from…" at bounding box center [629, 571] width 367 height 18
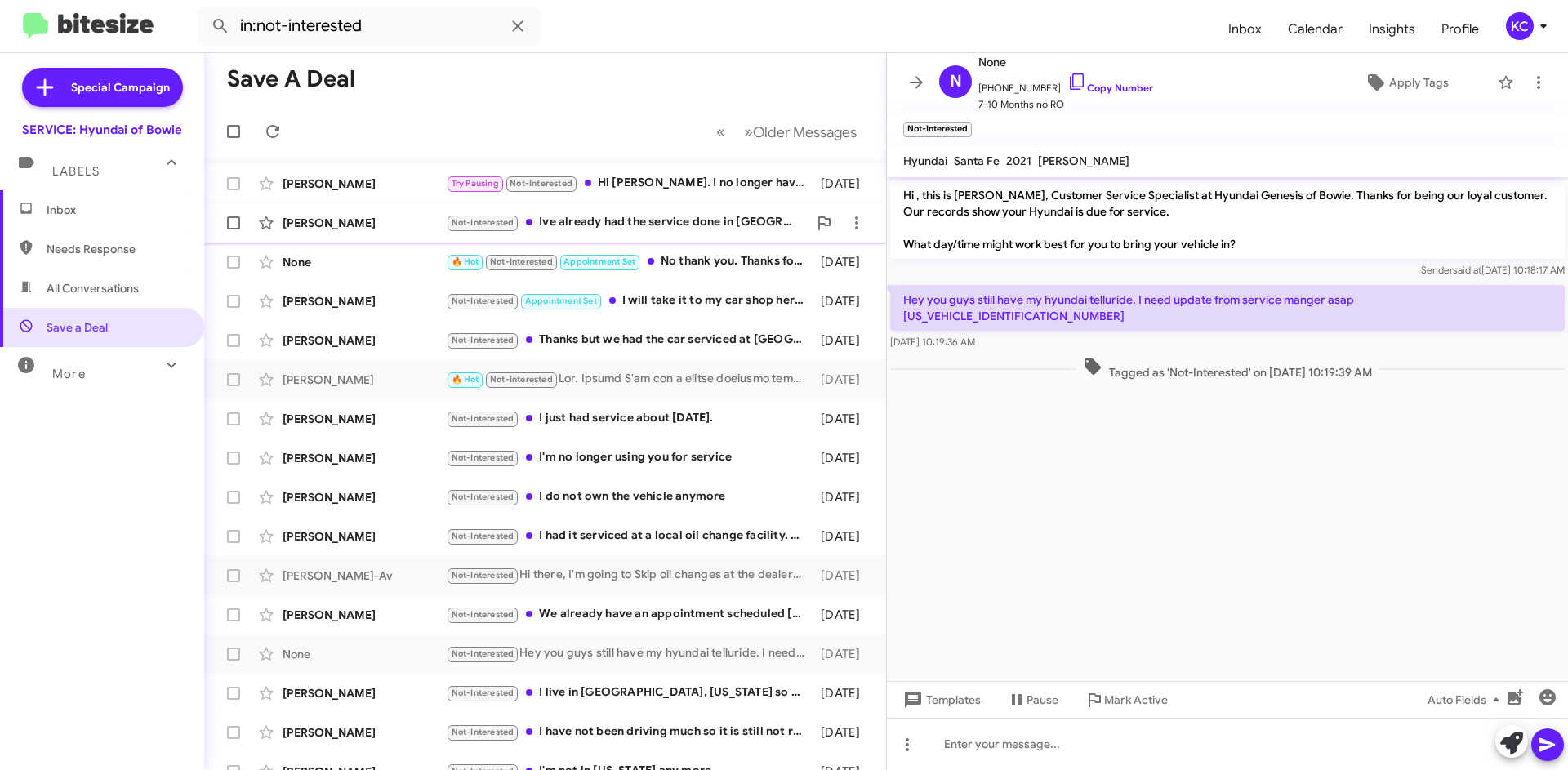
click at [646, 214] on div "Not-Interested Ive already had the service done in Annapolis. Thanks for reachi…" at bounding box center [627, 222] width 362 height 18
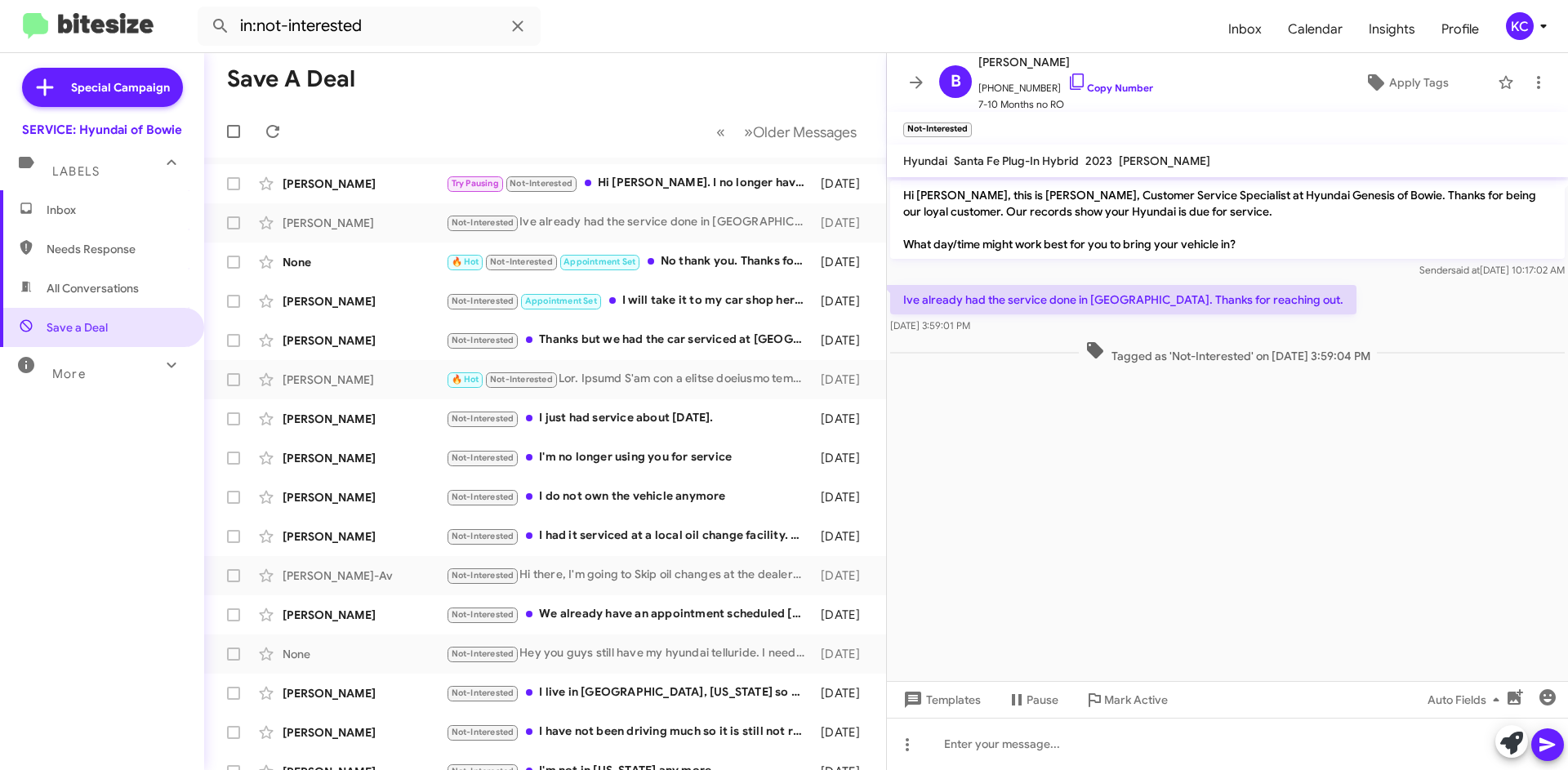
click at [69, 253] on span "Needs Response" at bounding box center [116, 249] width 139 height 17
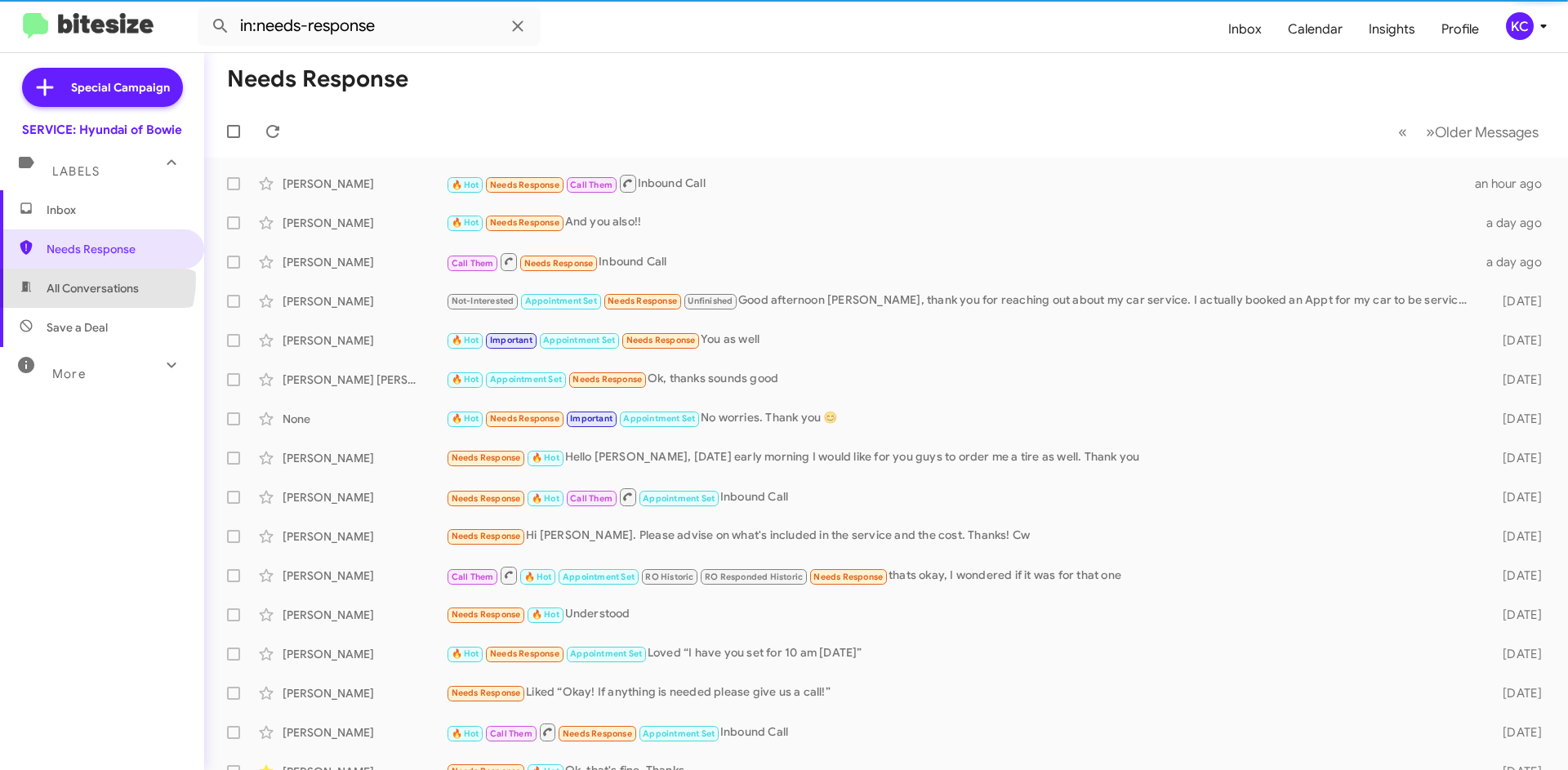
click at [87, 279] on span "All Conversations" at bounding box center [102, 288] width 204 height 39
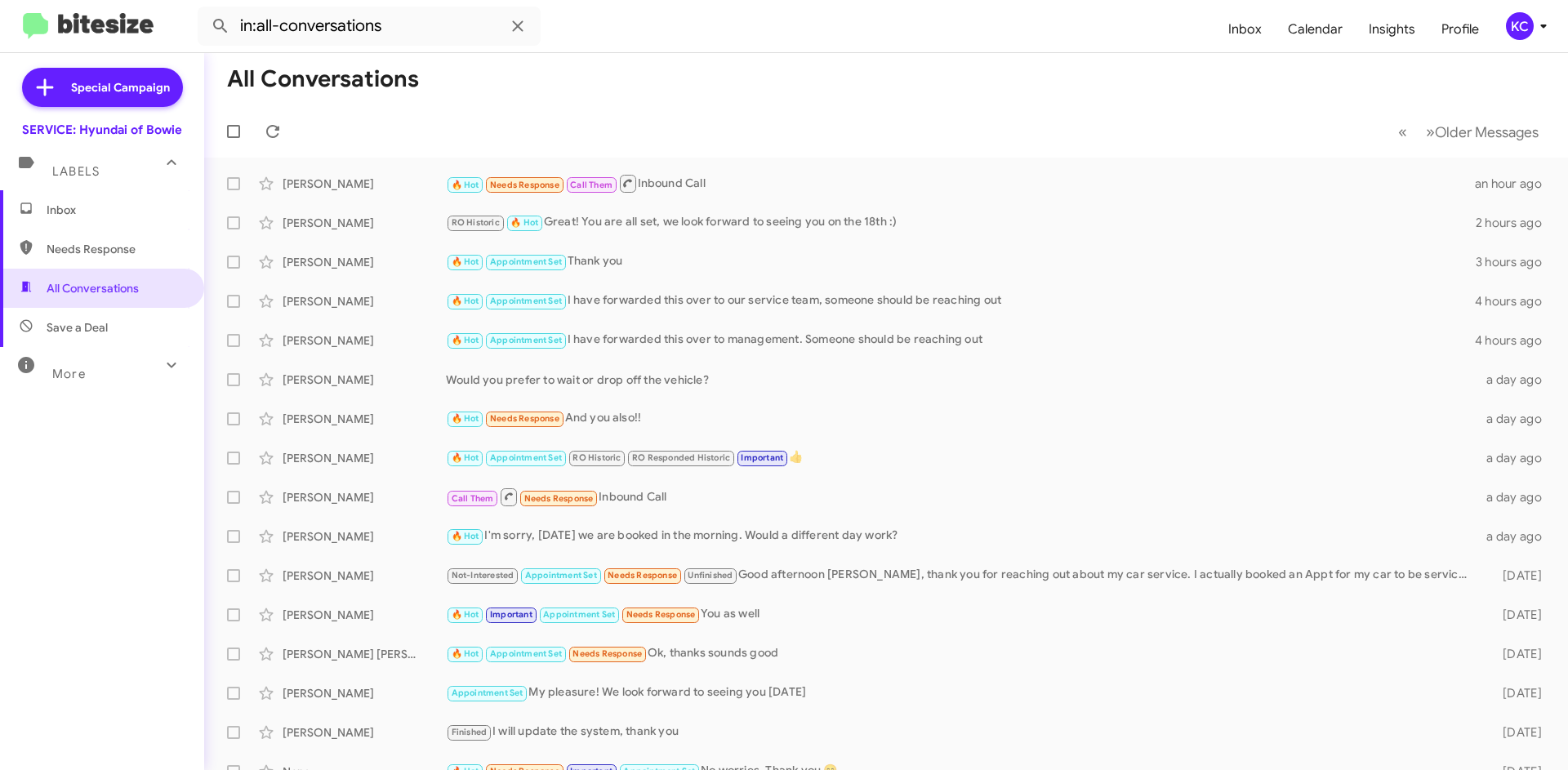
click at [104, 255] on span "Needs Response" at bounding box center [116, 249] width 139 height 17
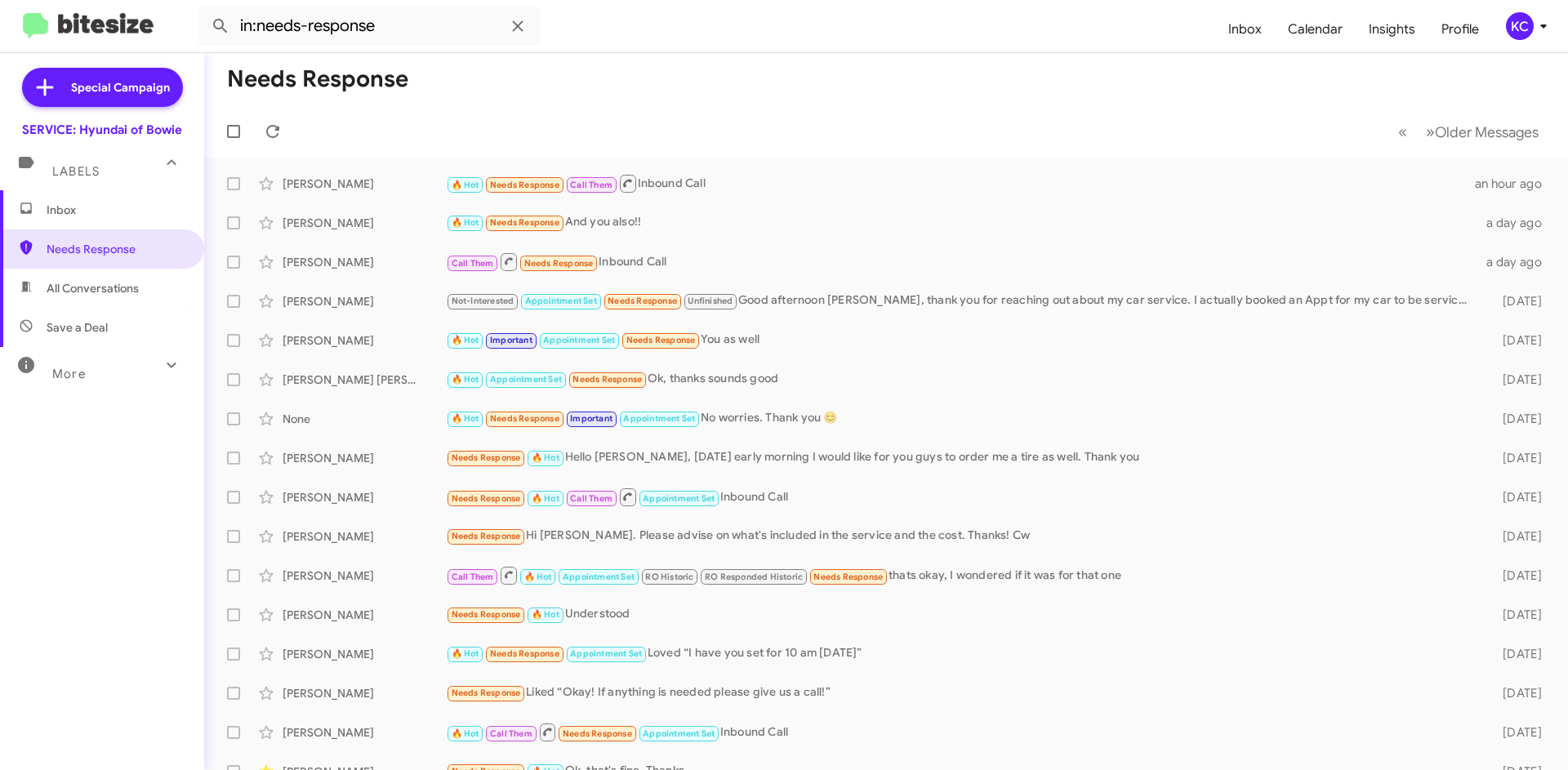
click at [124, 287] on span "All Conversations" at bounding box center [93, 288] width 92 height 17
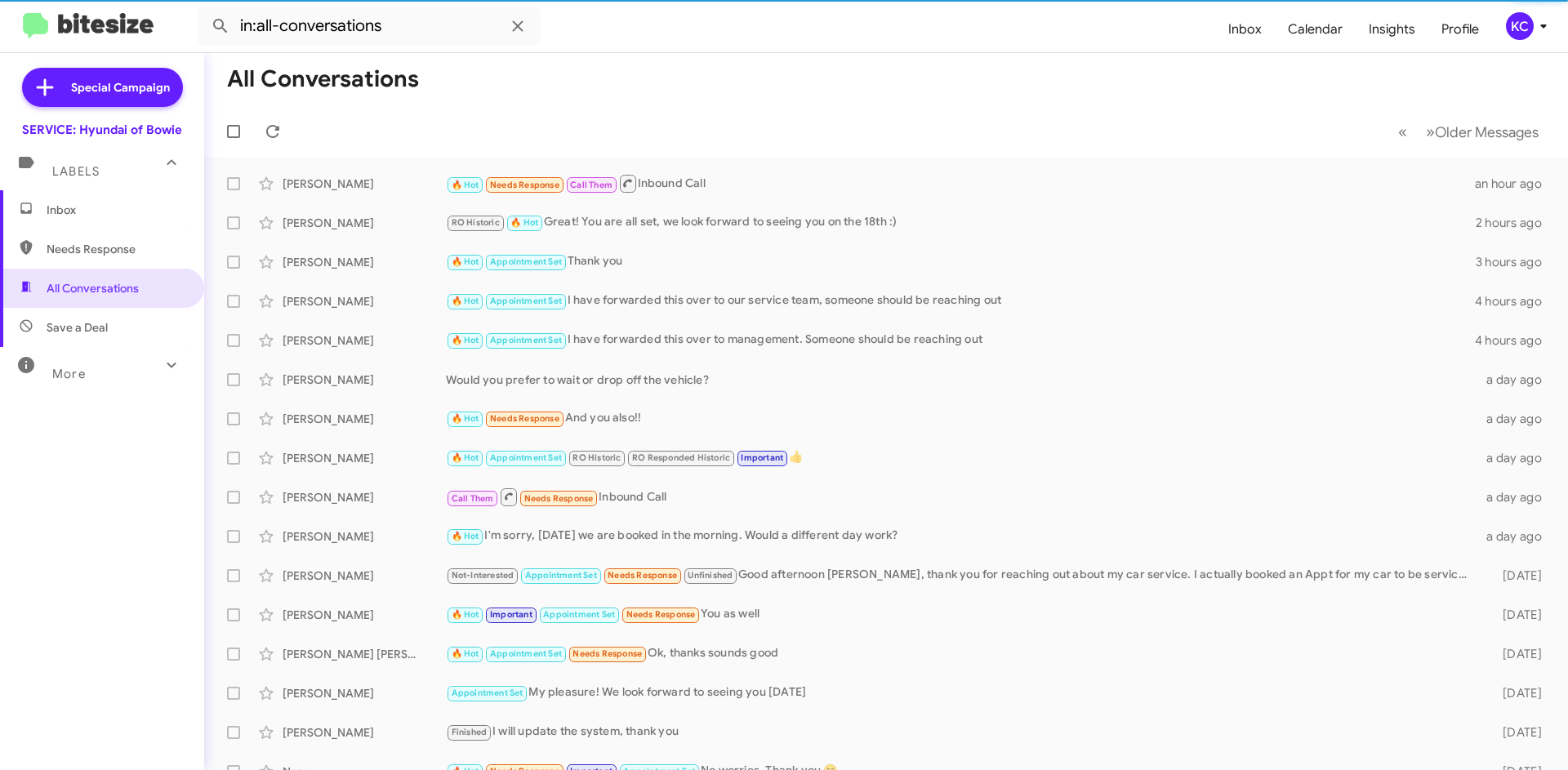
click at [112, 320] on span "Save a Deal" at bounding box center [102, 327] width 204 height 39
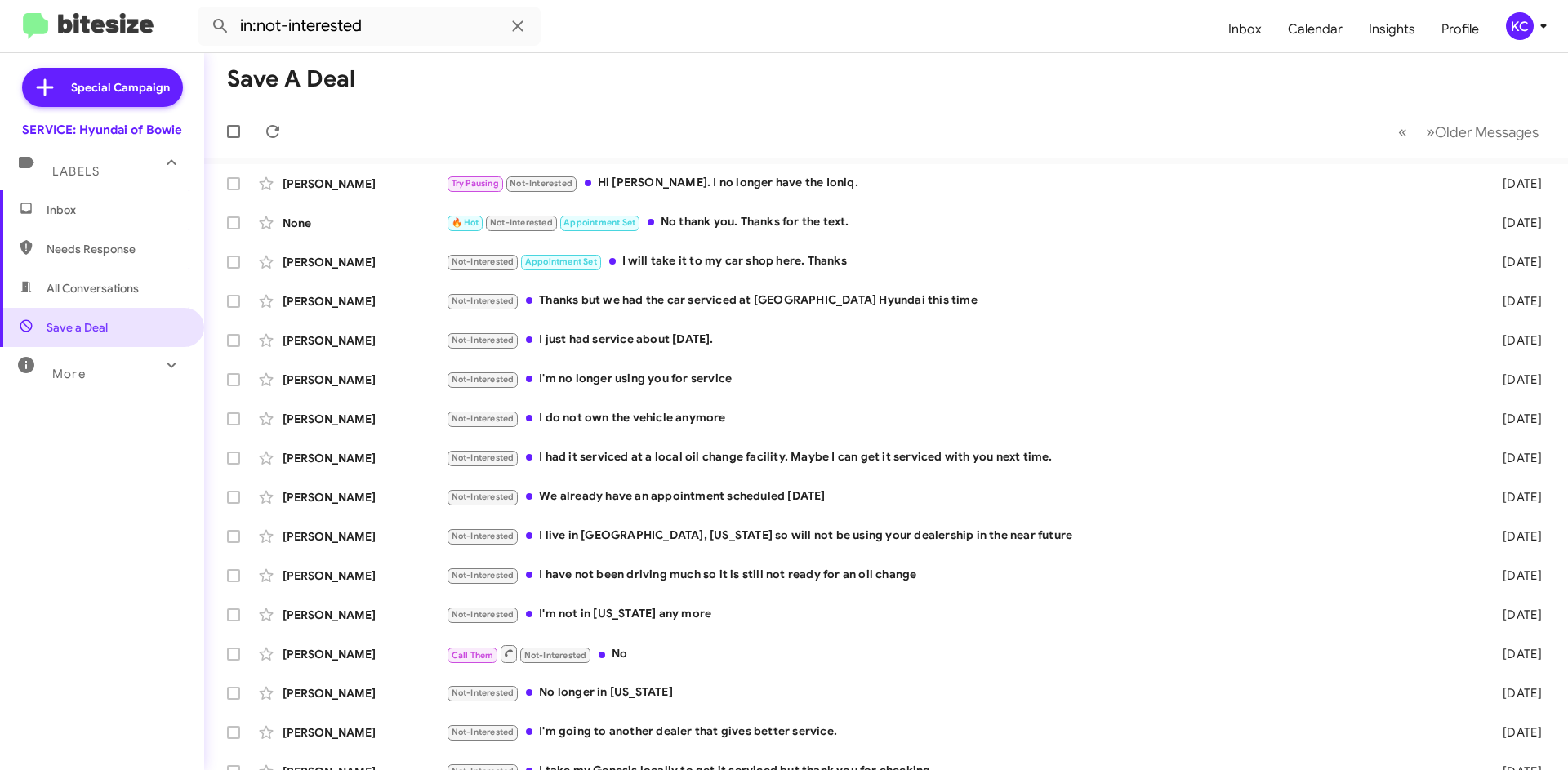
click at [81, 275] on span "All Conversations" at bounding box center [102, 288] width 204 height 39
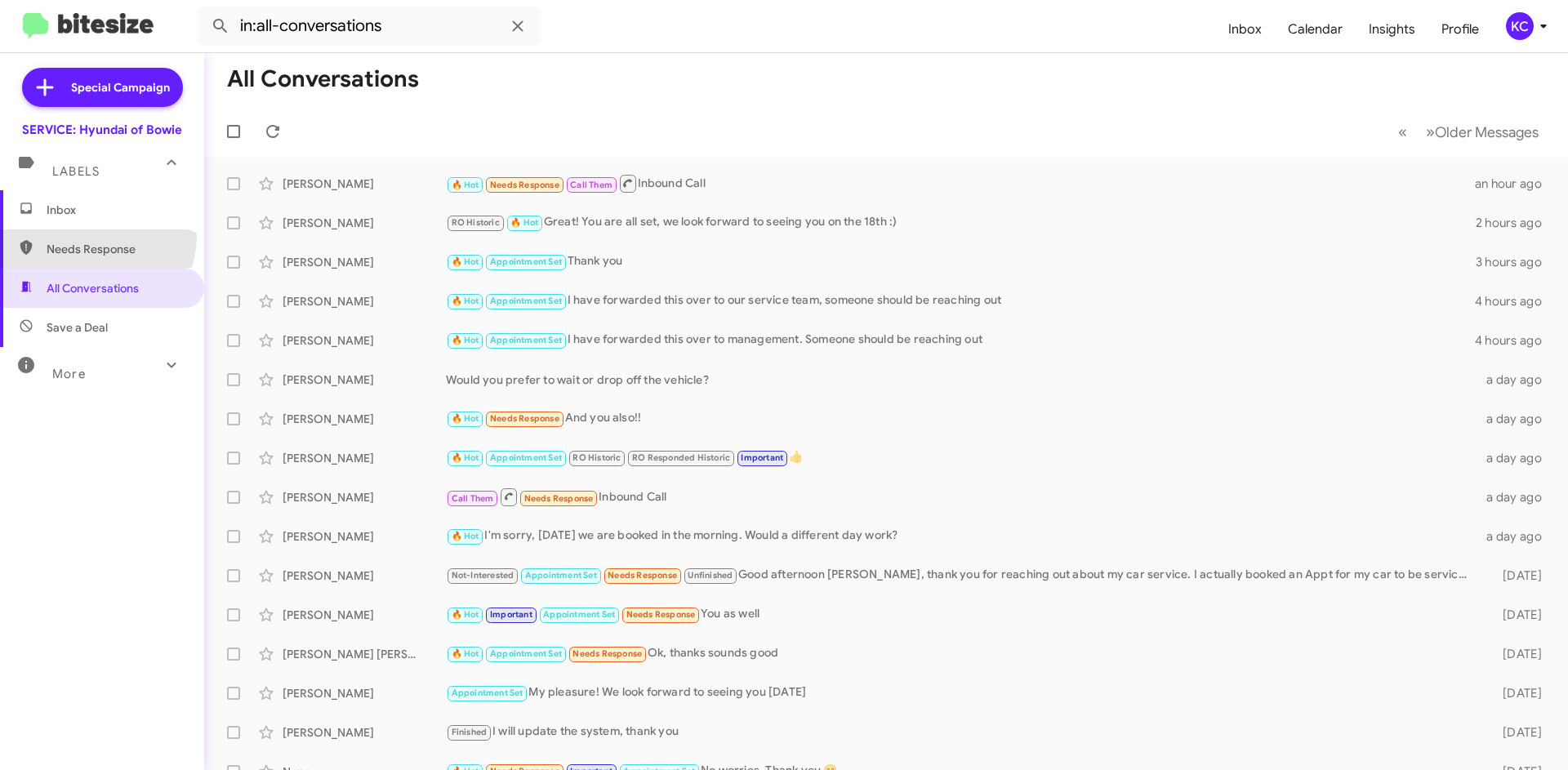
click at [93, 236] on span "Needs Response" at bounding box center [102, 249] width 204 height 39
type input "in:needs-response"
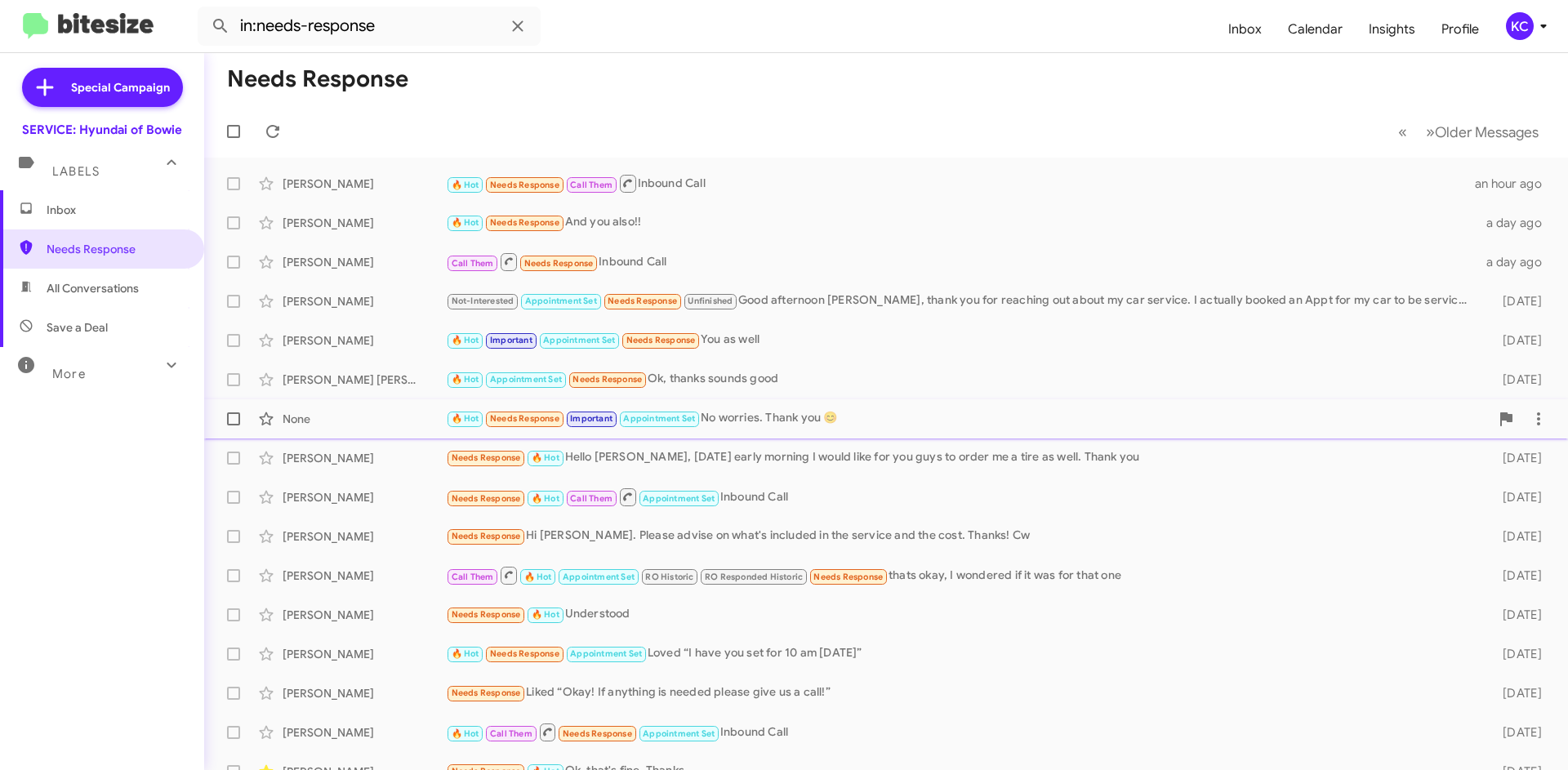
click at [325, 413] on div "None" at bounding box center [363, 419] width 163 height 17
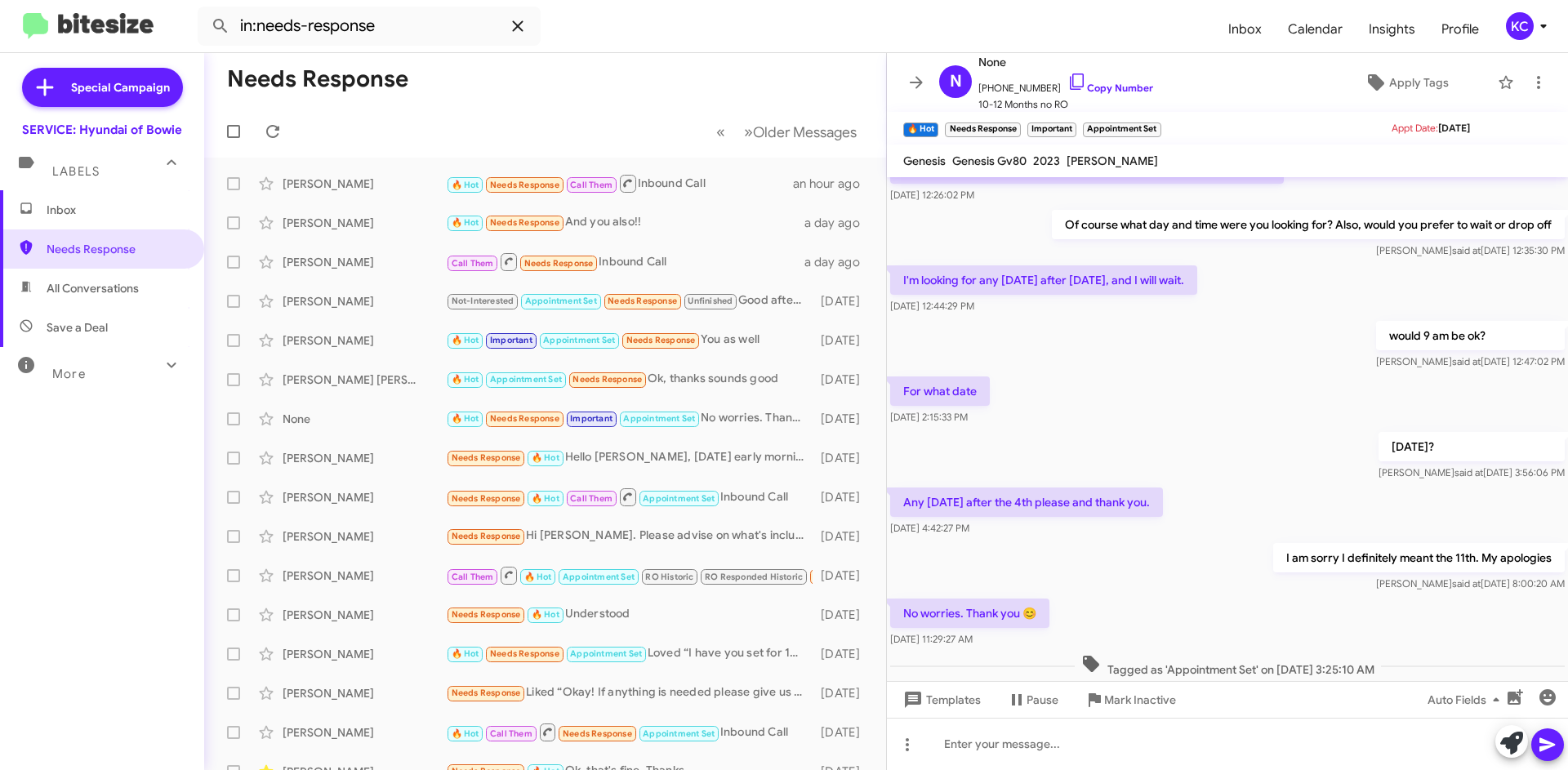
click at [519, 36] on button at bounding box center [517, 26] width 33 height 33
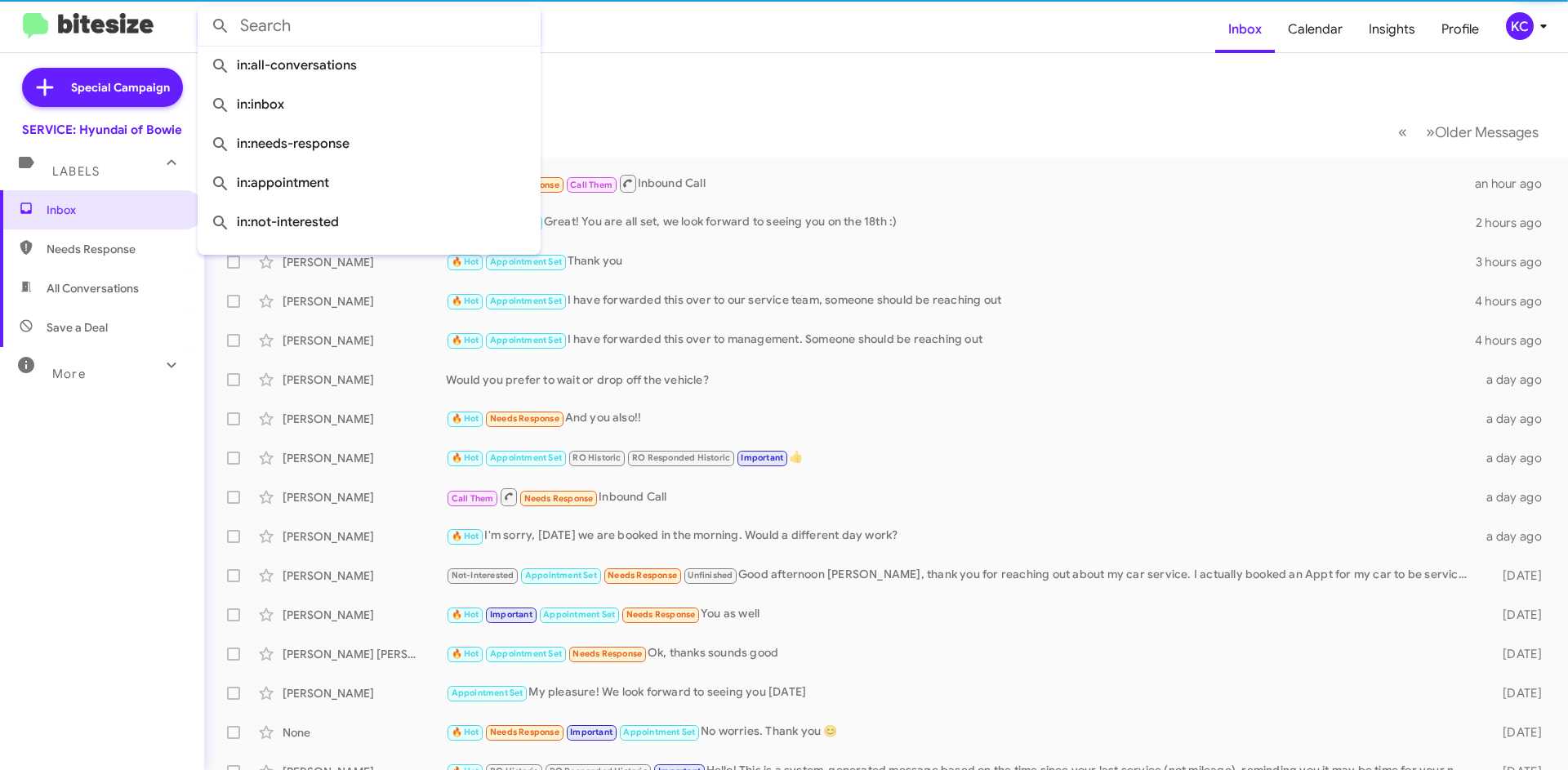
click at [375, 34] on input "text" at bounding box center [369, 26] width 343 height 39
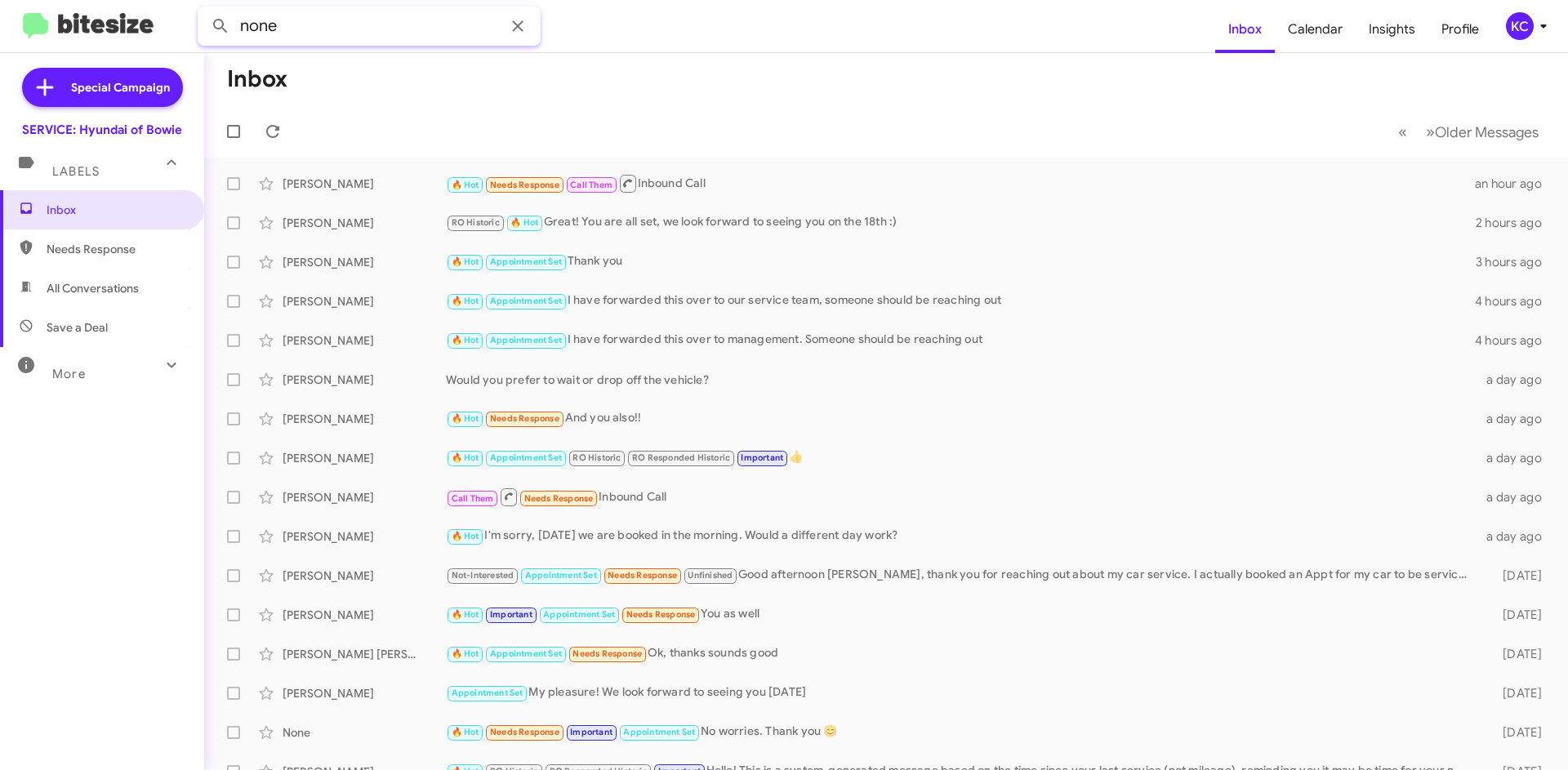
click at [204, 10] on button at bounding box center [220, 26] width 33 height 33
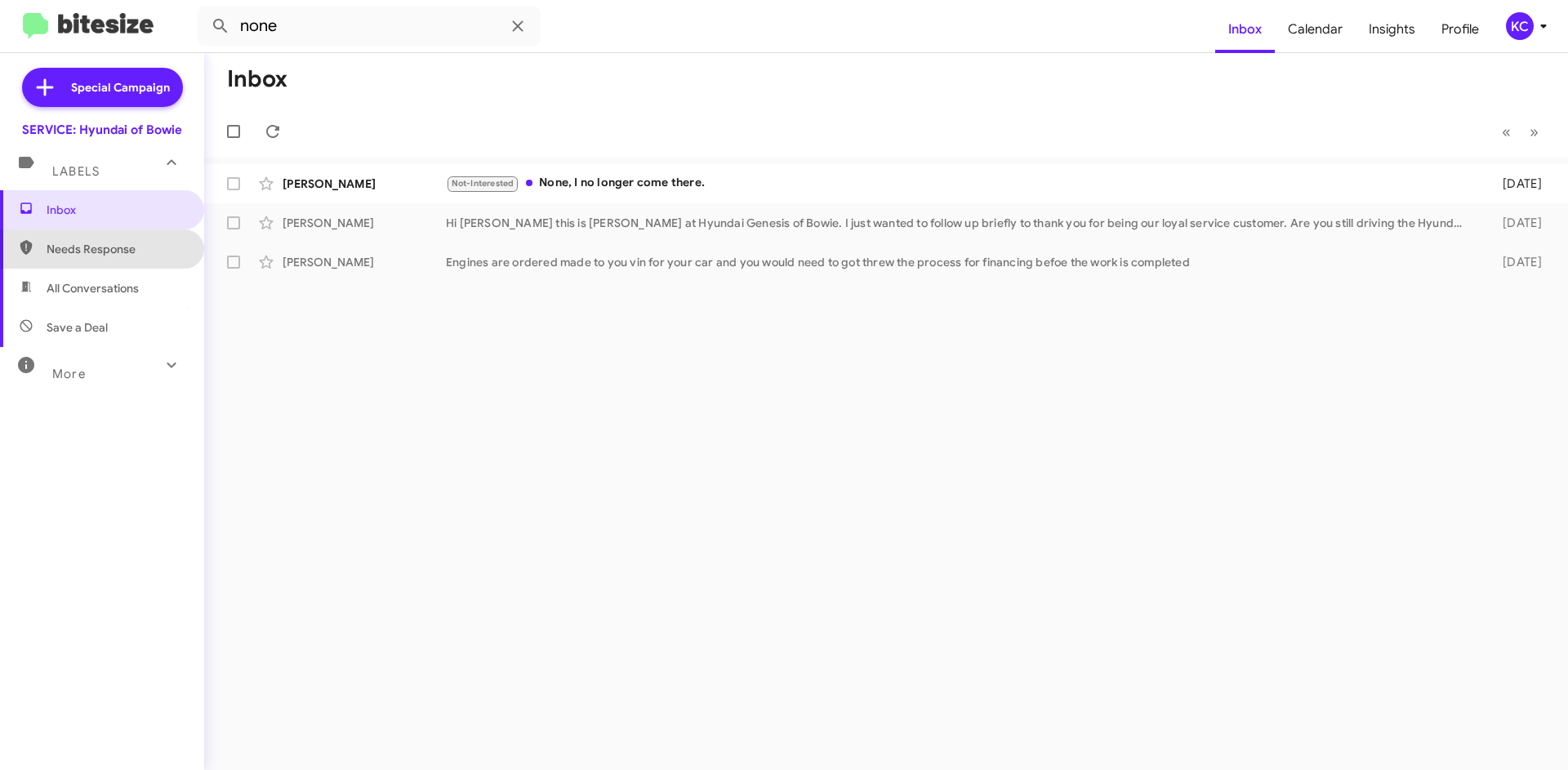
click at [103, 246] on span "Needs Response" at bounding box center [116, 249] width 139 height 17
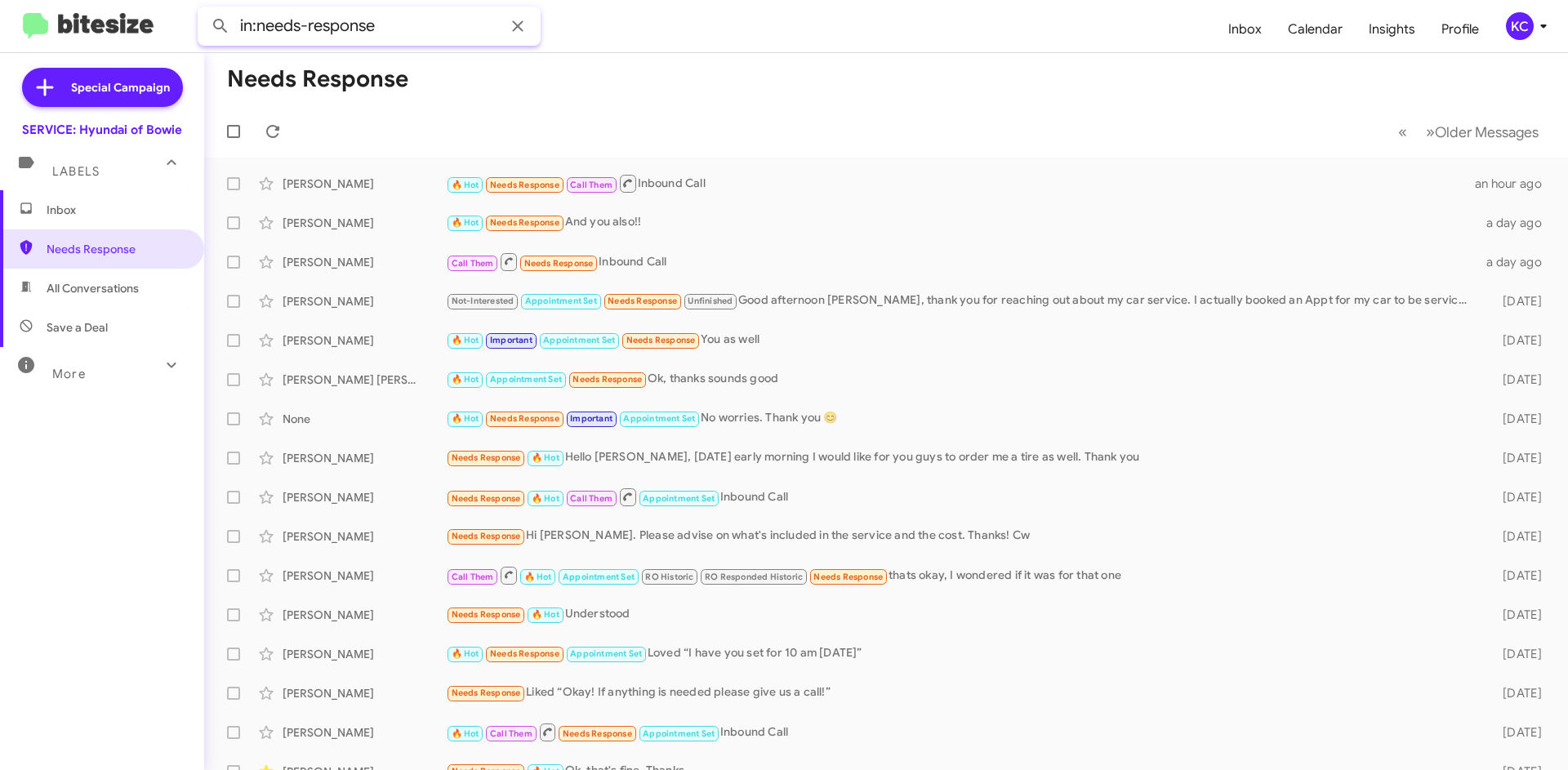
click at [339, 34] on input "in:needs-response" at bounding box center [369, 26] width 343 height 39
click at [204, 10] on button at bounding box center [220, 26] width 33 height 33
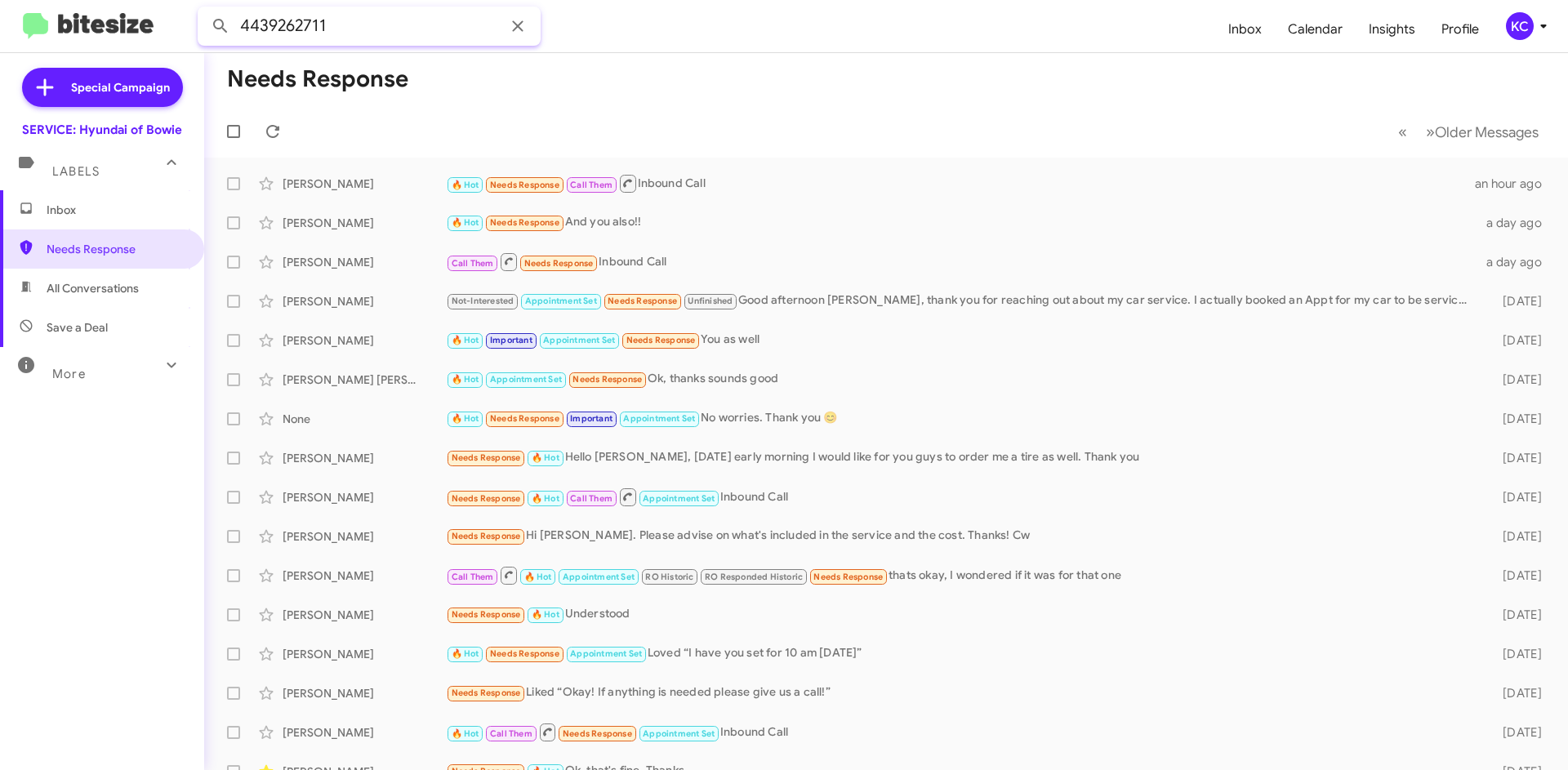
type input "4439262711"
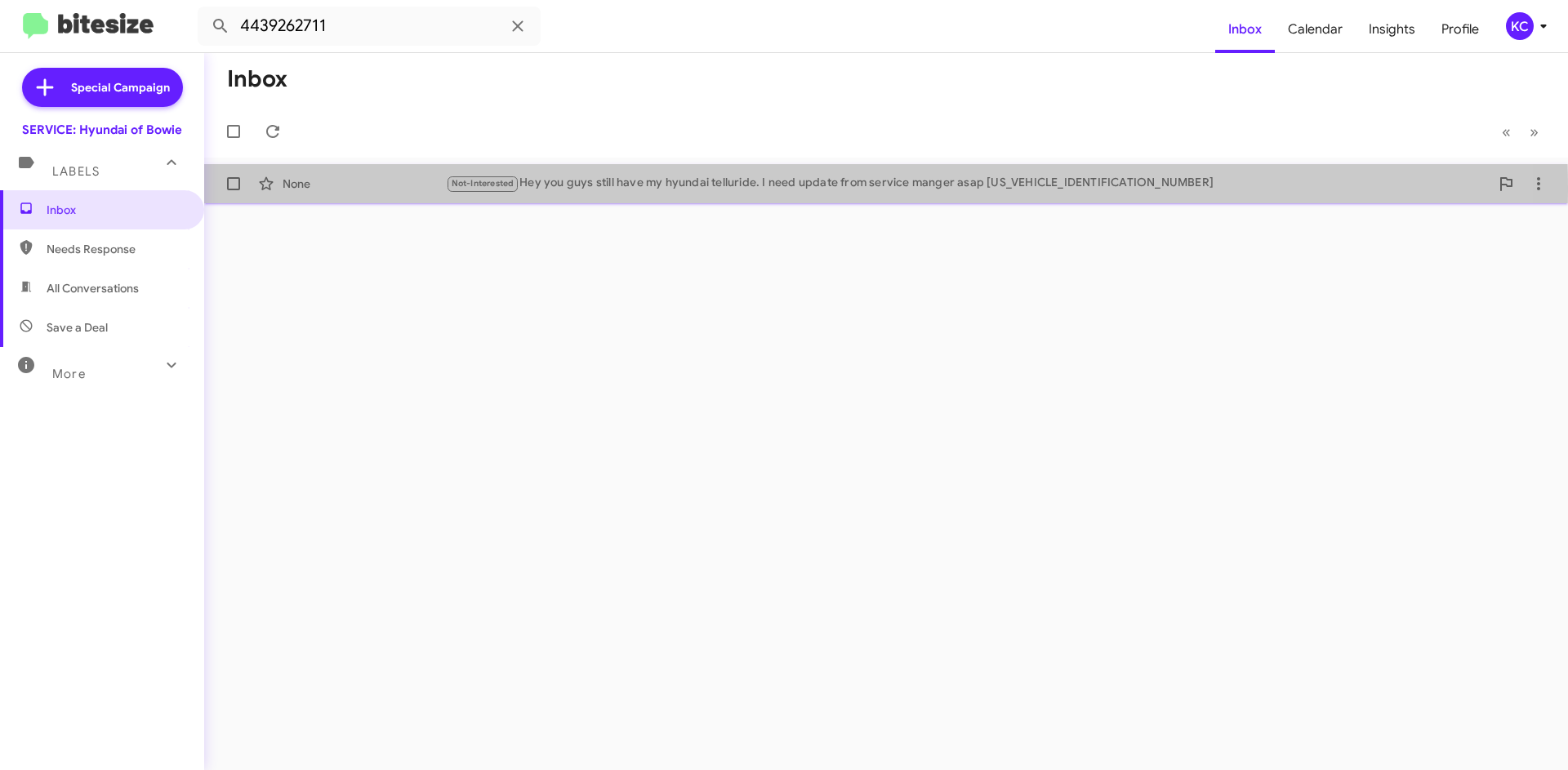
click at [306, 191] on div "None" at bounding box center [363, 184] width 163 height 17
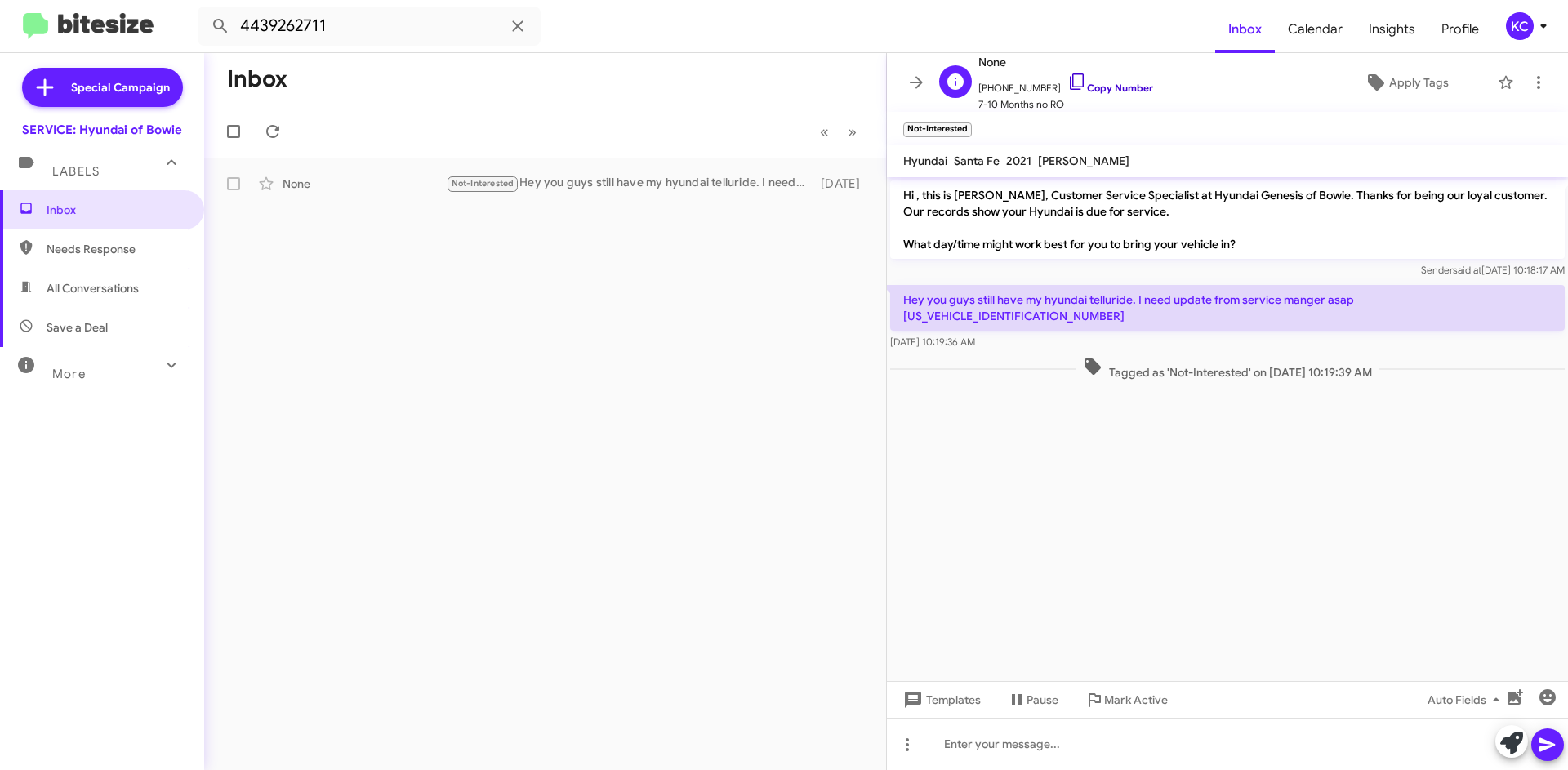
click at [1068, 73] on icon at bounding box center [1077, 81] width 19 height 19
click at [79, 212] on span "Inbox" at bounding box center [116, 210] width 139 height 17
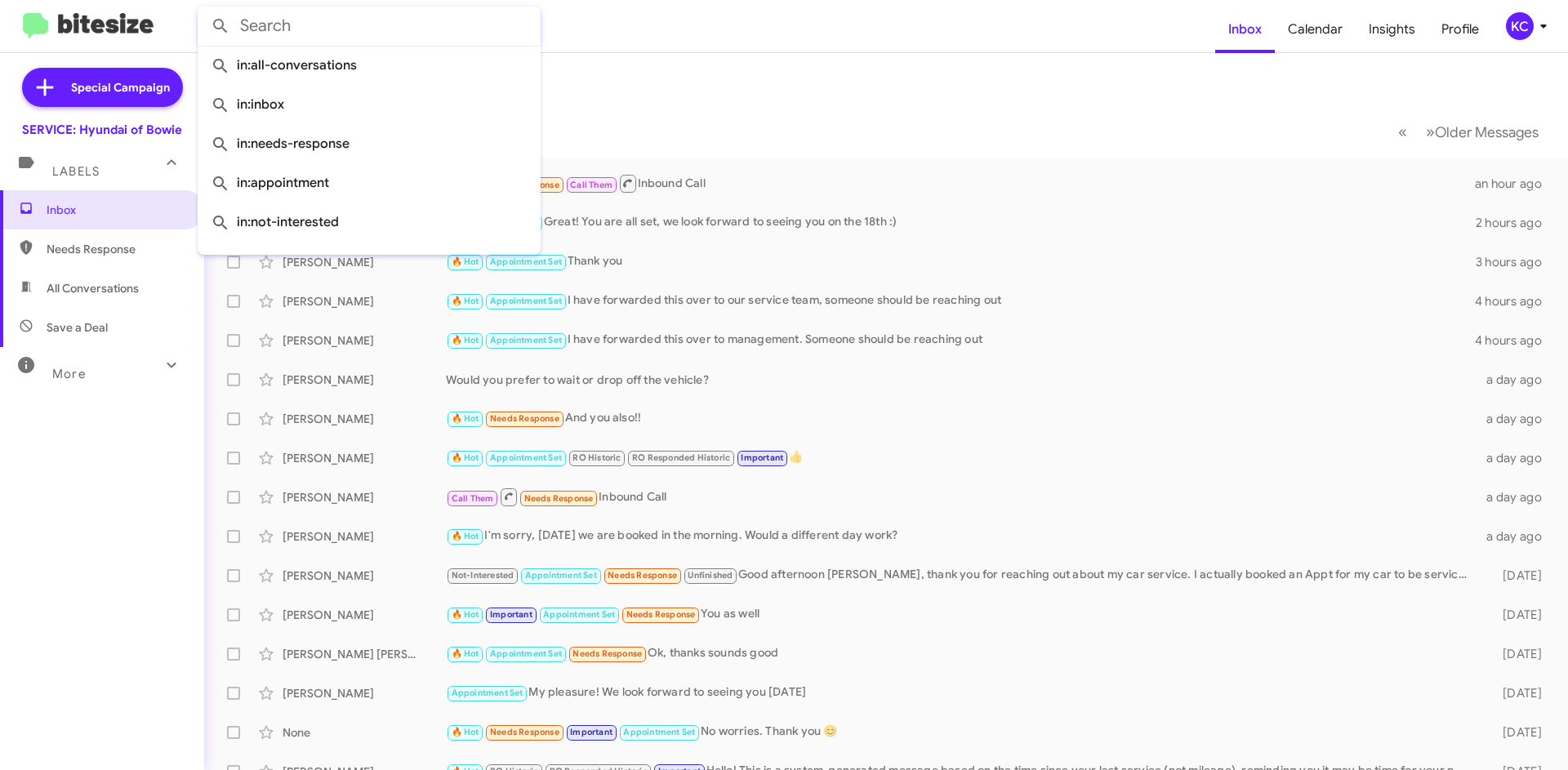
click at [282, 14] on input "text" at bounding box center [369, 26] width 343 height 39
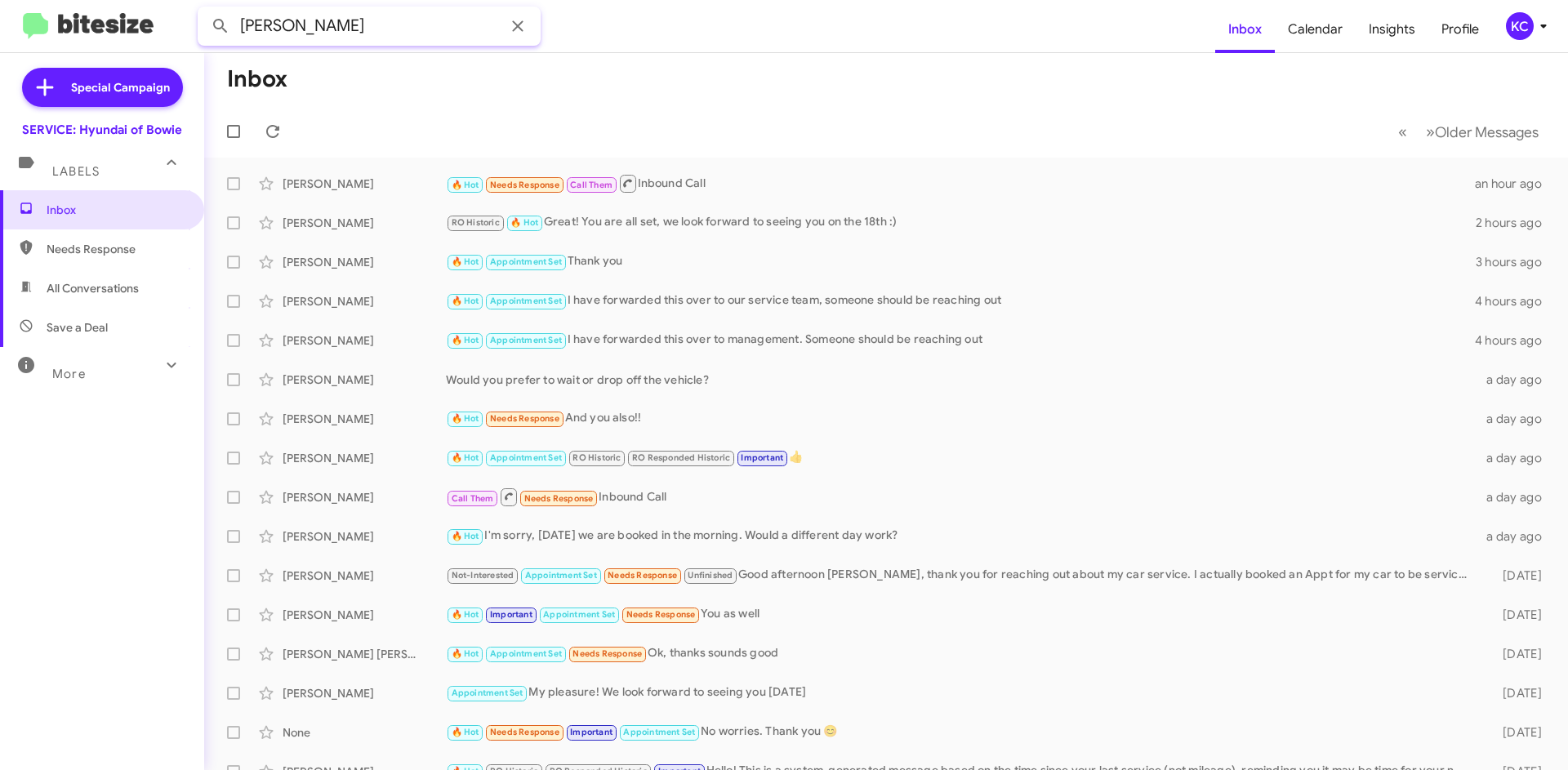
type input "byron"
click at [204, 10] on button at bounding box center [220, 26] width 33 height 33
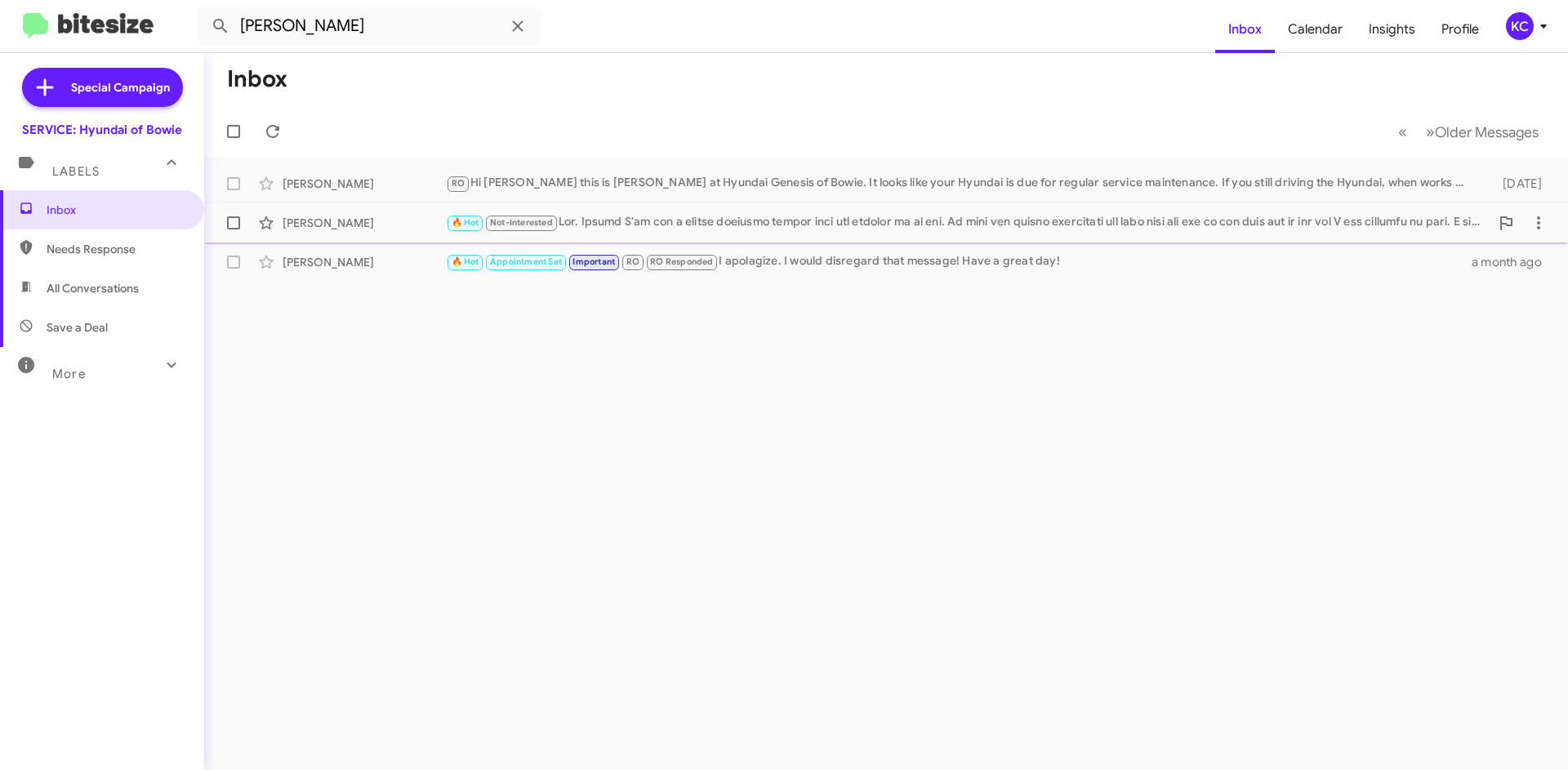
click at [373, 225] on div "[PERSON_NAME]" at bounding box center [363, 223] width 163 height 17
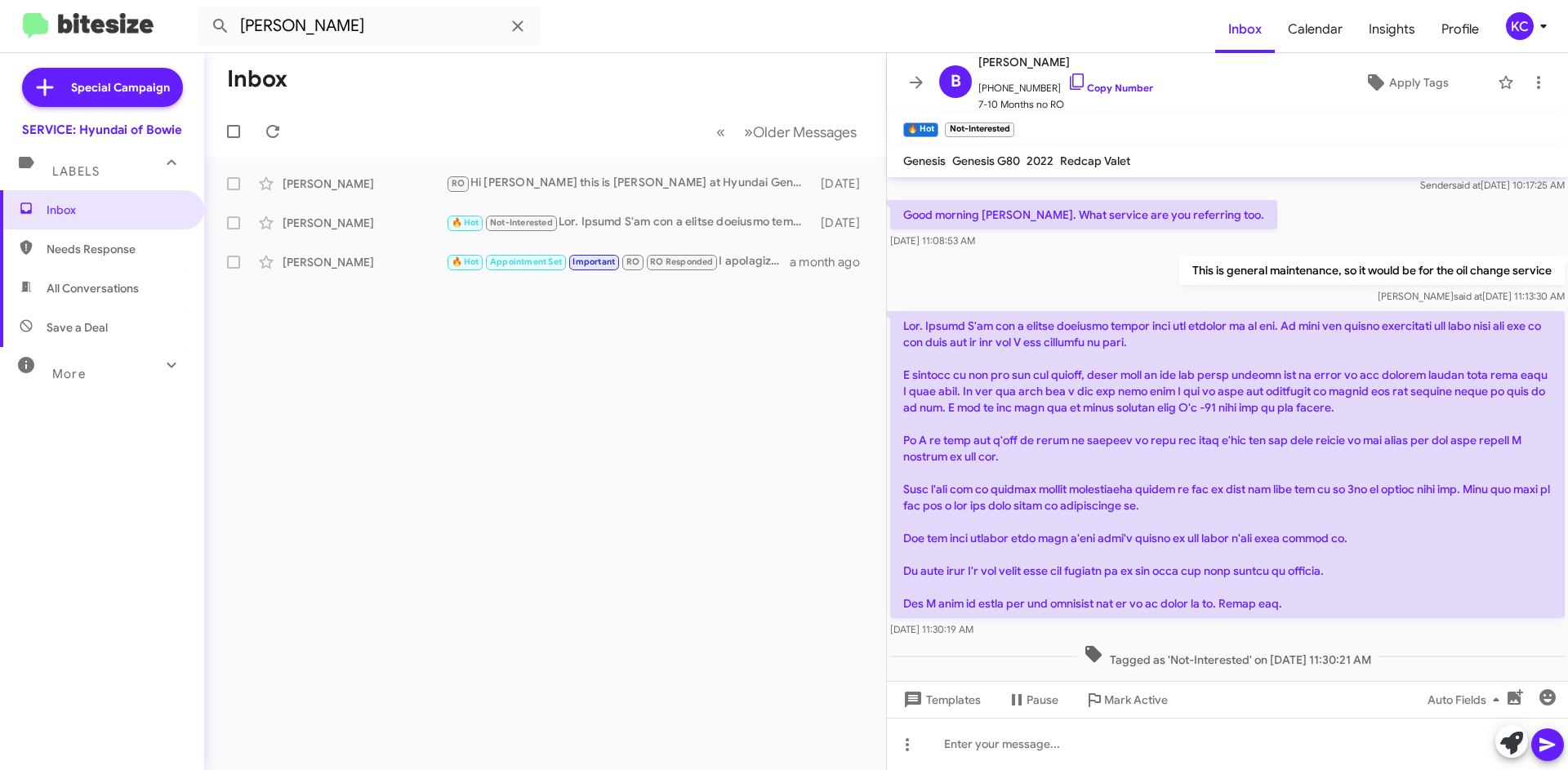
scroll to position [95, 0]
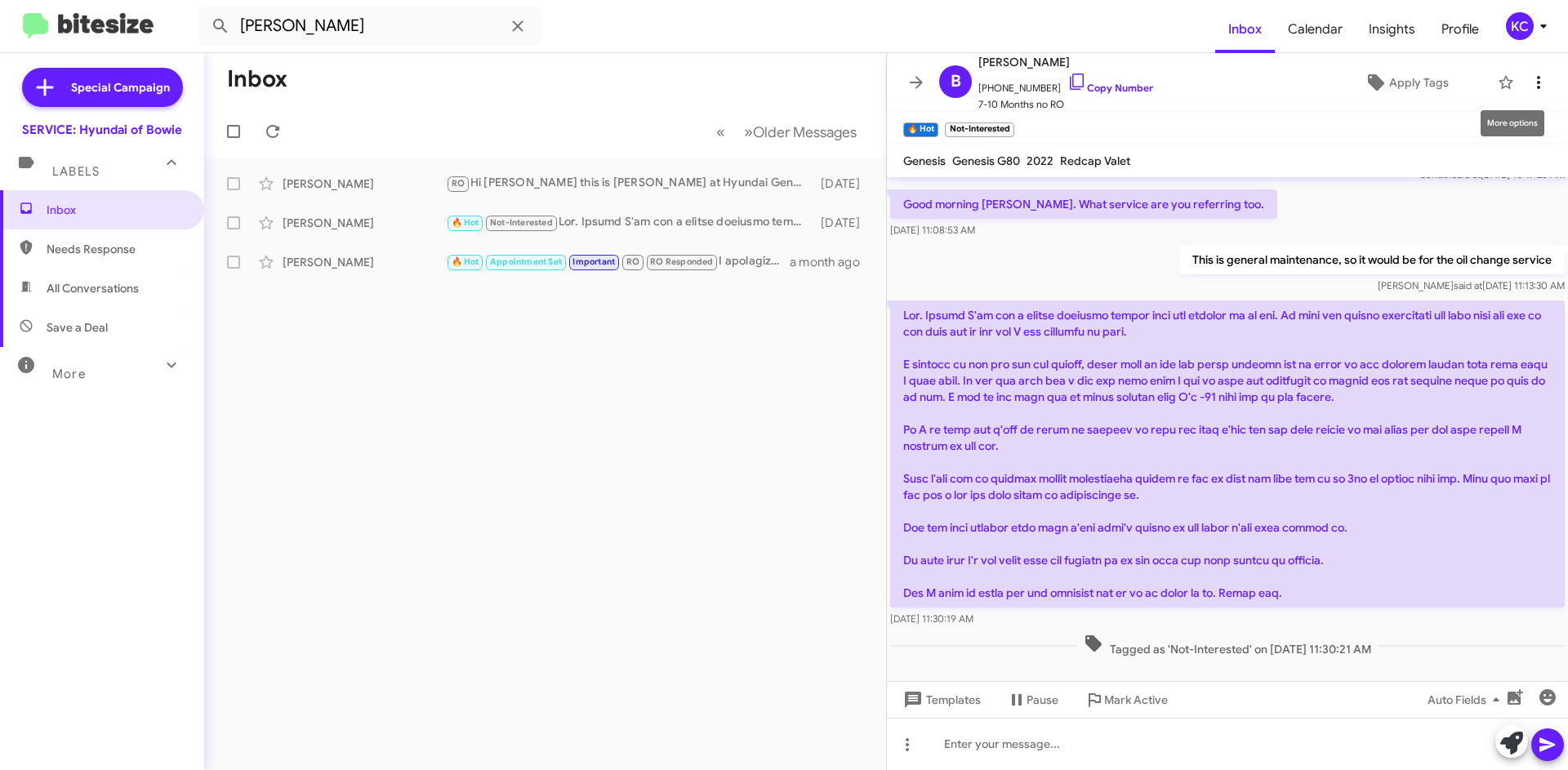
click at [1529, 83] on icon at bounding box center [1538, 82] width 19 height 19
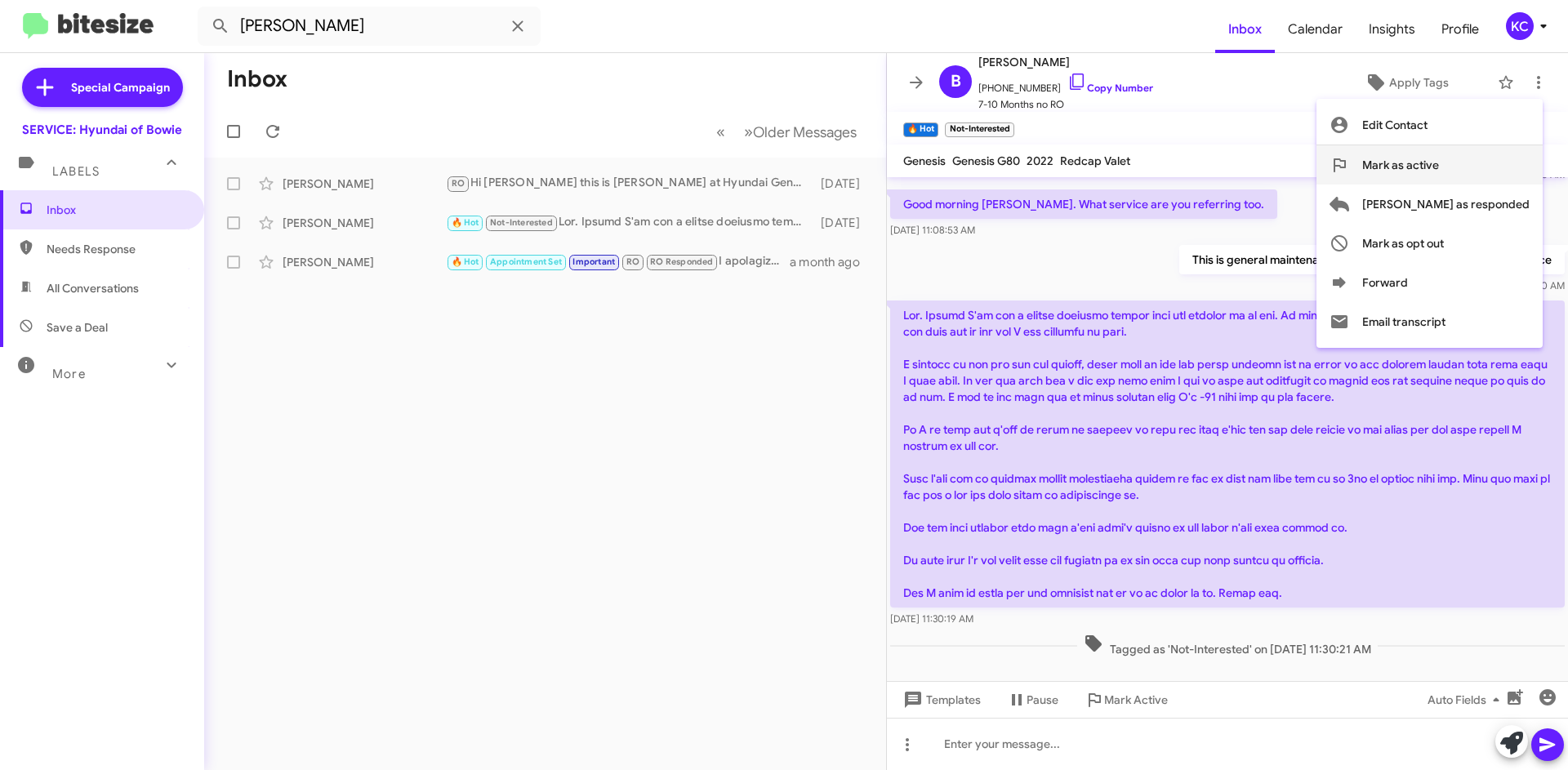
click at [1518, 160] on button "Mark as active" at bounding box center [1429, 165] width 226 height 39
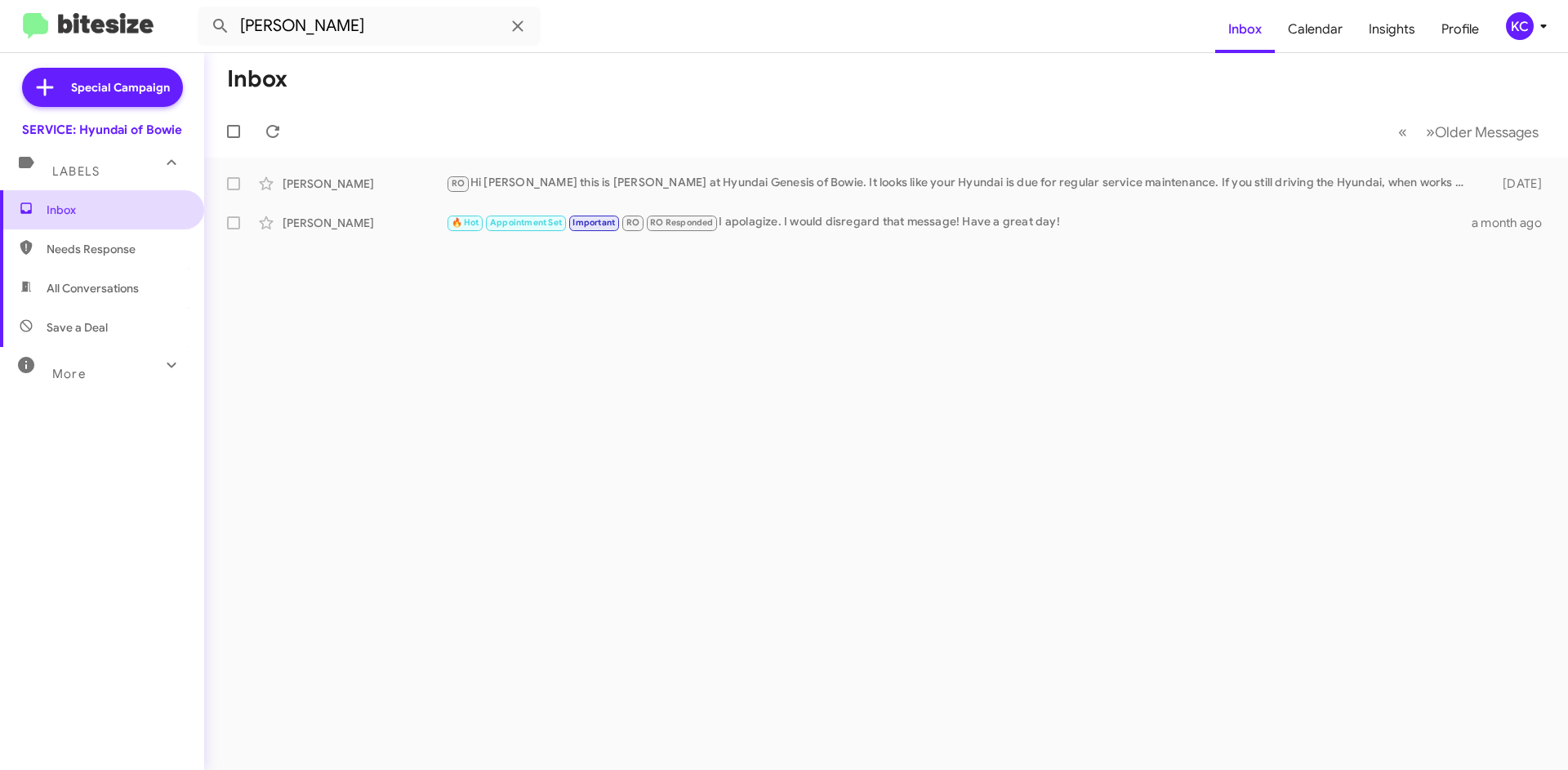
click at [134, 215] on span "Inbox" at bounding box center [116, 210] width 139 height 17
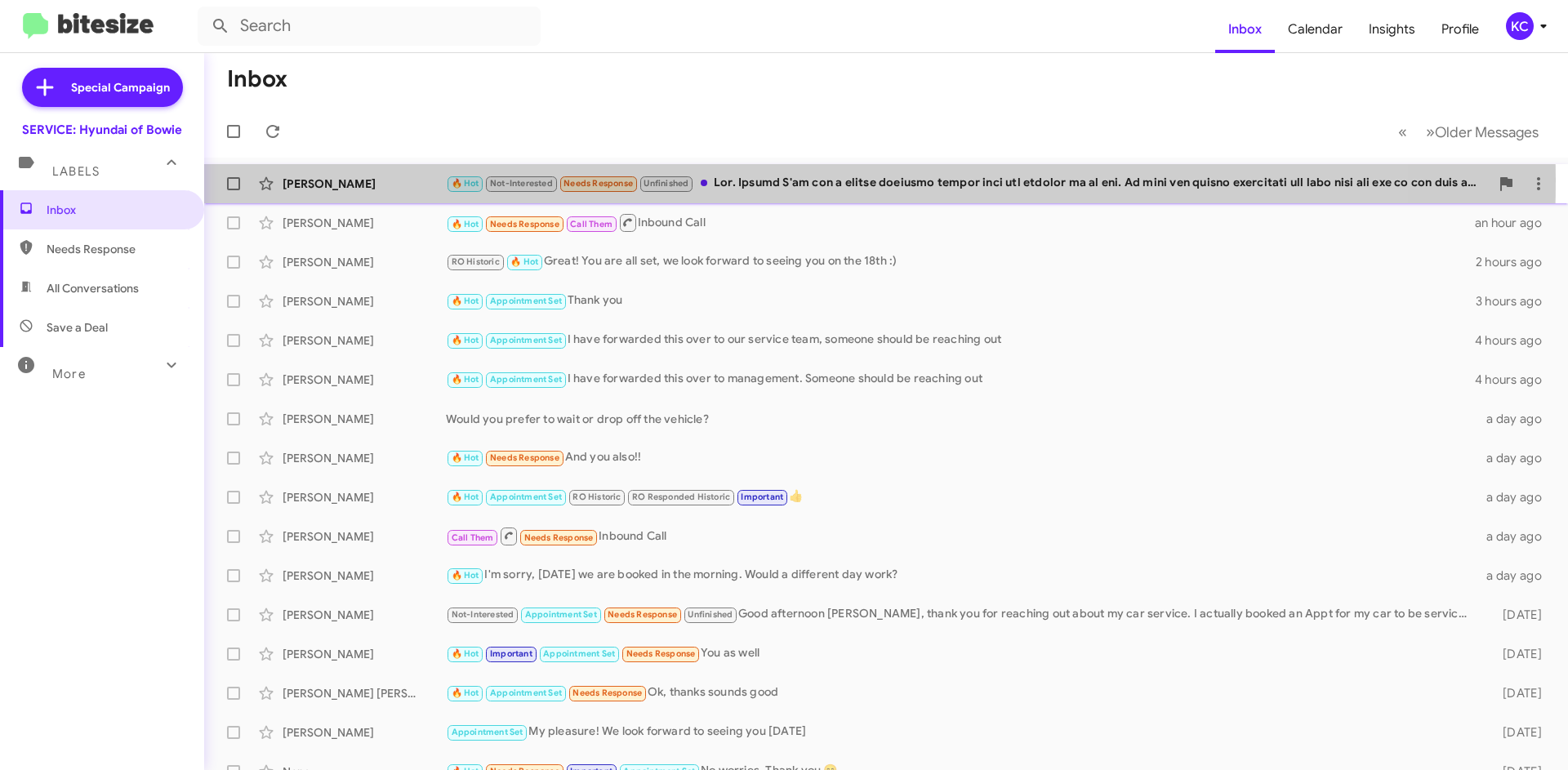
click at [341, 179] on div "[PERSON_NAME]" at bounding box center [363, 184] width 163 height 17
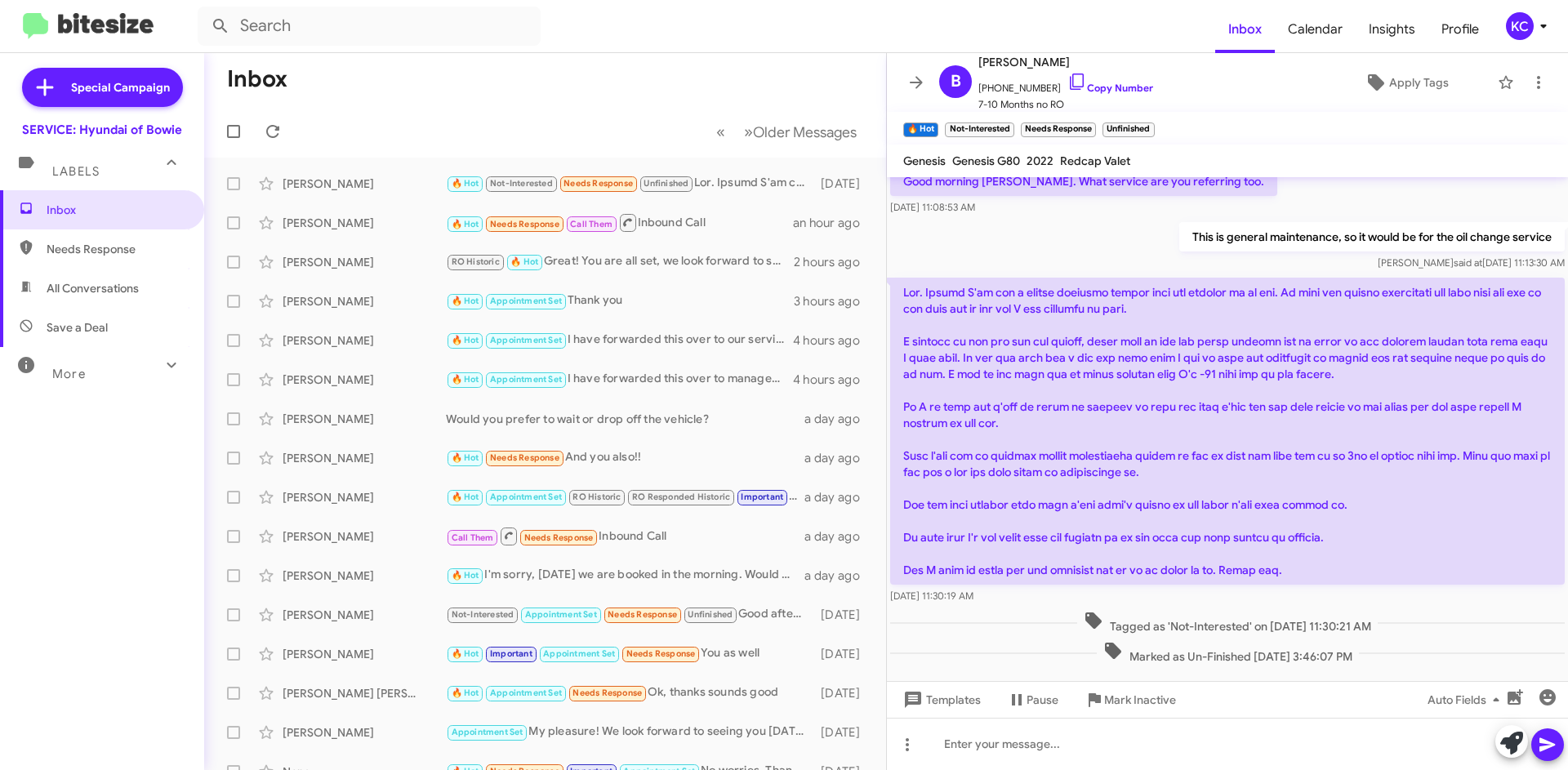
scroll to position [129, 0]
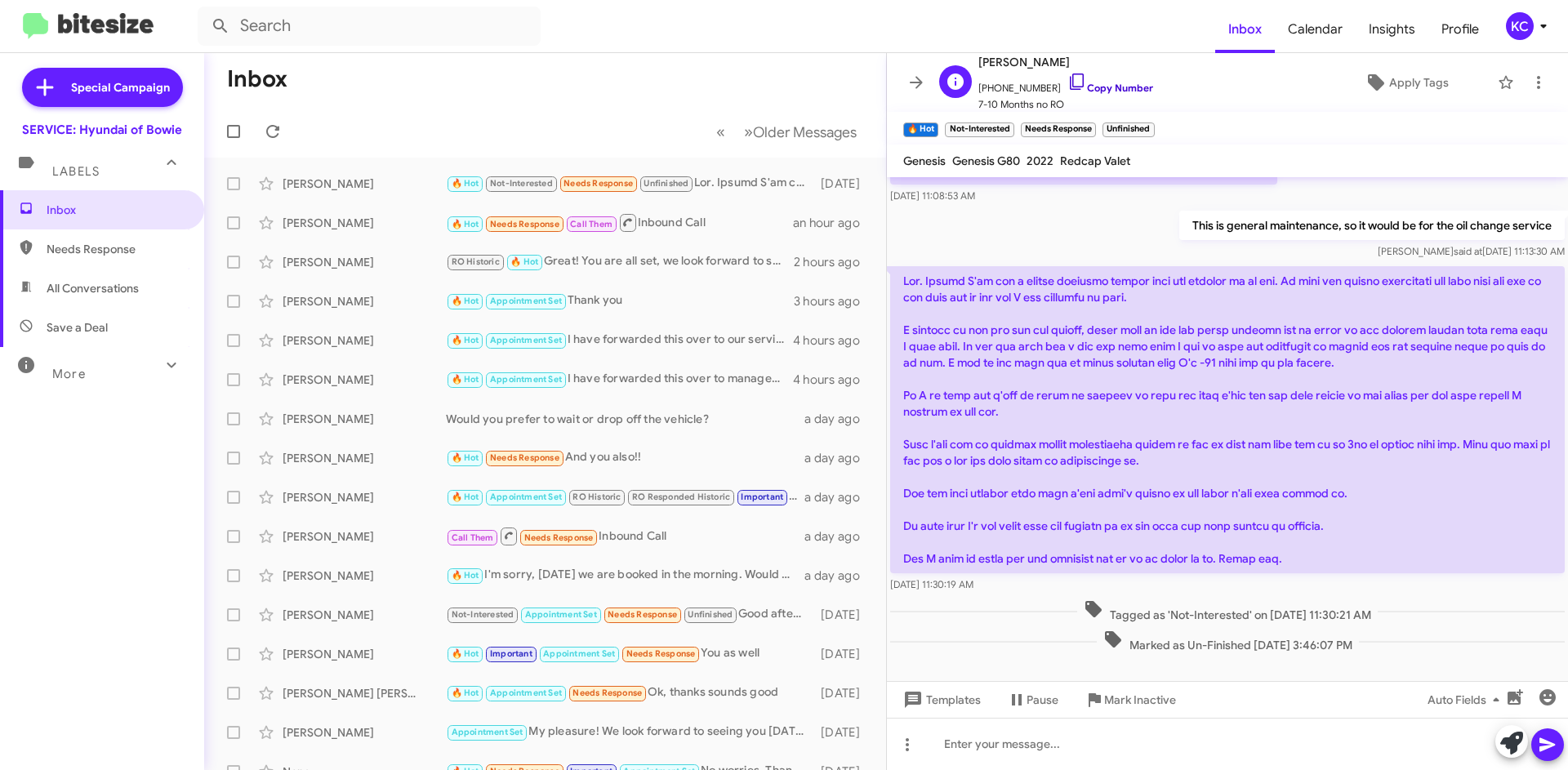
click at [1068, 79] on icon at bounding box center [1077, 81] width 19 height 19
click at [338, 31] on input "text" at bounding box center [369, 26] width 343 height 39
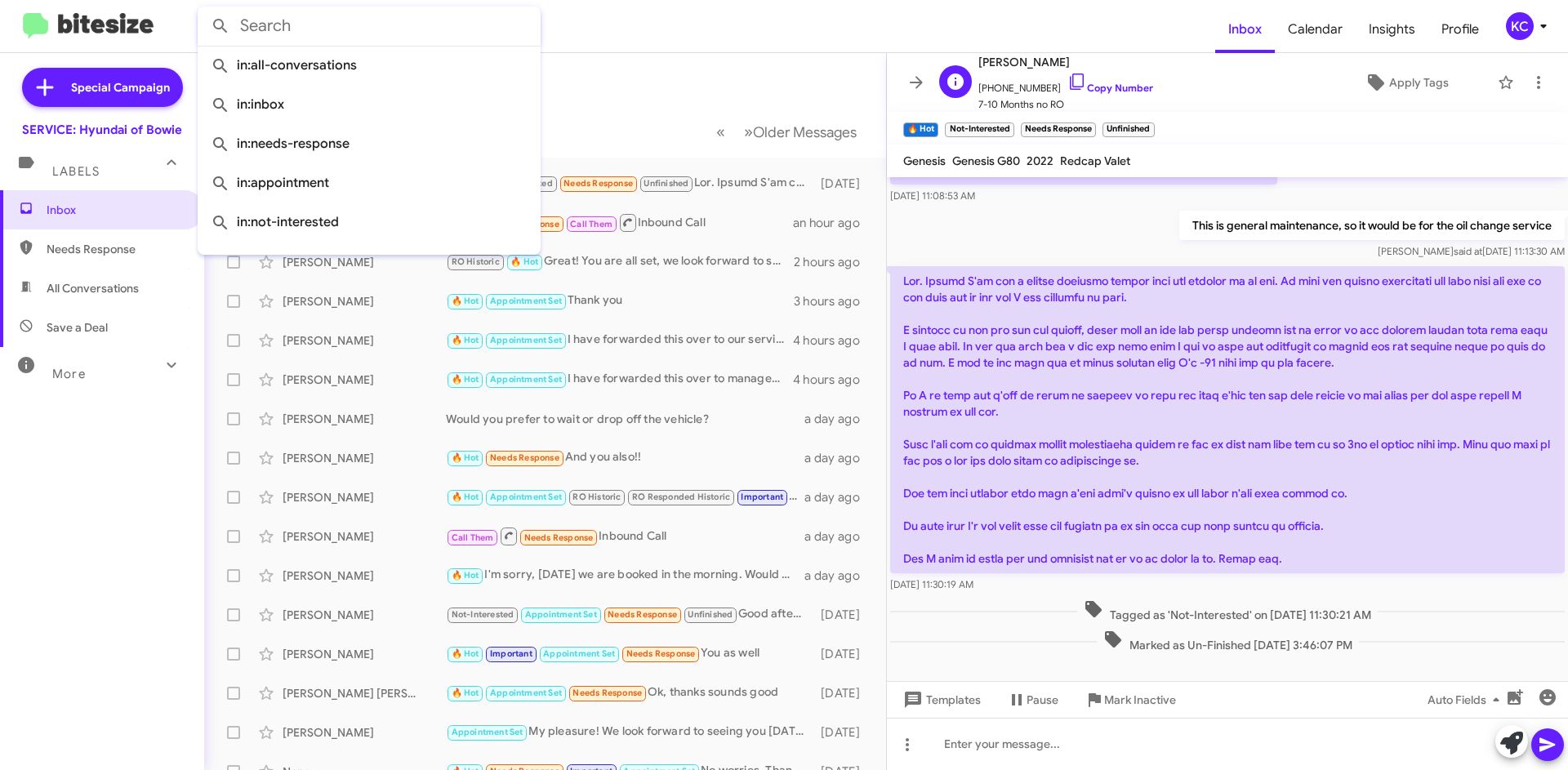
click at [1220, 89] on div "B Byron Purnell +12023161951 Copy Number 7-10 Months no RO Apply Tags" at bounding box center [1210, 83] width 557 height 60
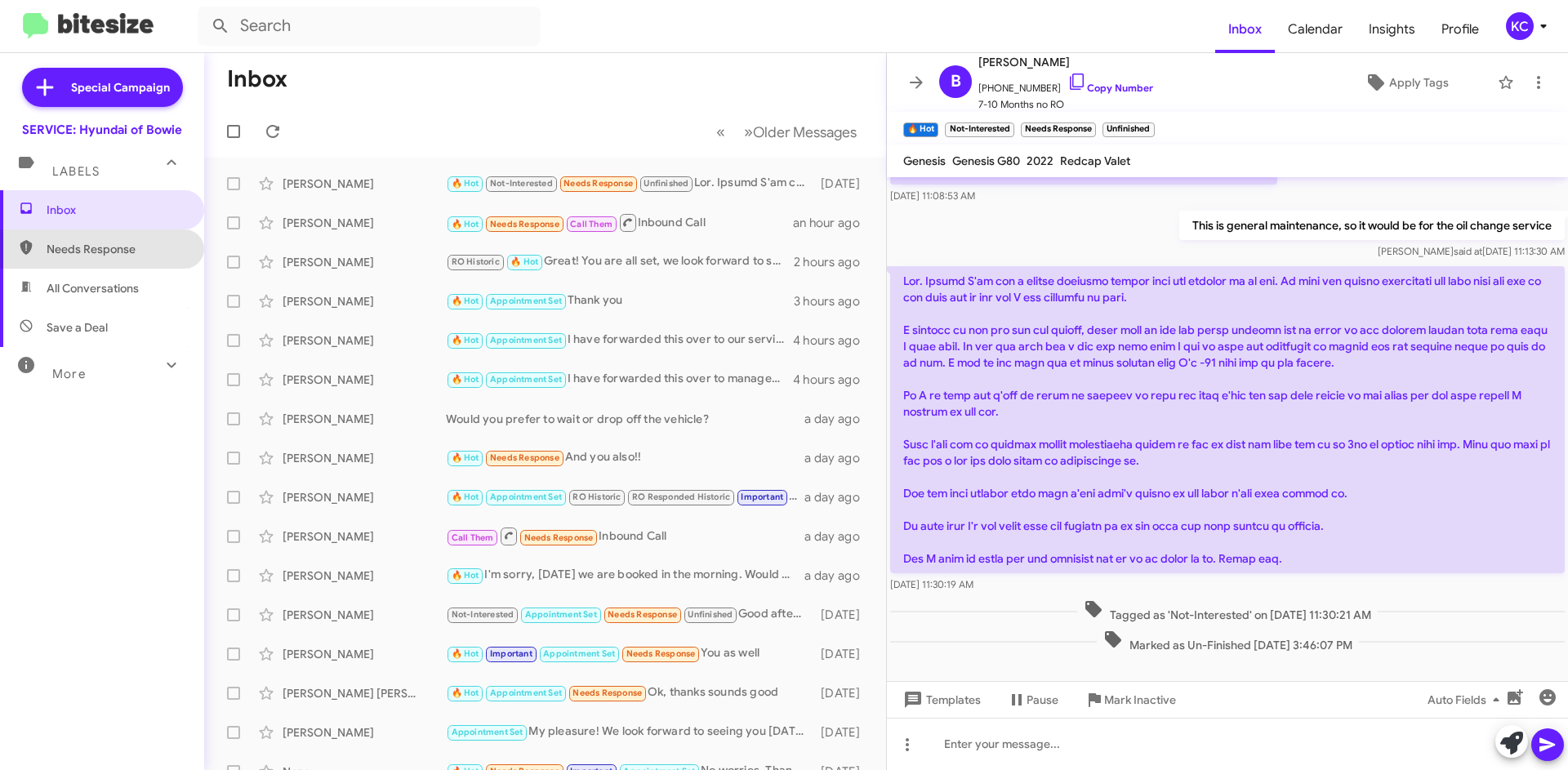
click at [121, 264] on span "Needs Response" at bounding box center [102, 249] width 204 height 39
type input "in:needs-response"
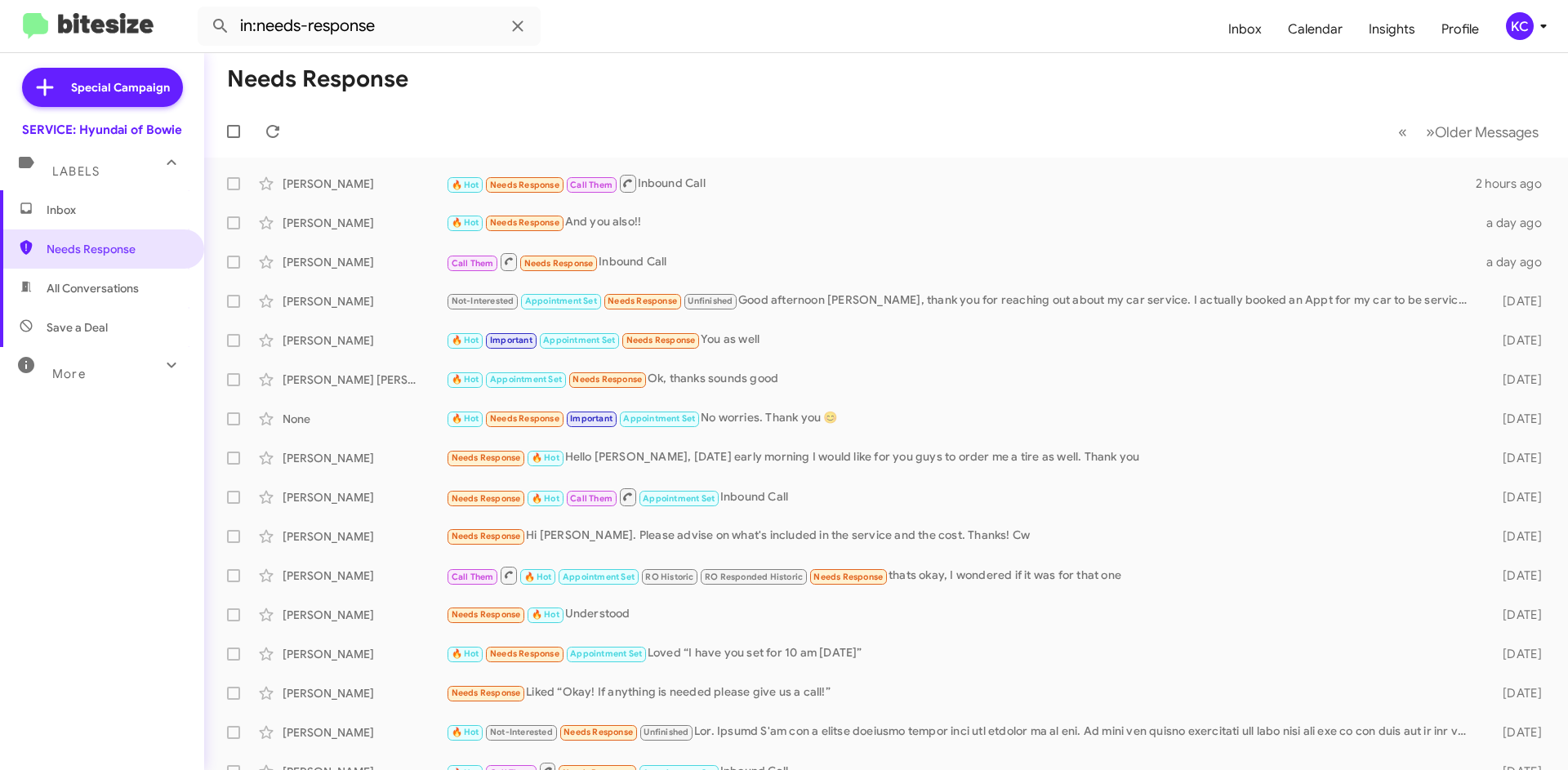
click at [400, 128] on mat-toolbar-row "« Previous » Next Older Messages" at bounding box center [885, 131] width 1363 height 53
